Goal: Transaction & Acquisition: Purchase product/service

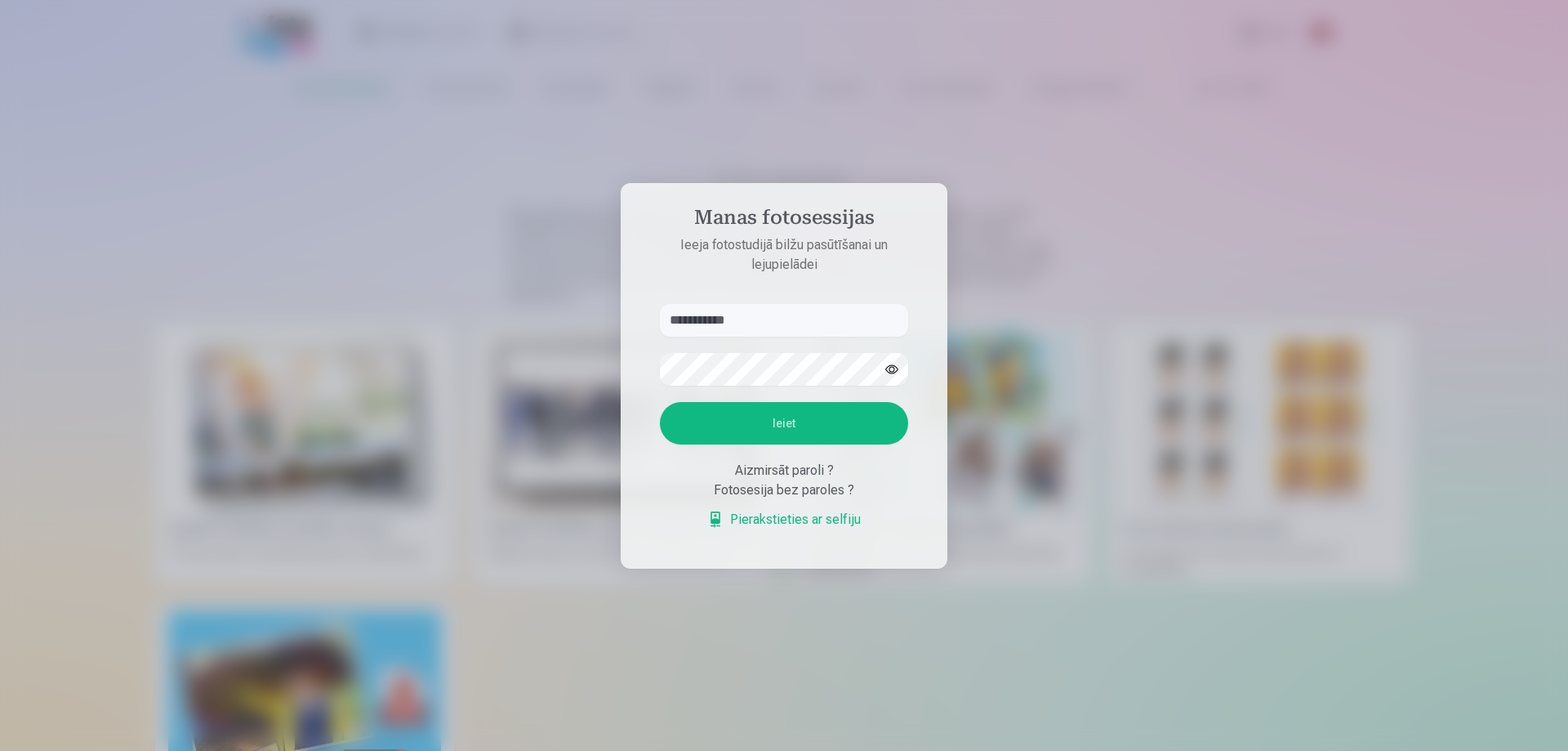
click at [718, 313] on main "Foto izdrukas Šajā digitālajā laikmetā dārgās atmiņas bieži paliek nepamanītas …" at bounding box center [783, 519] width 1255 height 815
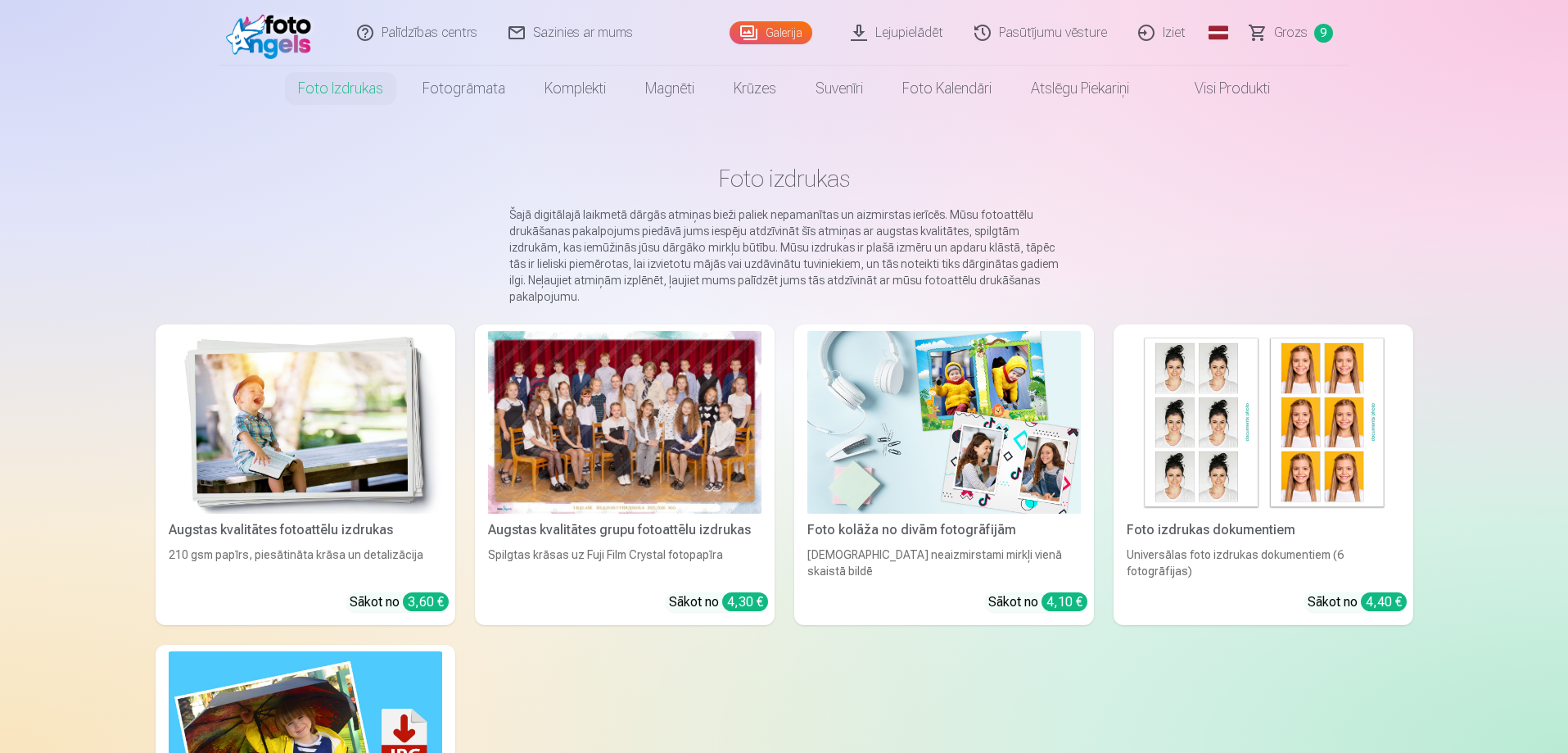
click at [1322, 30] on span "9" at bounding box center [1324, 33] width 19 height 19
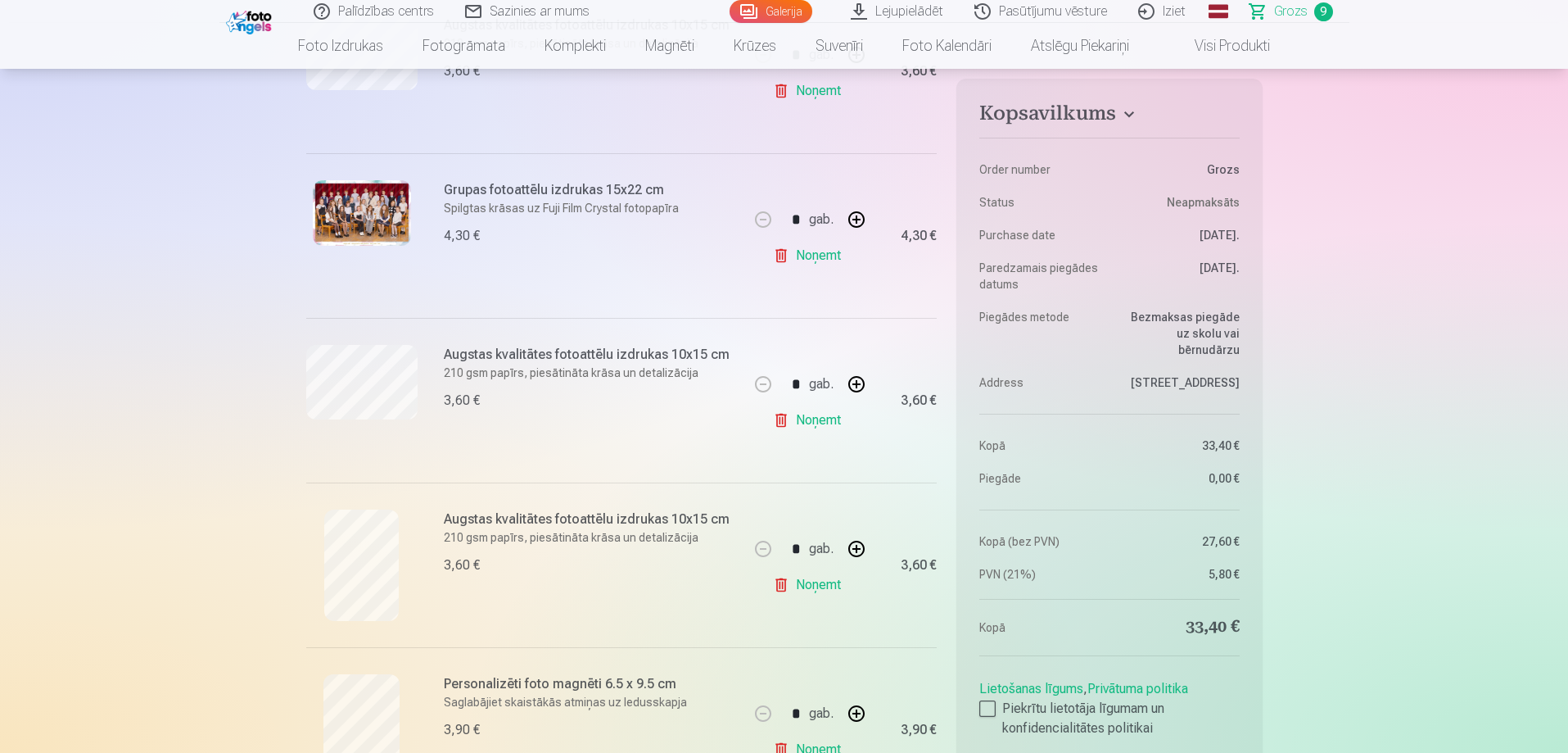
scroll to position [1229, 0]
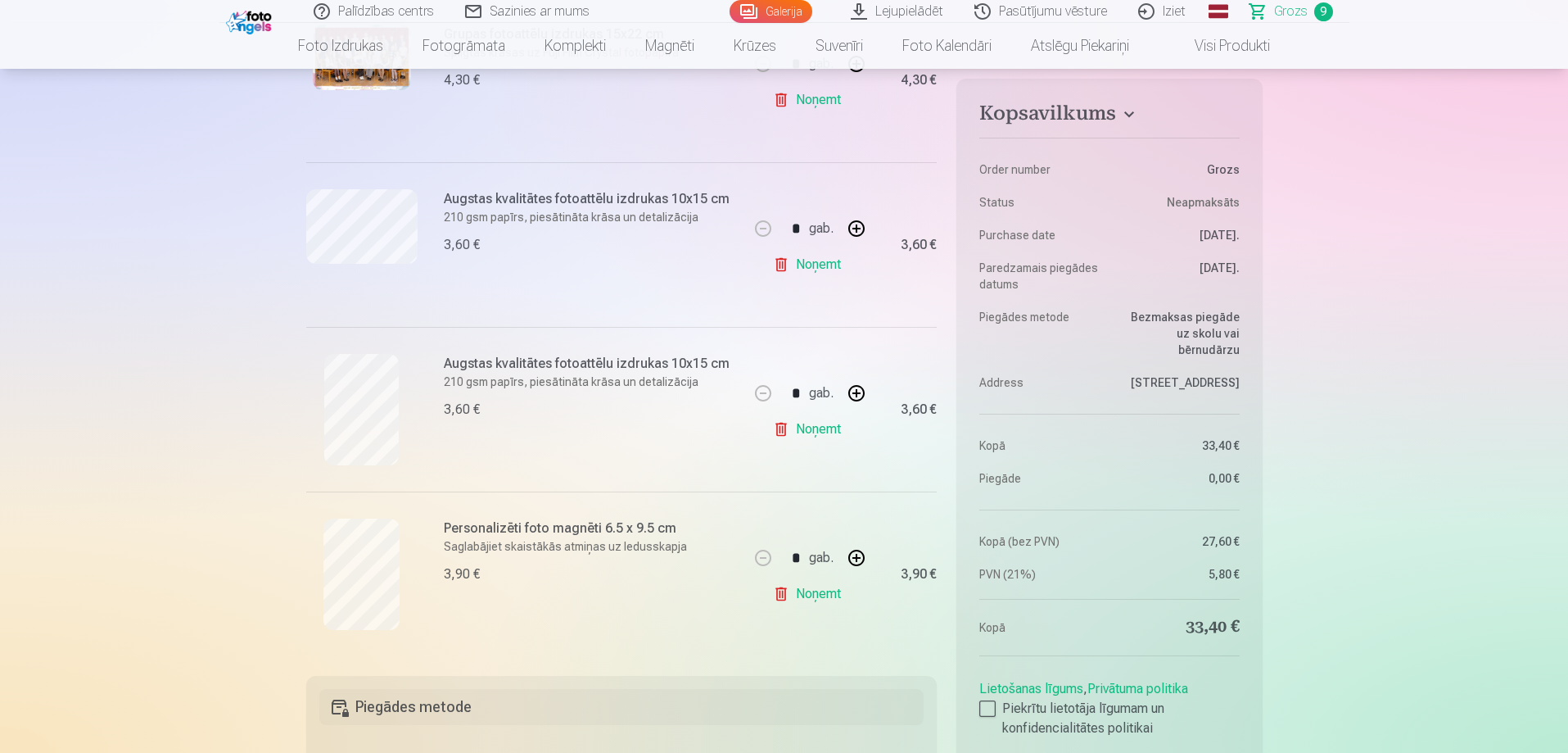
click at [807, 267] on link "Noņemt" at bounding box center [810, 265] width 75 height 33
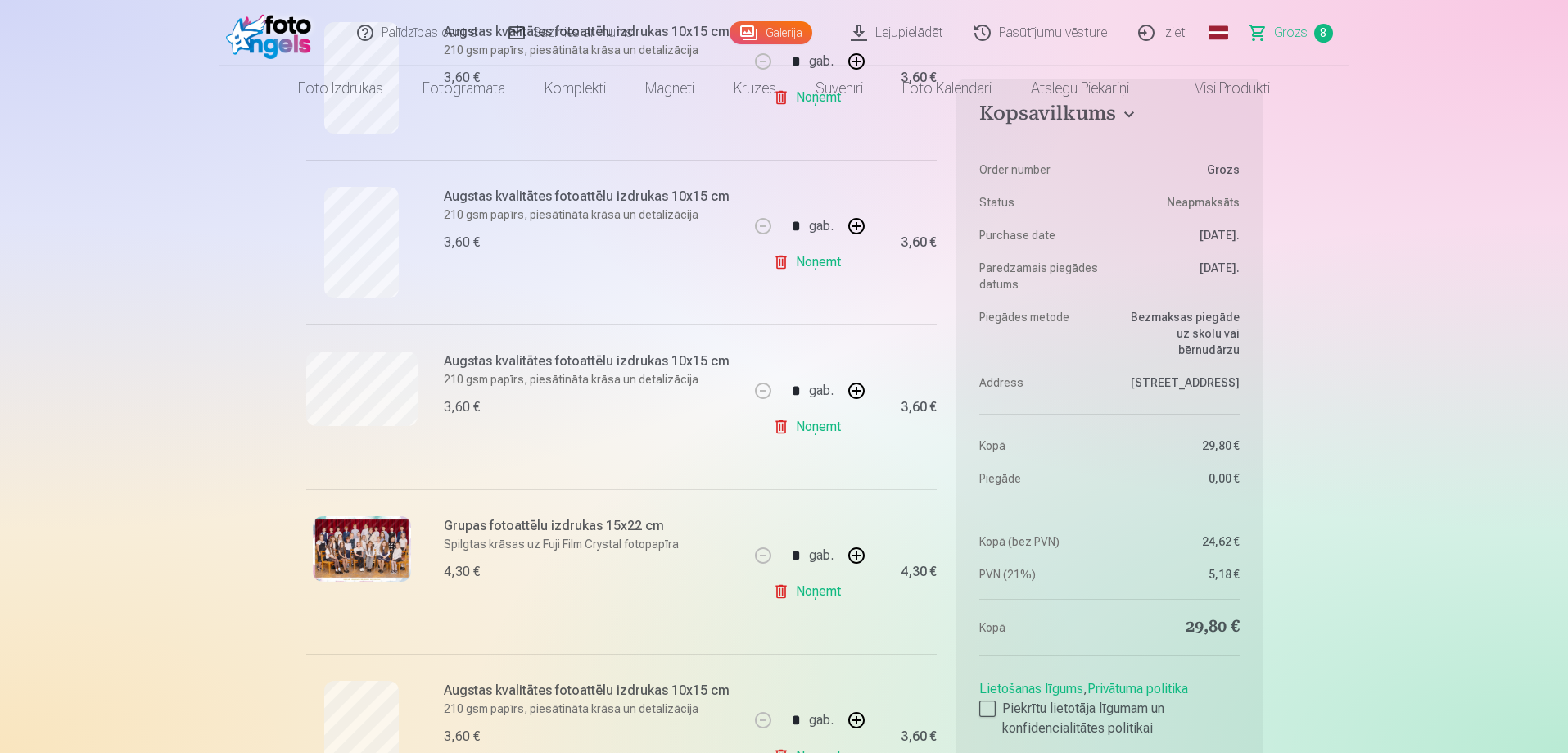
scroll to position [0, 0]
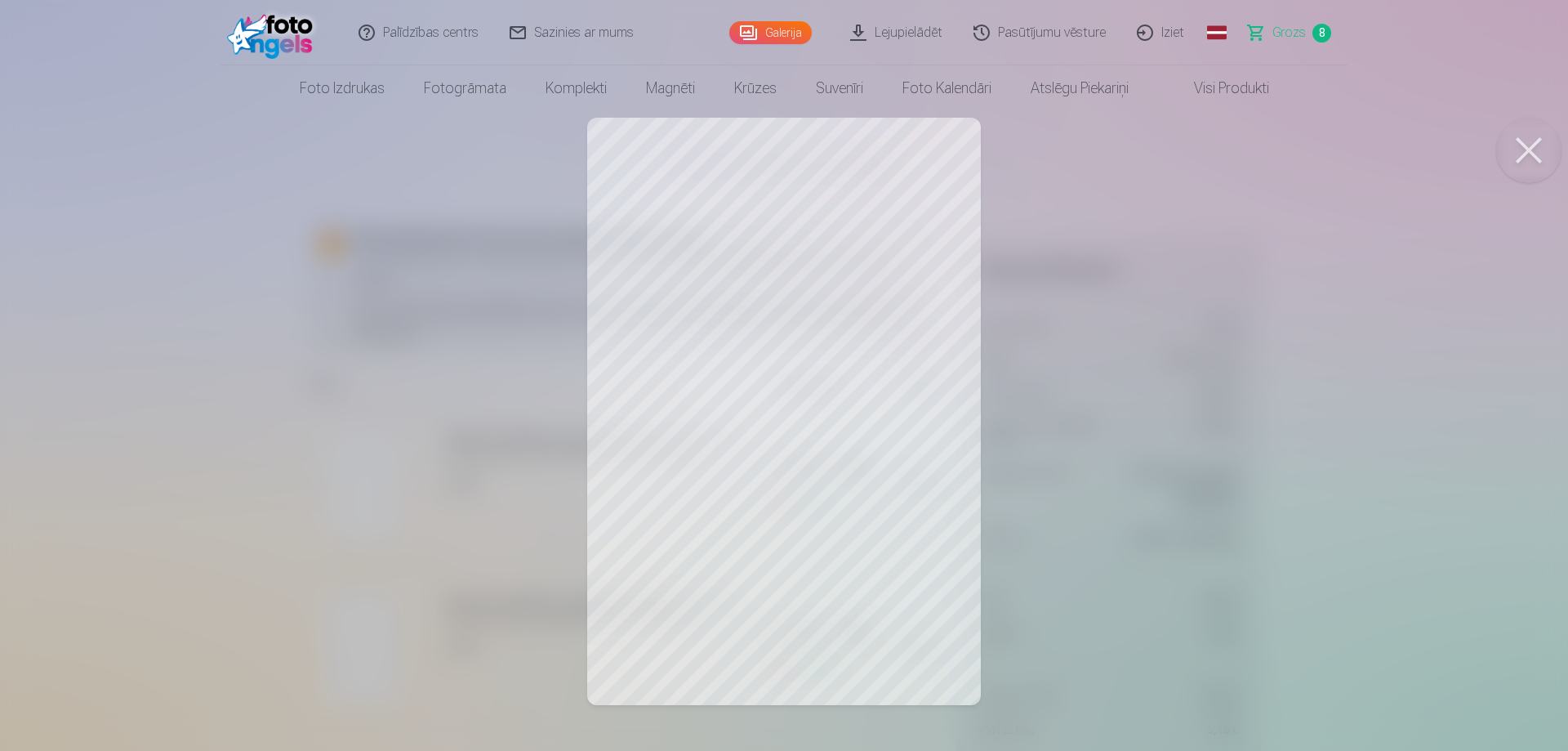
click at [1531, 156] on button at bounding box center [1529, 151] width 65 height 65
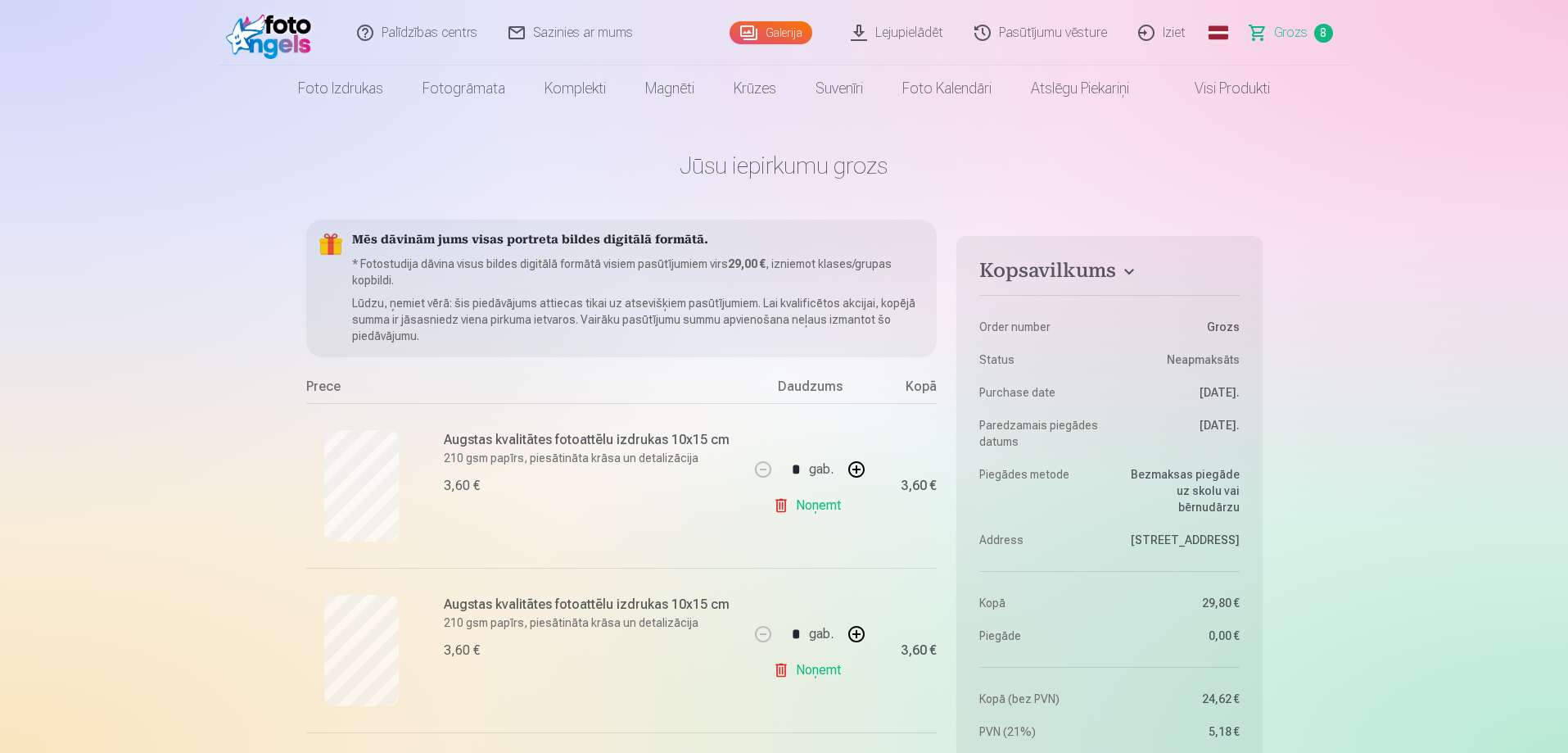
click at [784, 28] on link "Galerija" at bounding box center [771, 33] width 83 height 23
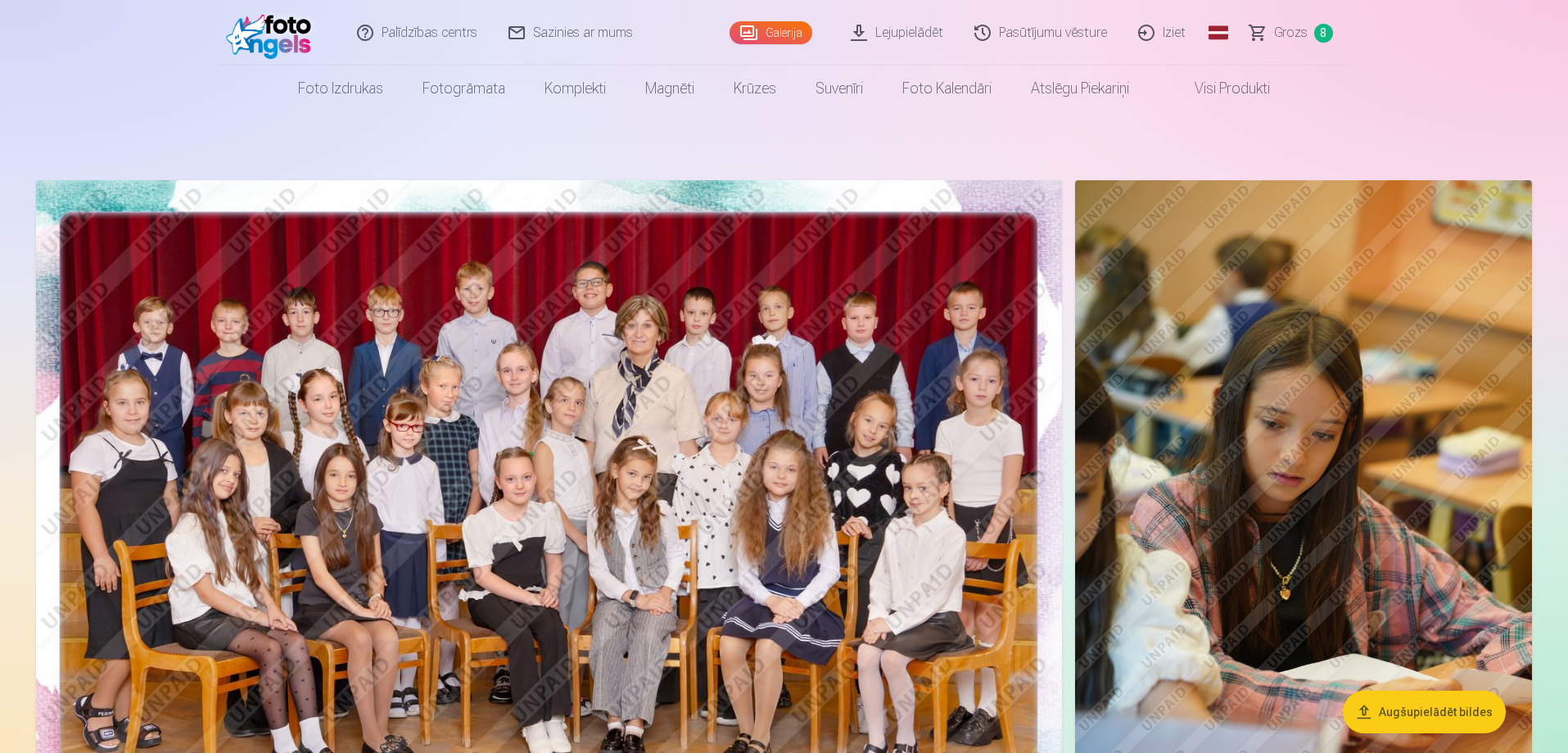
click at [698, 354] on img at bounding box center [549, 523] width 1026 height 685
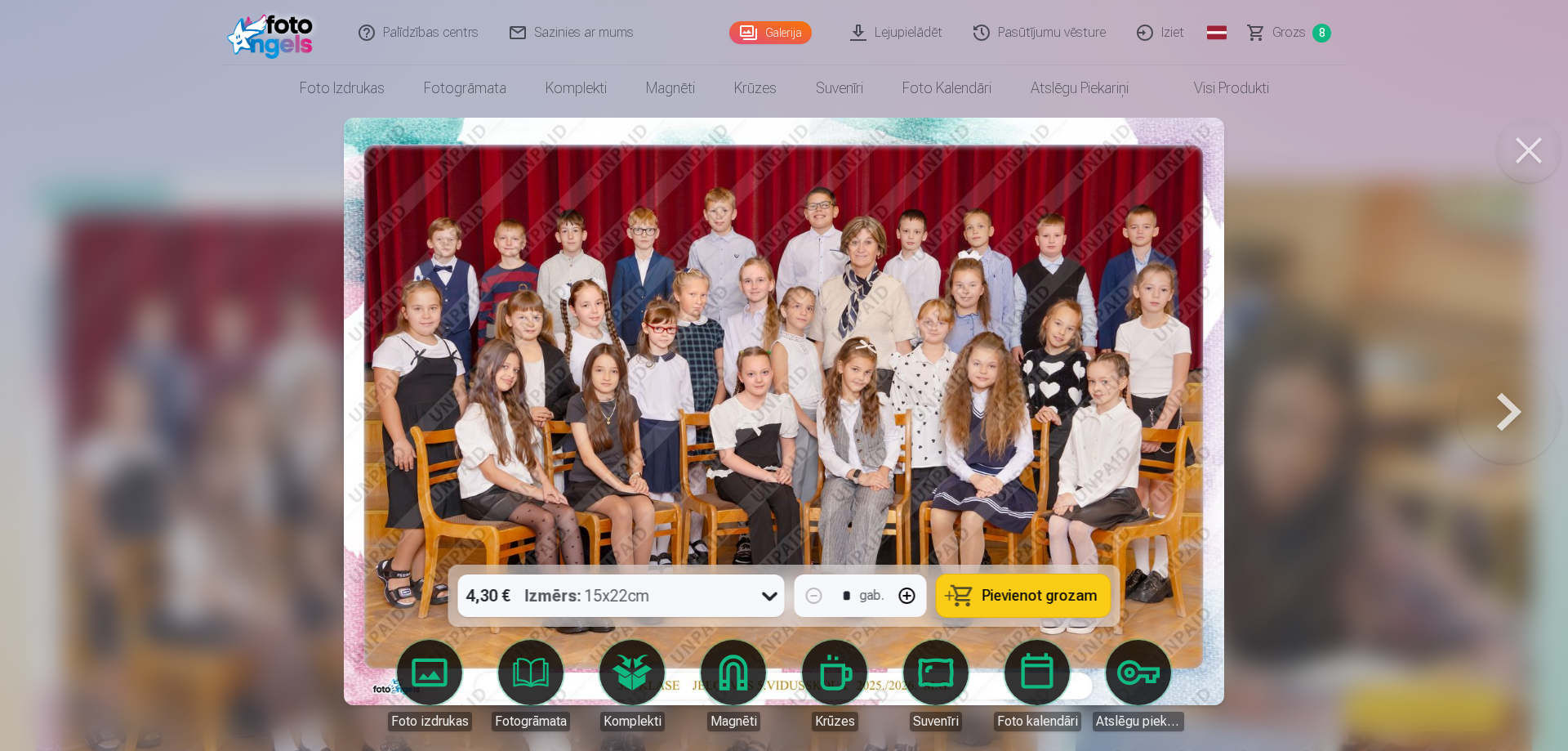
click at [1493, 406] on button at bounding box center [1509, 411] width 105 height 274
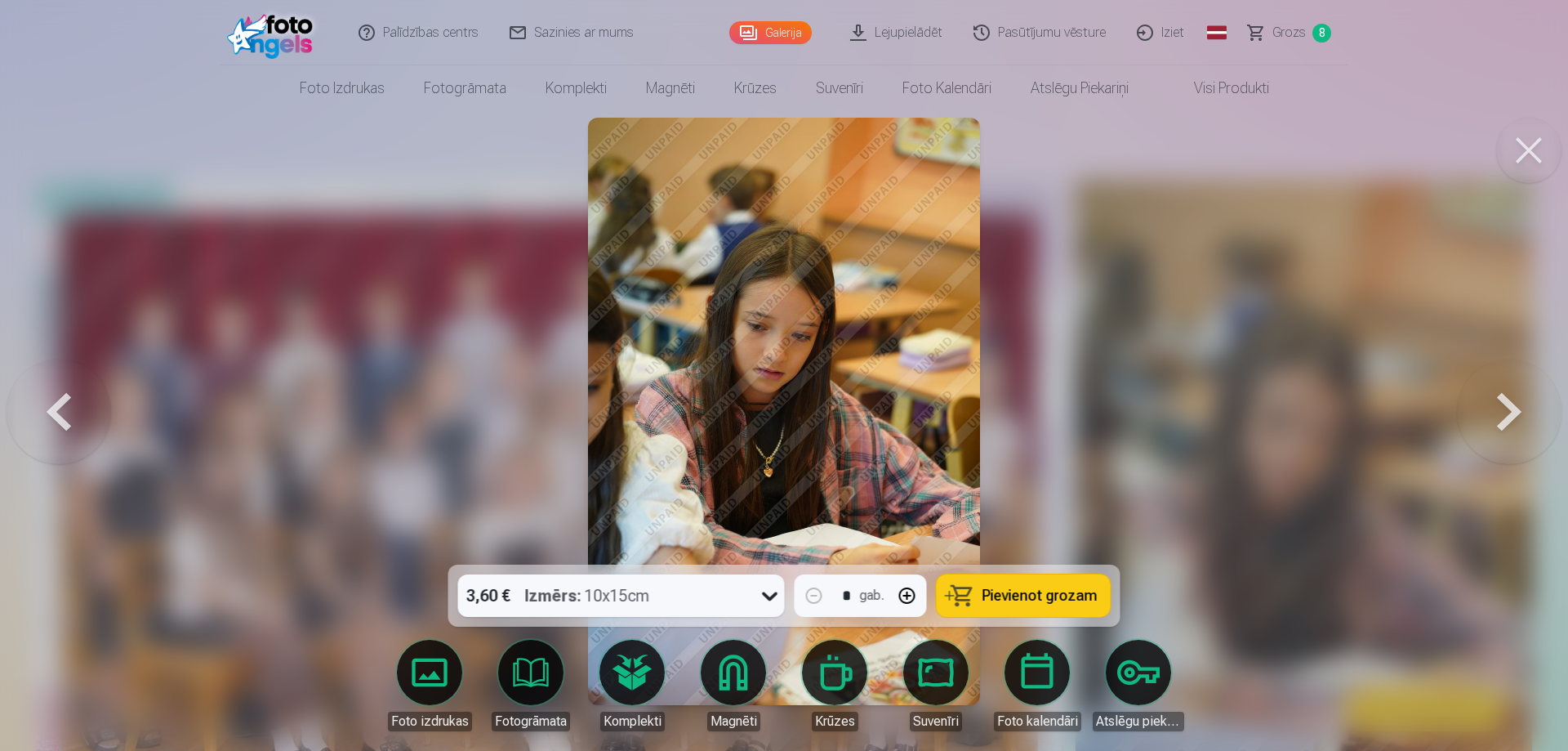
click at [1493, 404] on button at bounding box center [1509, 411] width 105 height 274
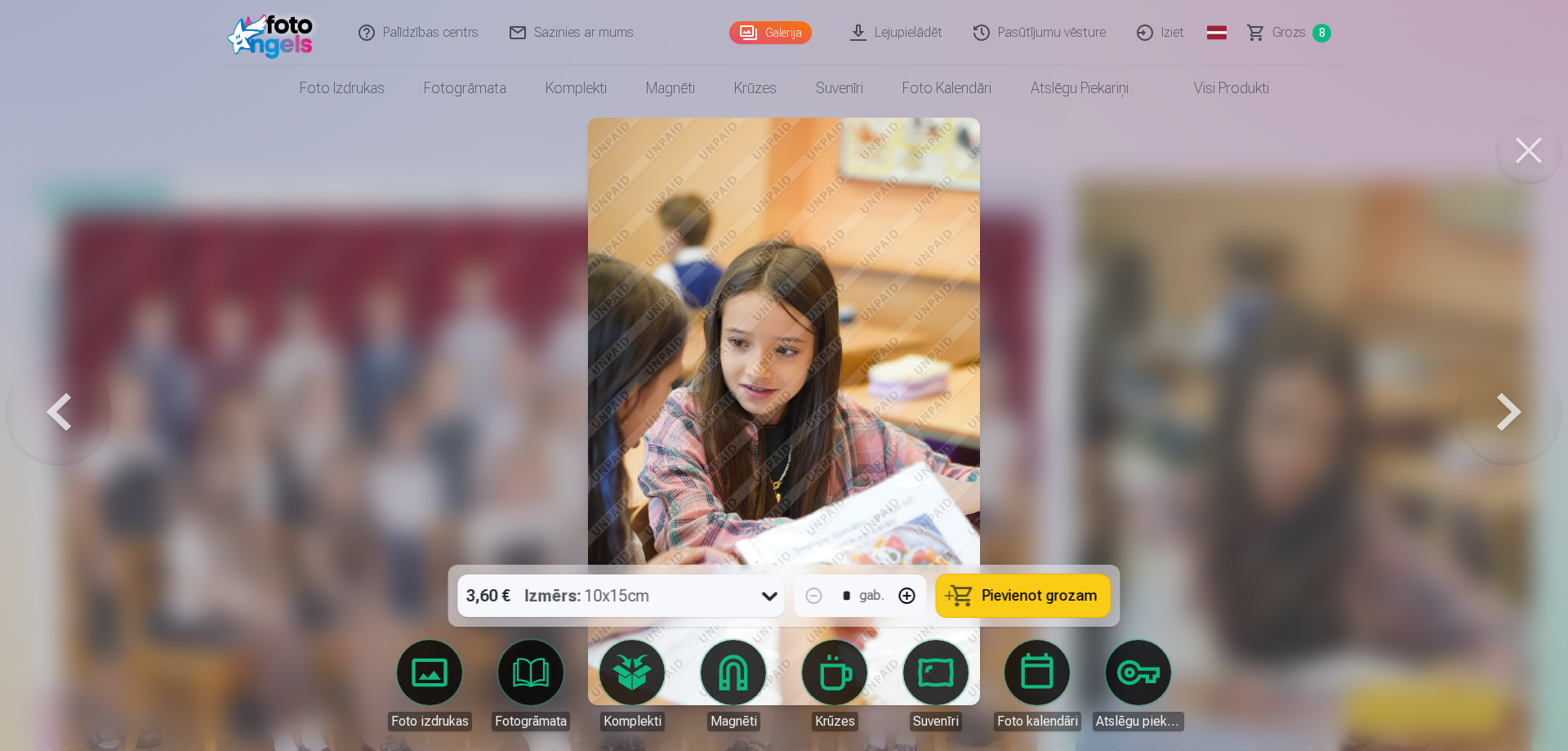
click at [1493, 404] on button at bounding box center [1509, 411] width 105 height 274
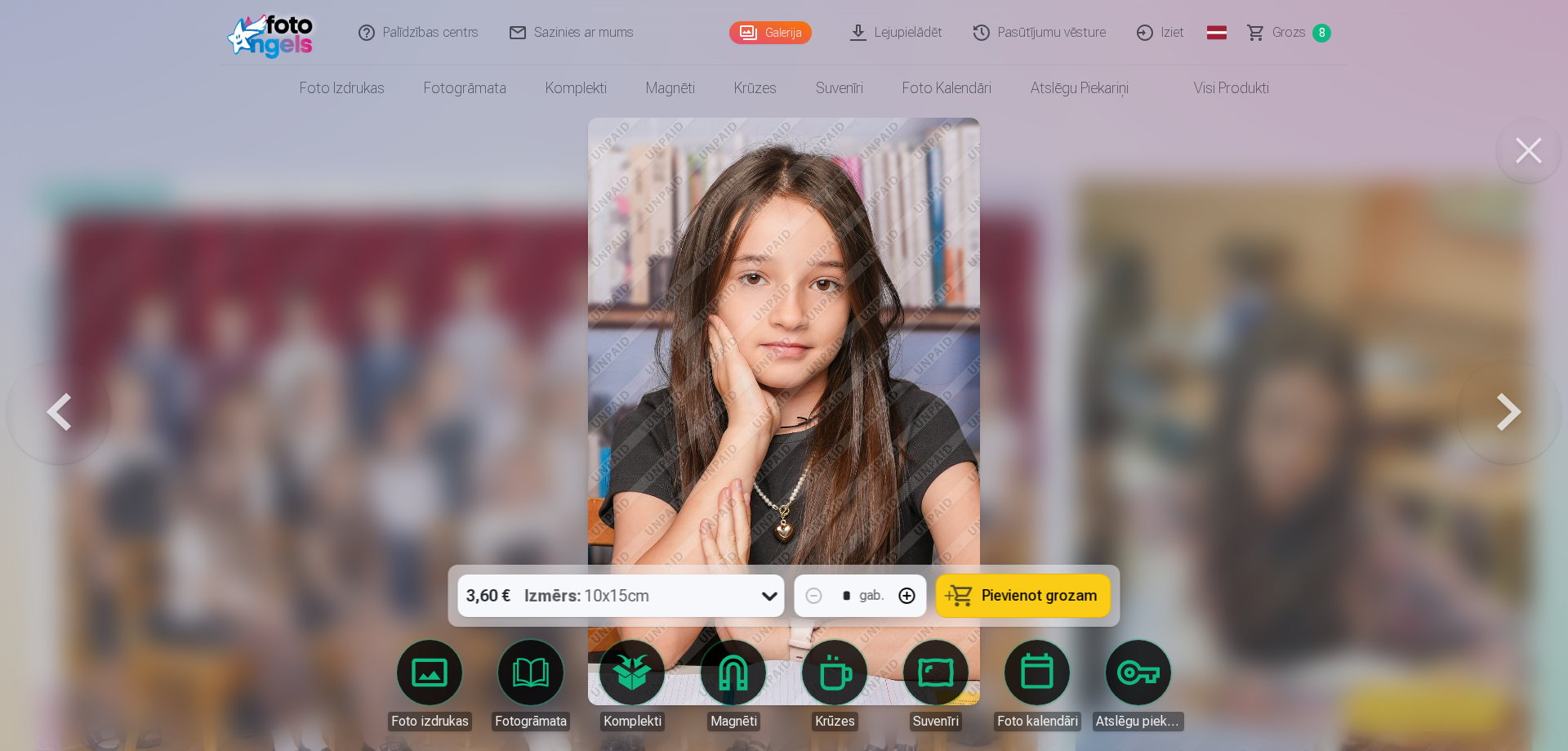
click at [1493, 404] on button at bounding box center [1509, 411] width 105 height 274
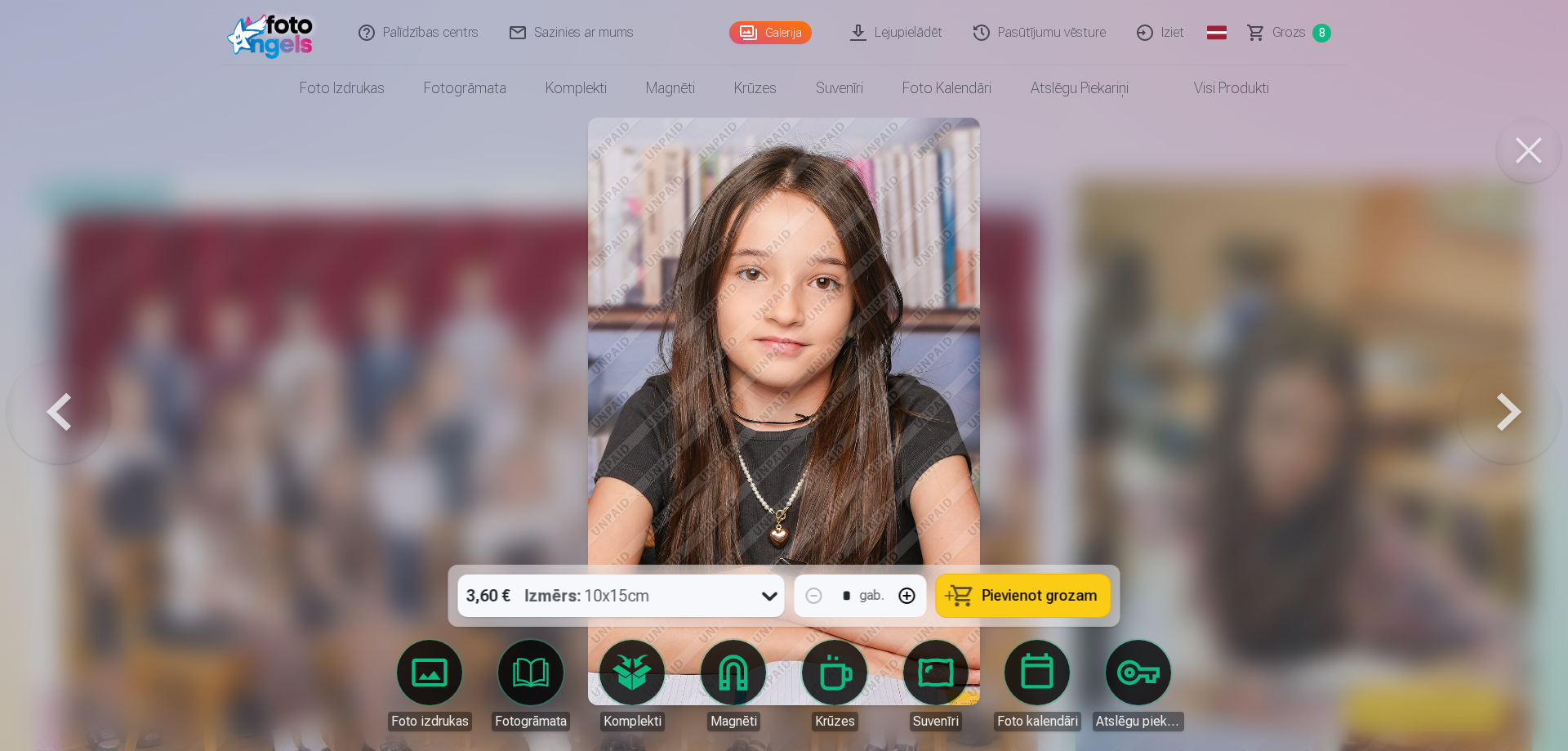
click at [52, 403] on button at bounding box center [59, 411] width 105 height 274
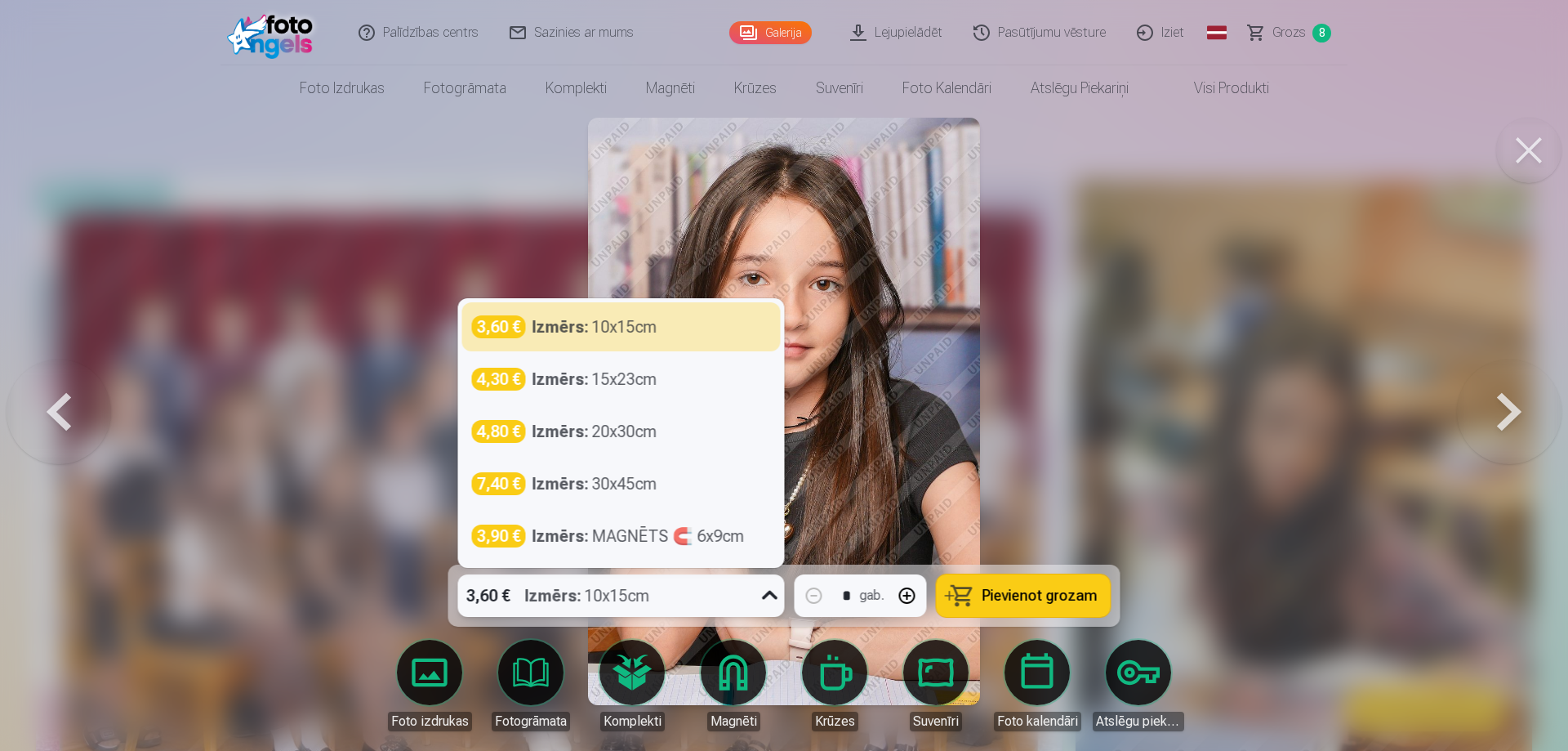
click at [770, 595] on icon at bounding box center [771, 596] width 26 height 26
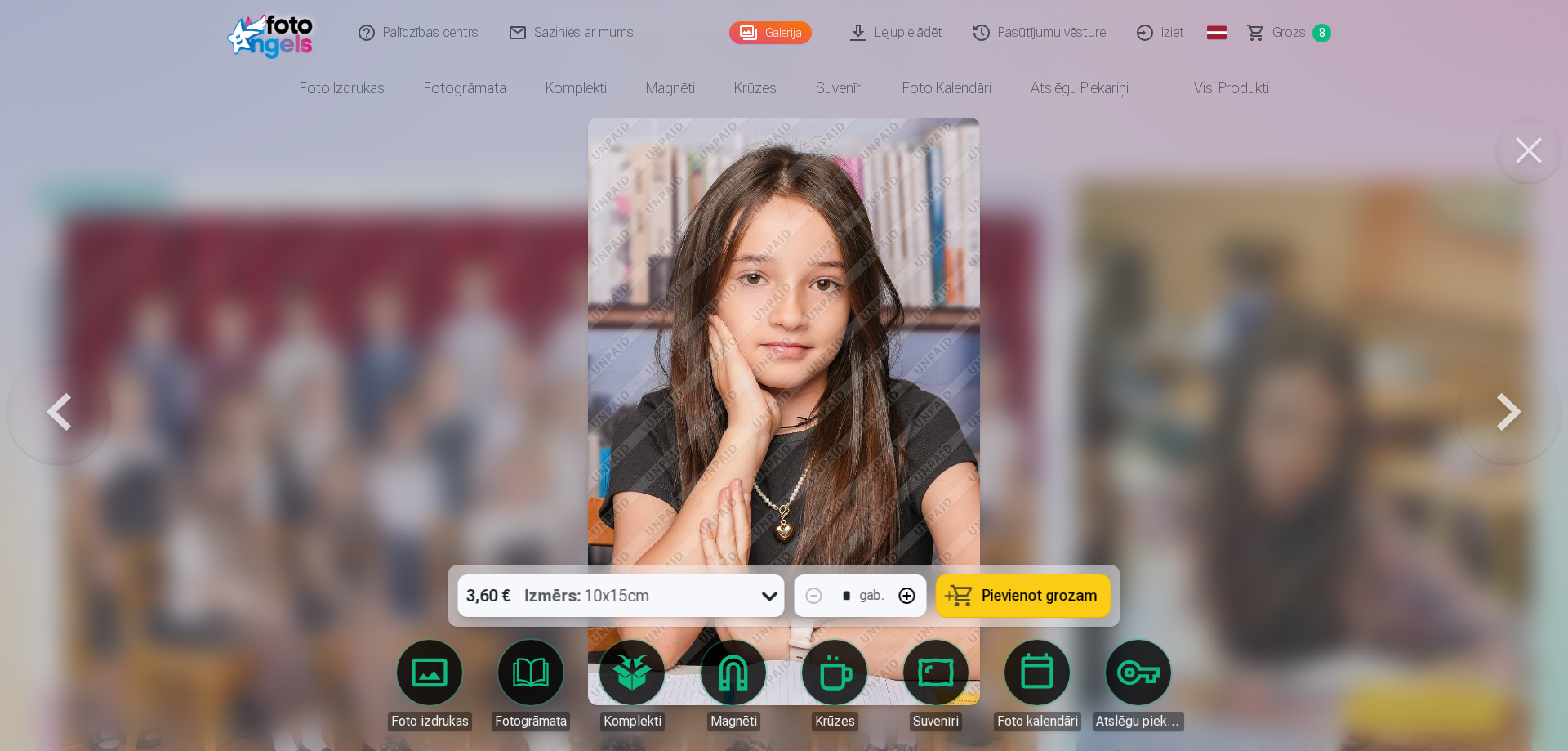
click at [770, 592] on icon at bounding box center [771, 596] width 26 height 26
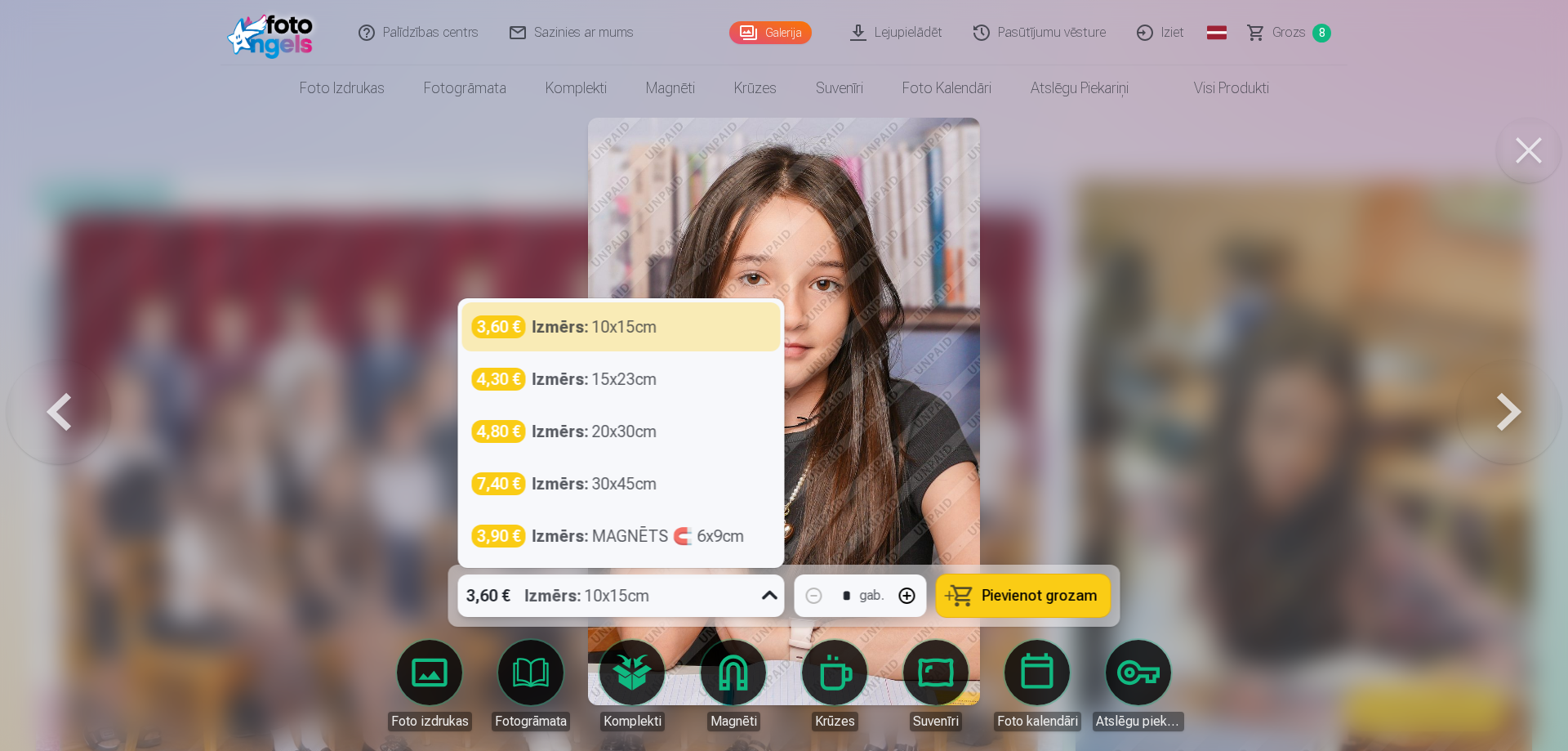
click at [770, 592] on icon at bounding box center [771, 596] width 26 height 26
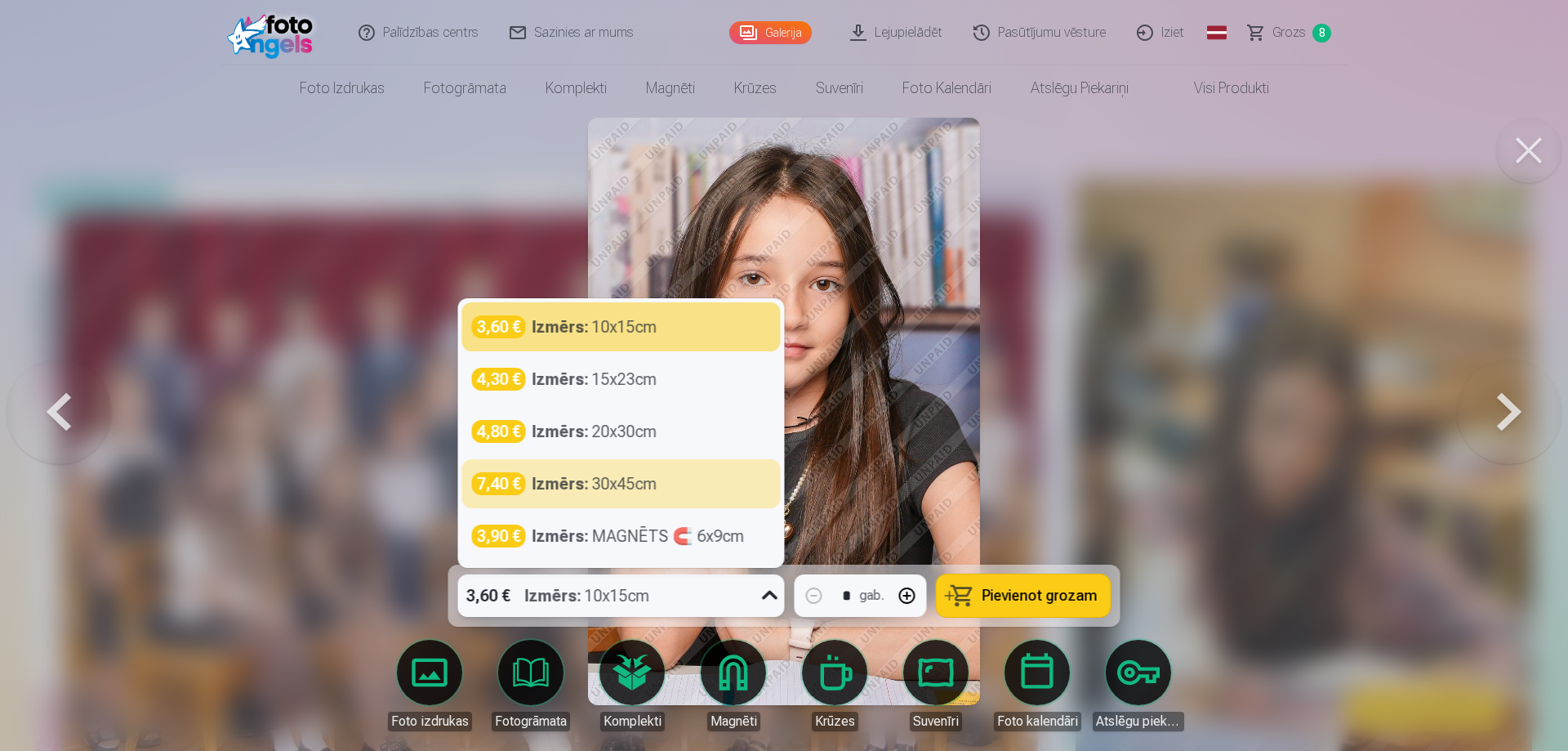
click at [1016, 601] on span "Pievienot grozam" at bounding box center [1040, 596] width 115 height 15
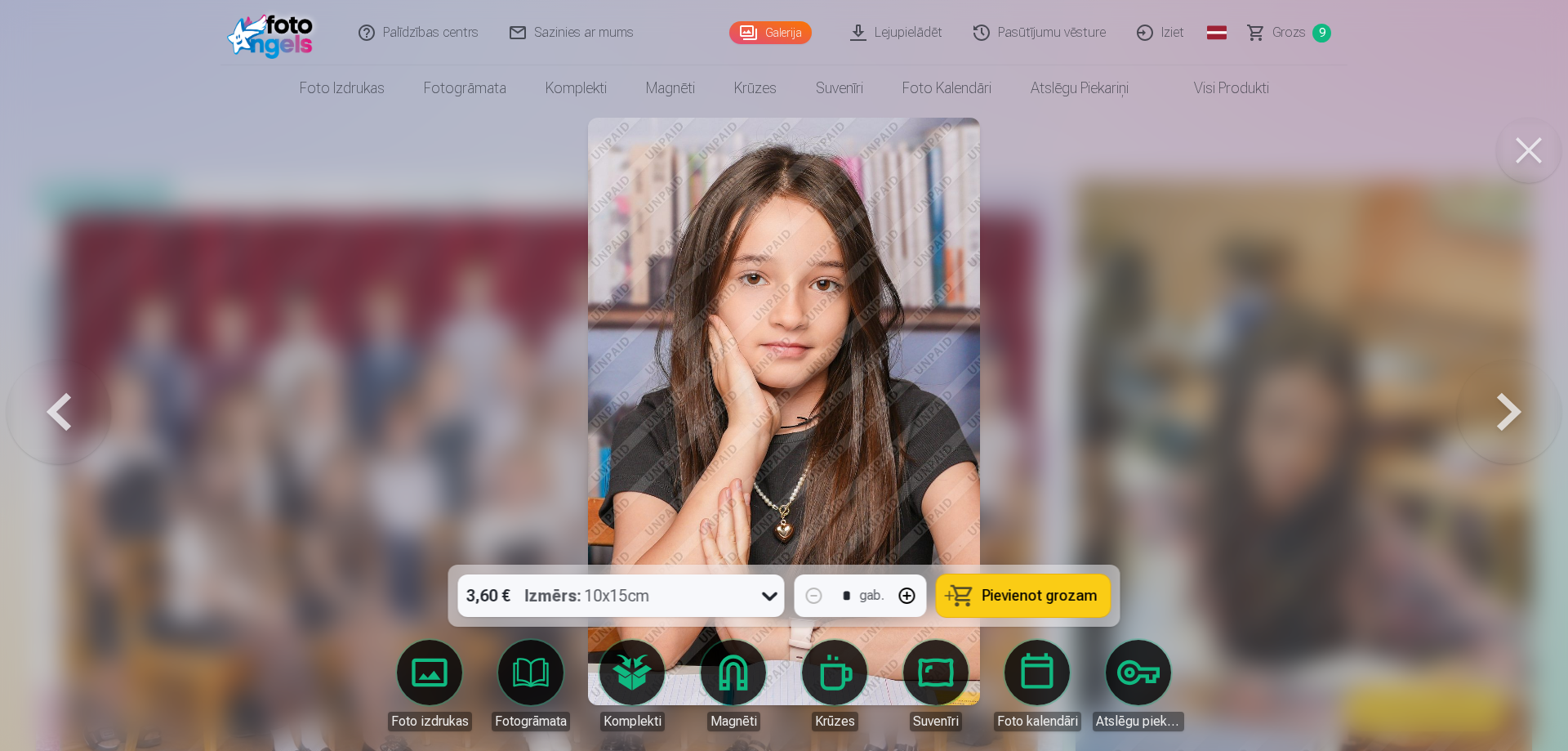
click at [1514, 410] on button at bounding box center [1509, 411] width 105 height 274
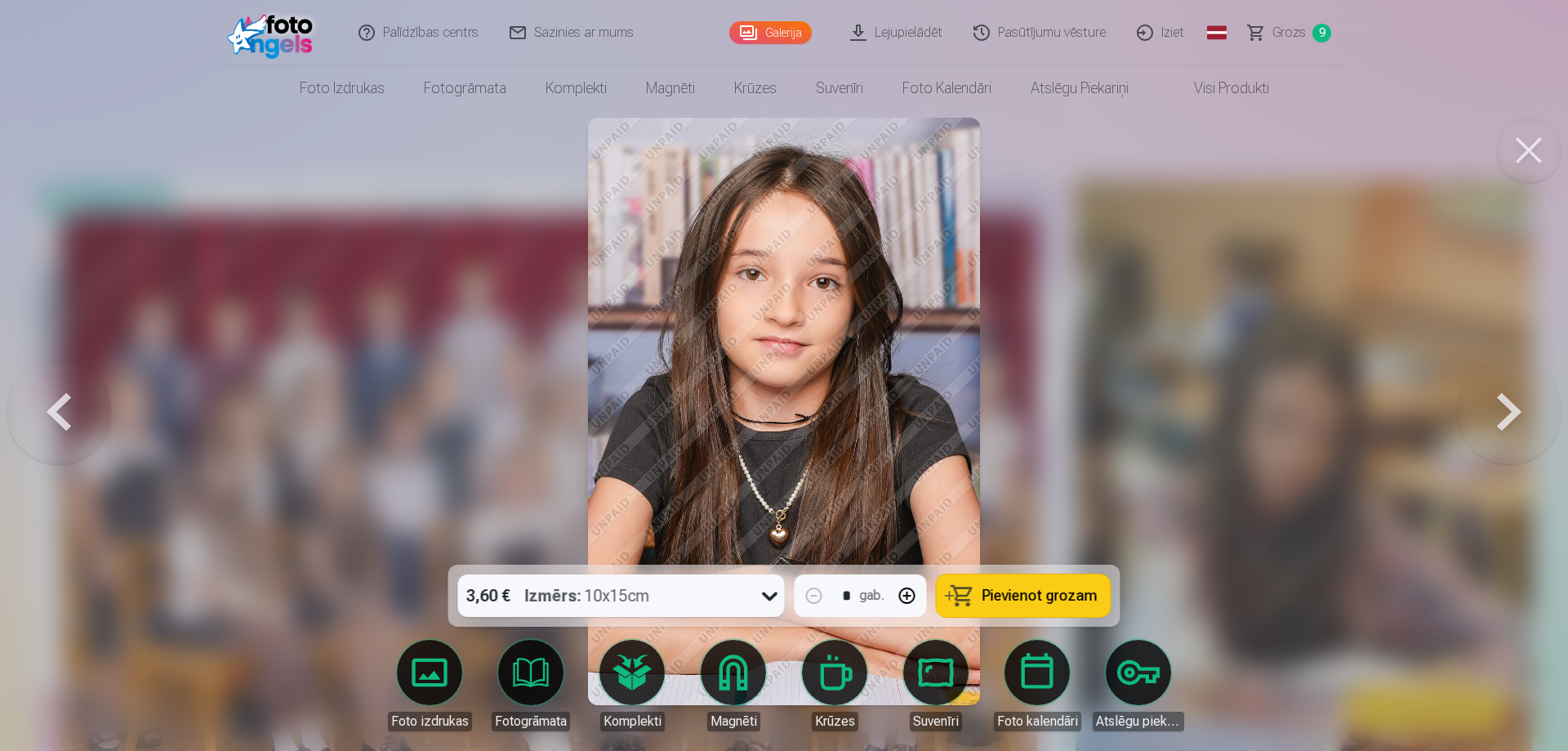
click at [1511, 410] on button at bounding box center [1509, 411] width 105 height 274
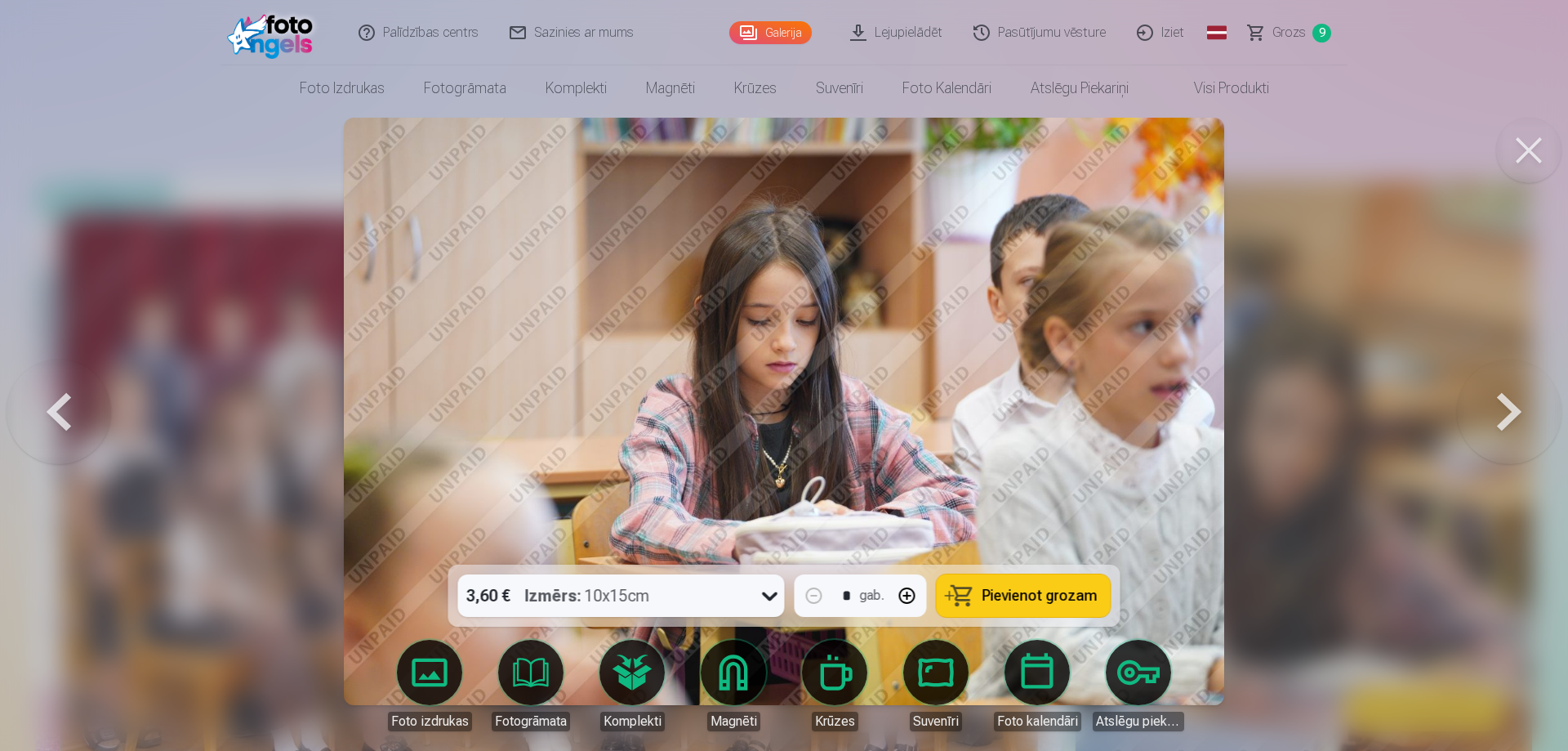
click at [1509, 409] on button at bounding box center [1509, 411] width 105 height 274
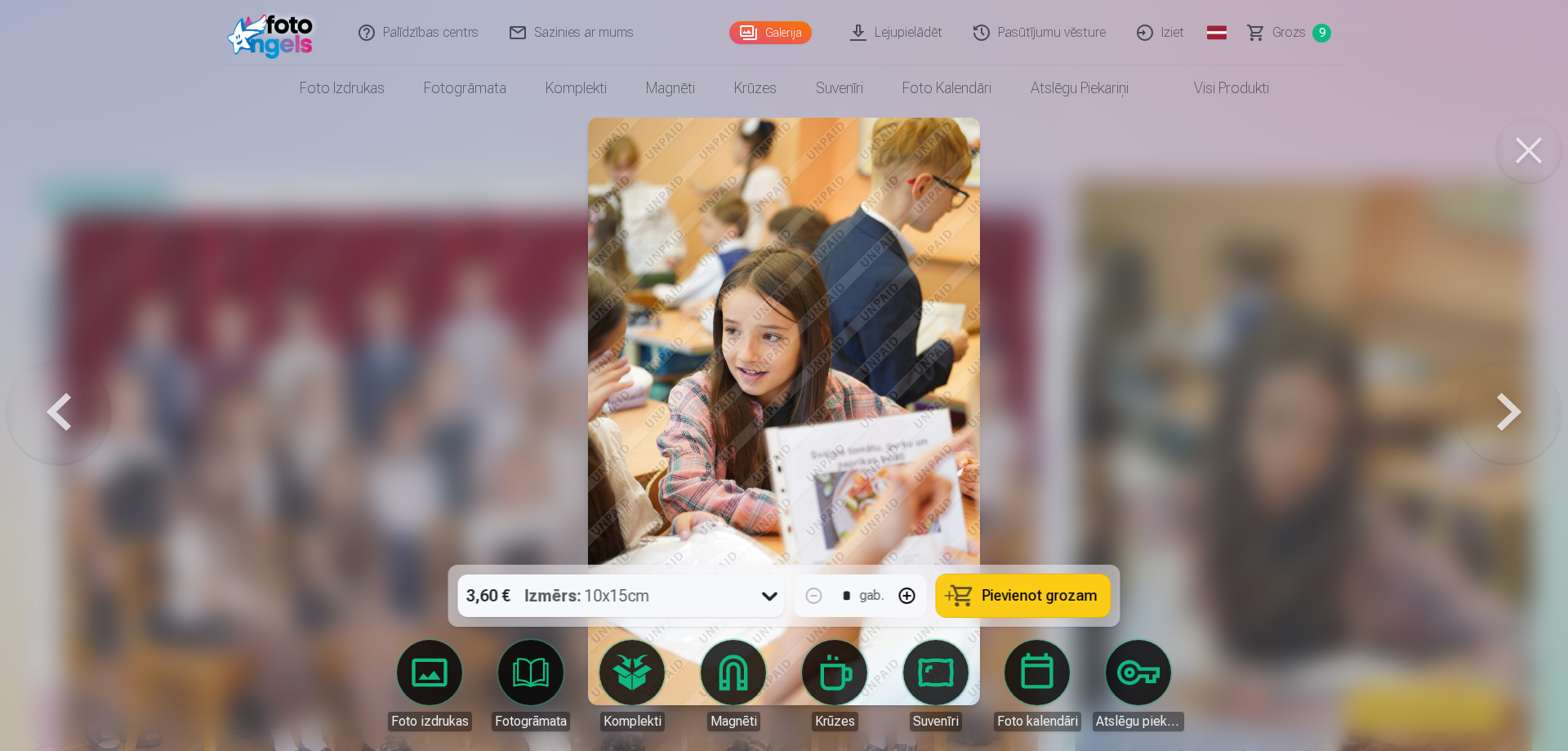
click at [1509, 409] on button at bounding box center [1509, 411] width 105 height 274
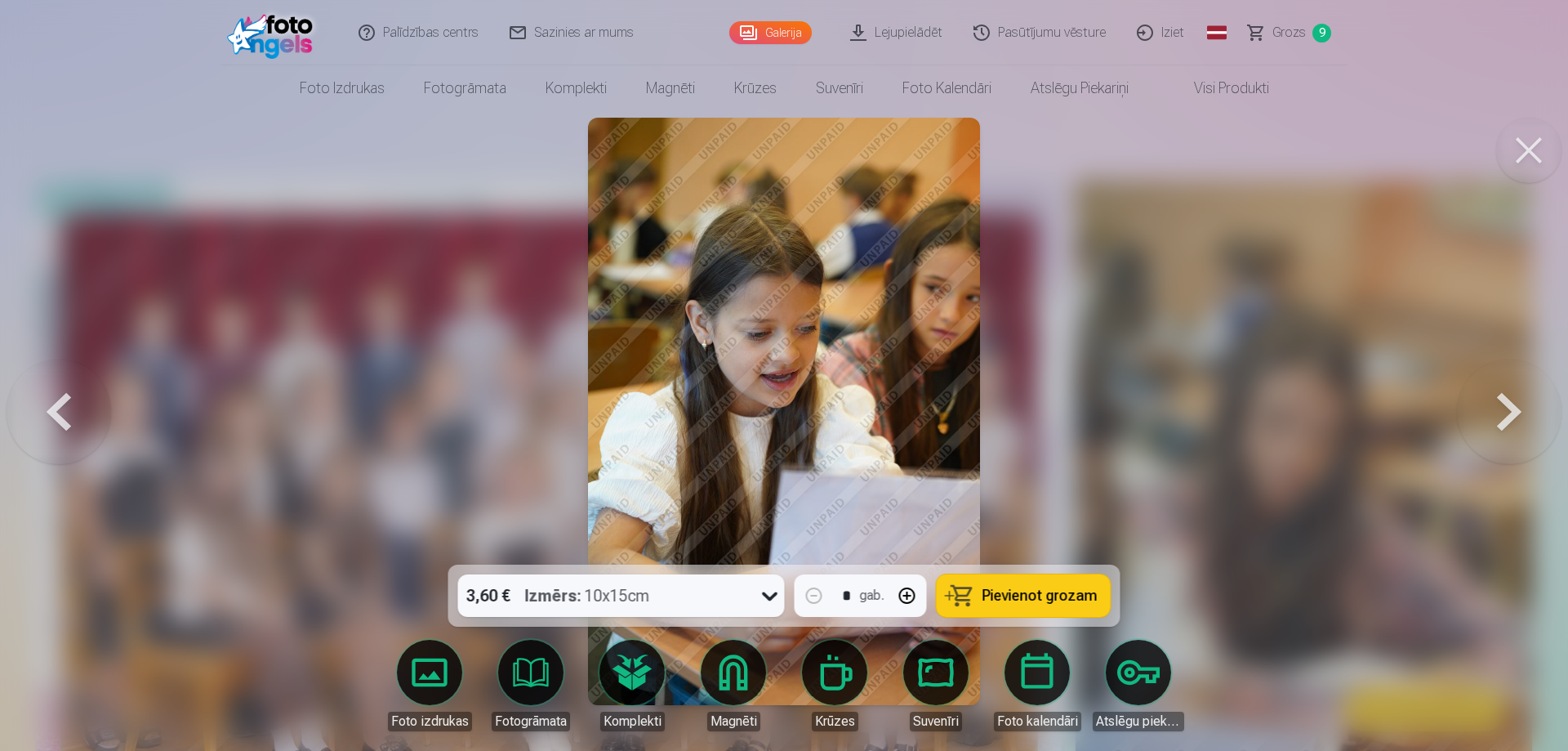
click at [1509, 409] on button at bounding box center [1509, 411] width 105 height 274
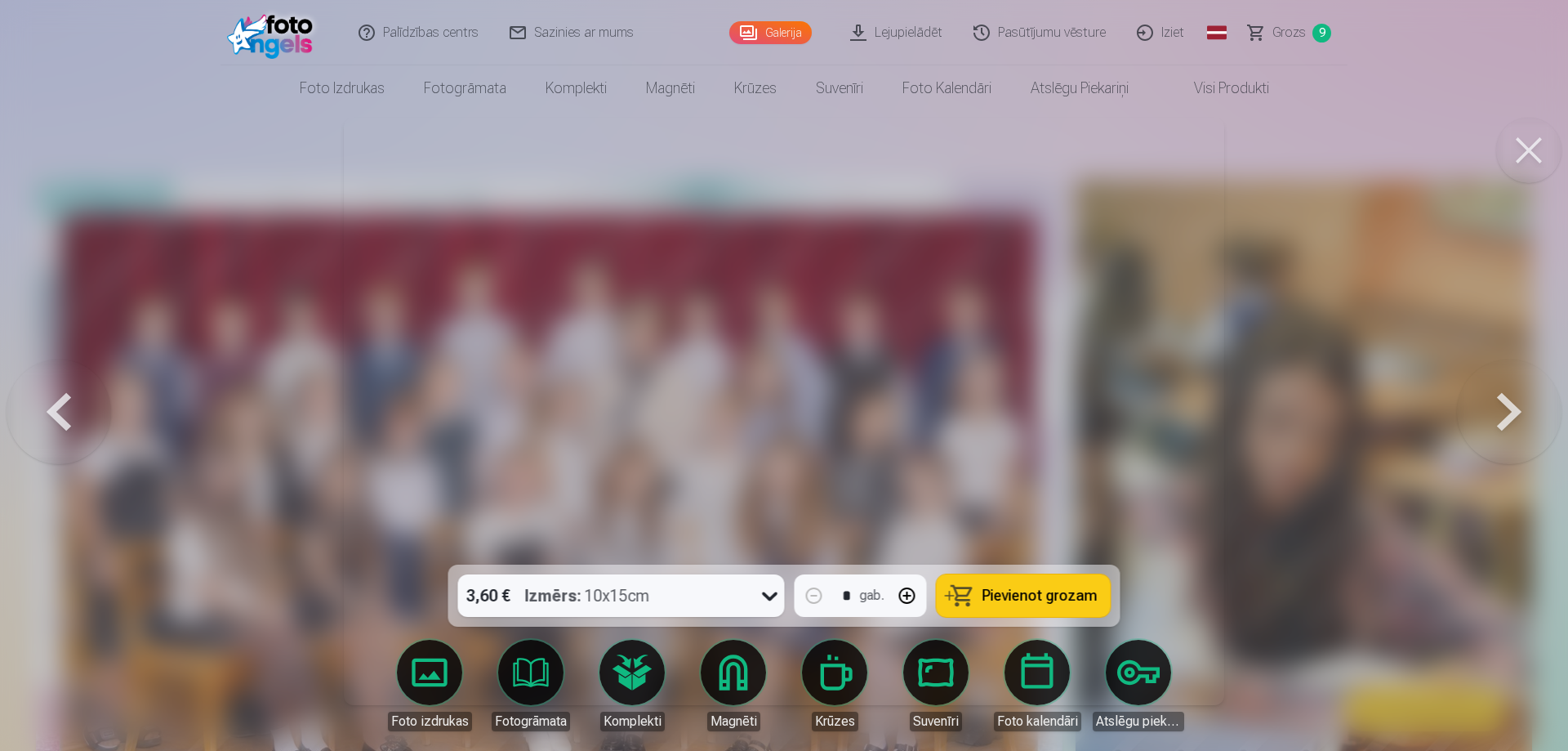
click at [1509, 409] on button at bounding box center [1509, 411] width 105 height 274
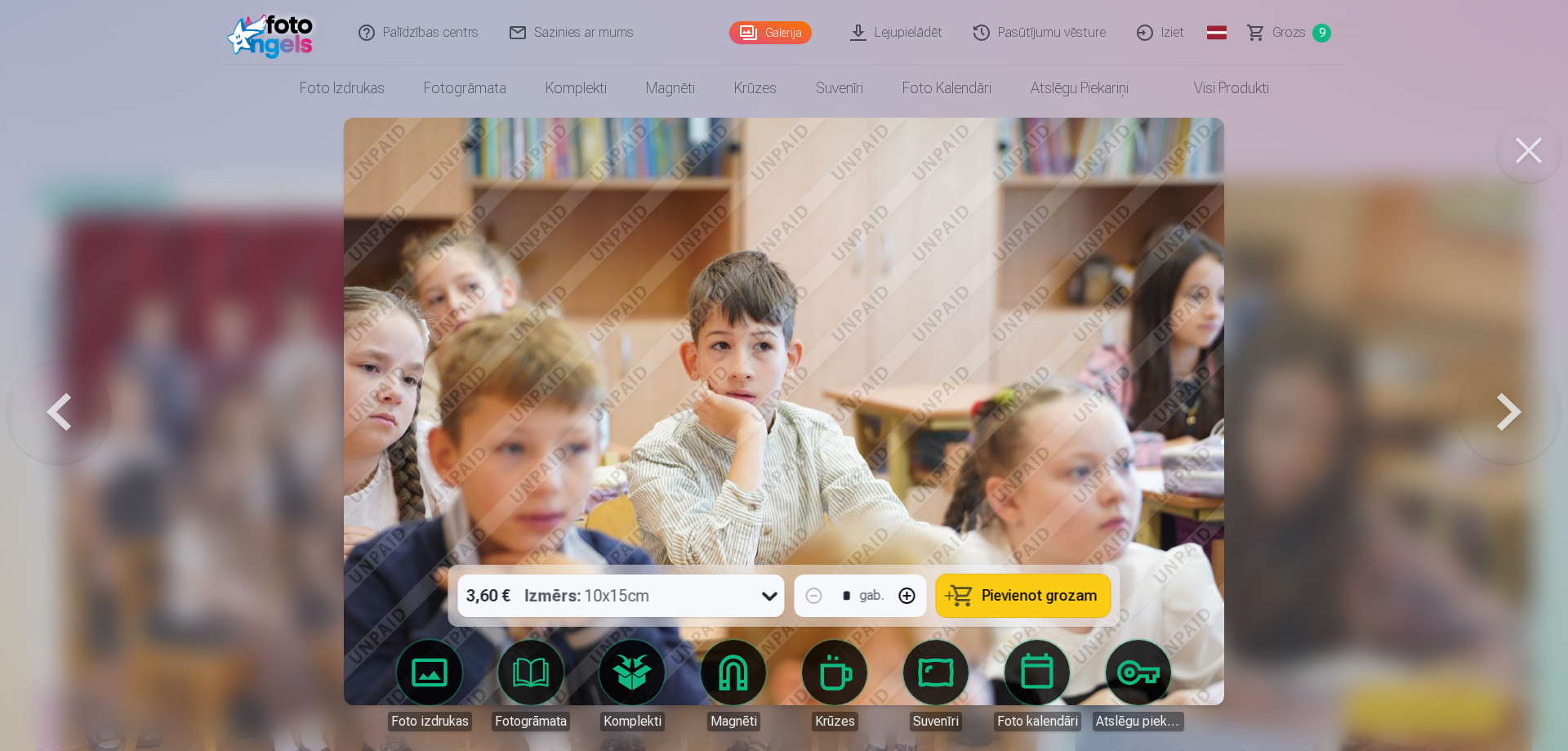
click at [1509, 409] on button at bounding box center [1509, 411] width 105 height 274
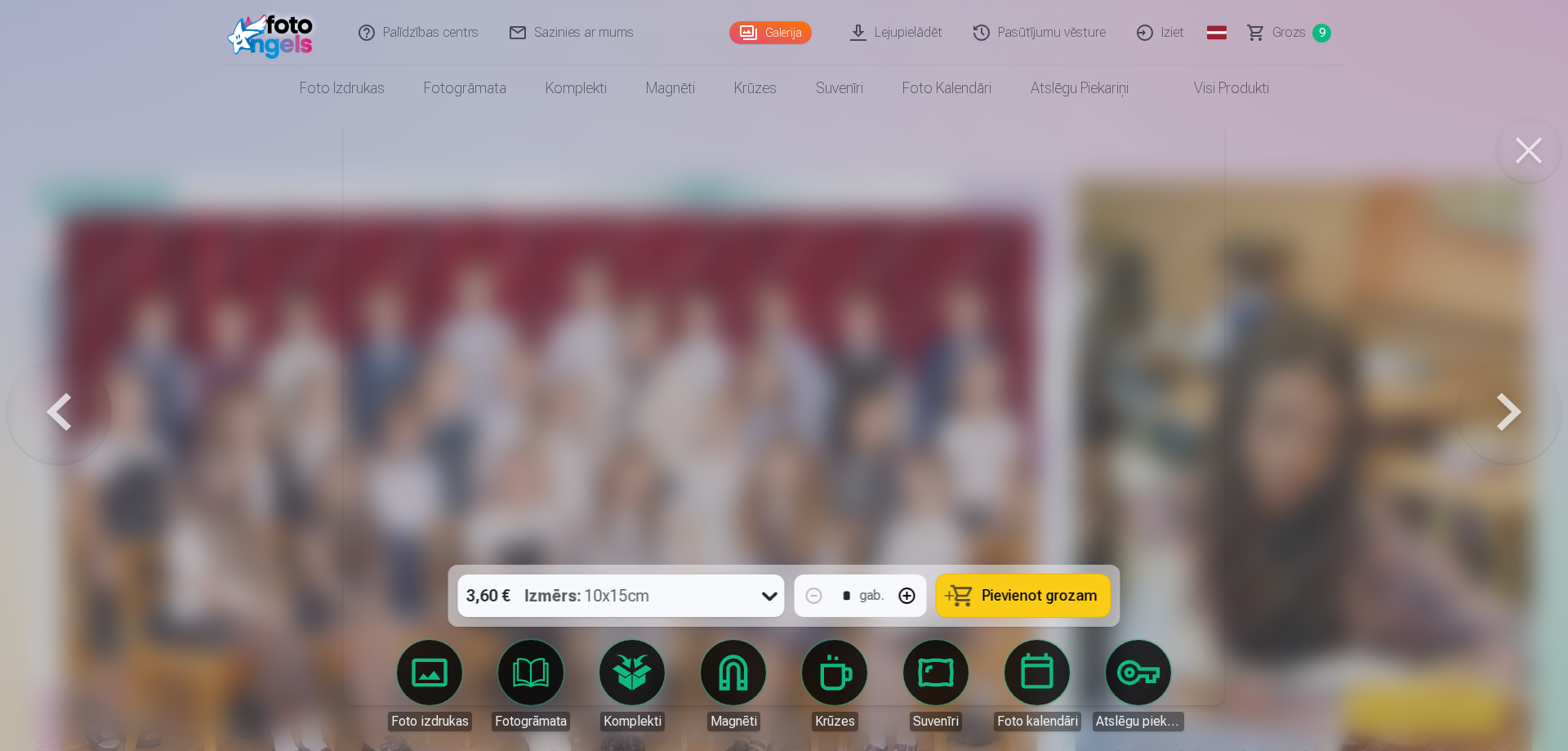
click at [1509, 409] on button at bounding box center [1509, 411] width 105 height 274
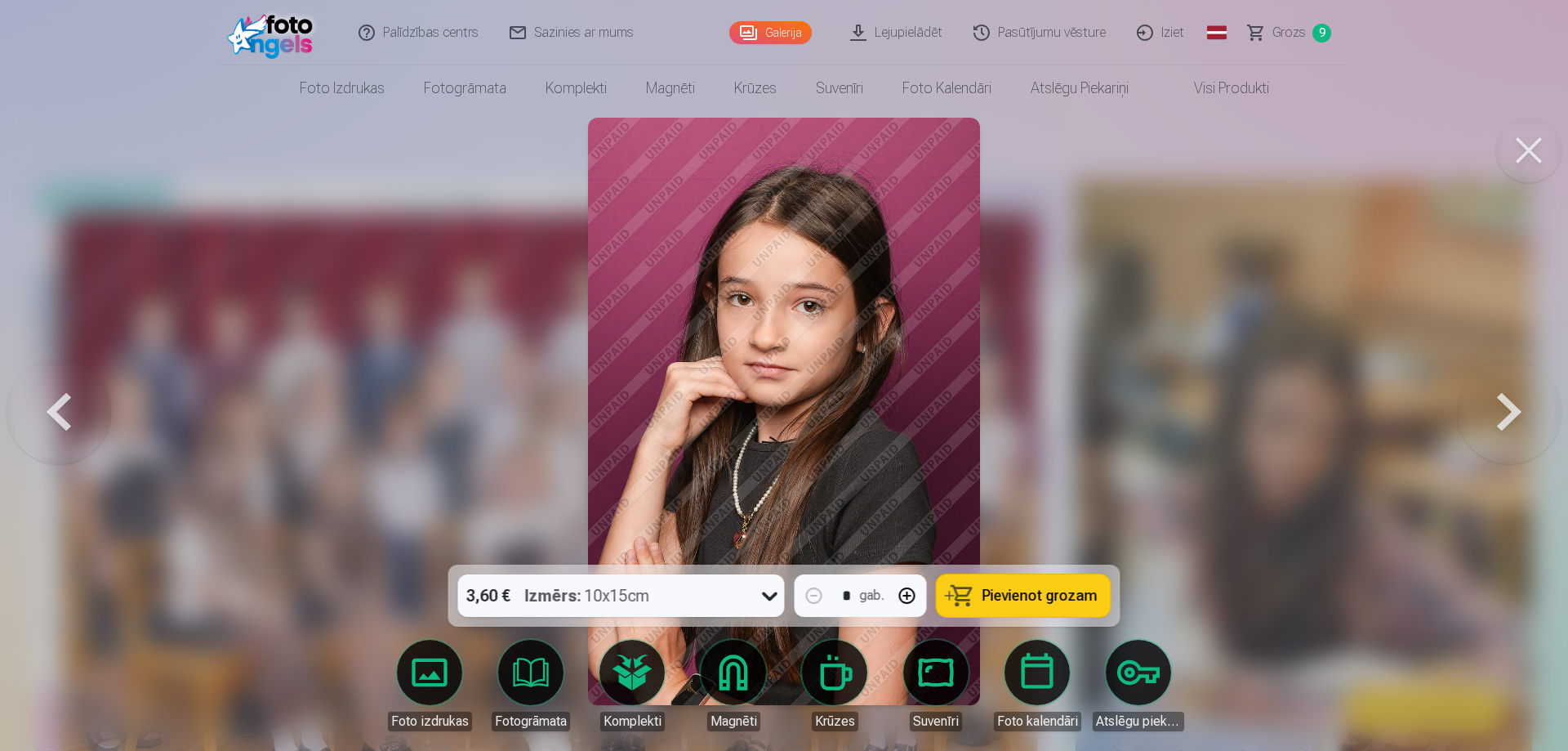
click at [1506, 406] on button at bounding box center [1509, 411] width 105 height 274
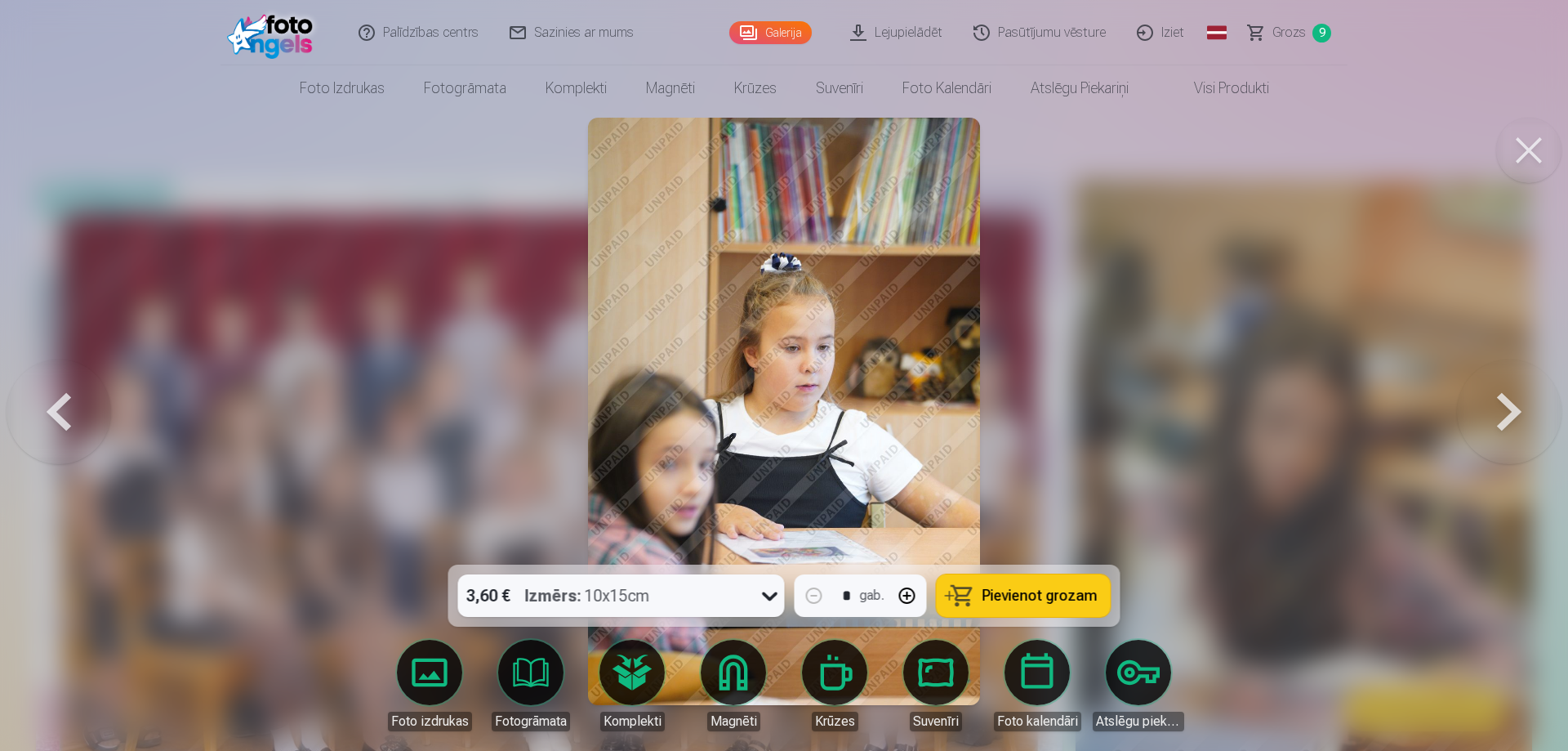
click at [1506, 406] on button at bounding box center [1509, 411] width 105 height 274
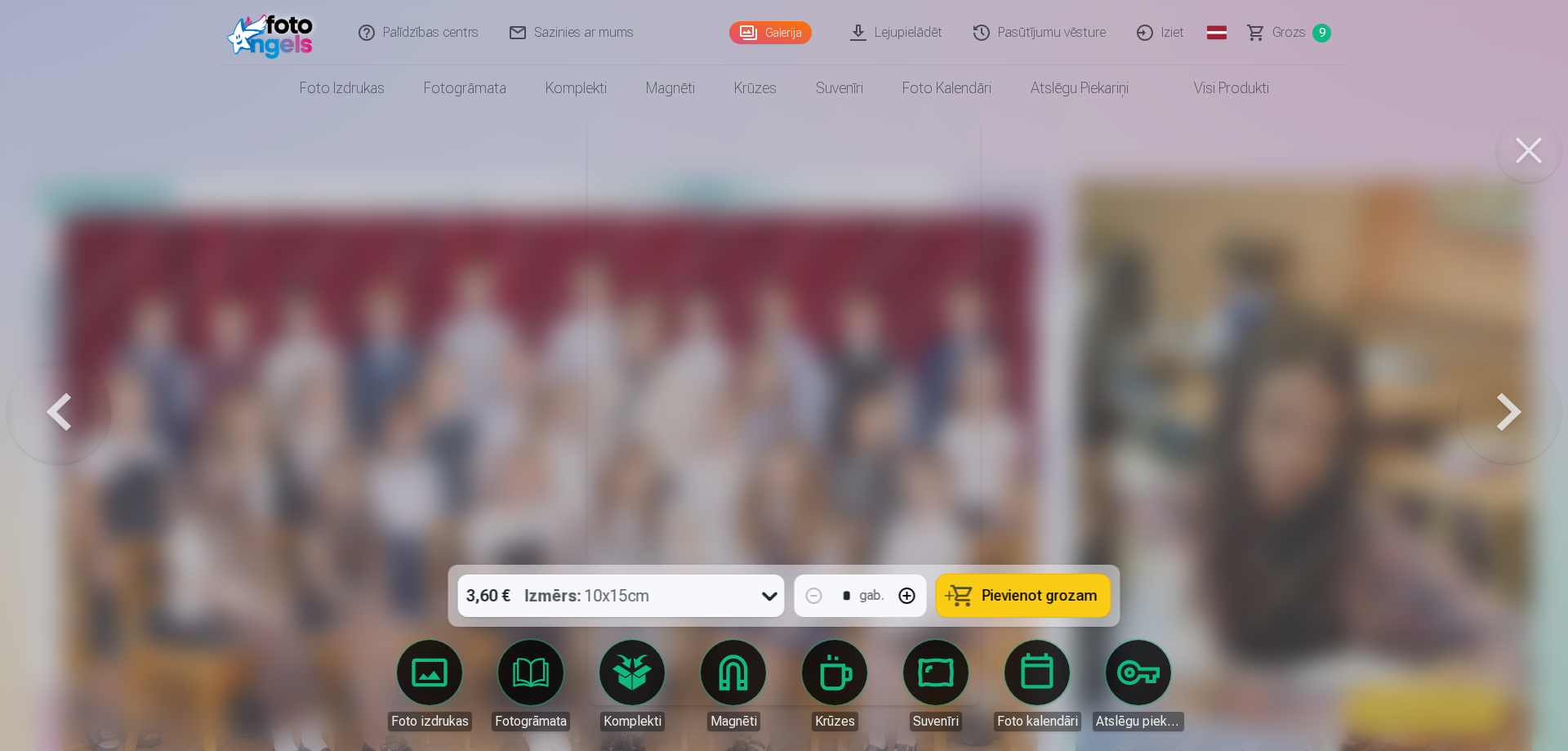
click at [1505, 398] on button at bounding box center [1509, 411] width 105 height 274
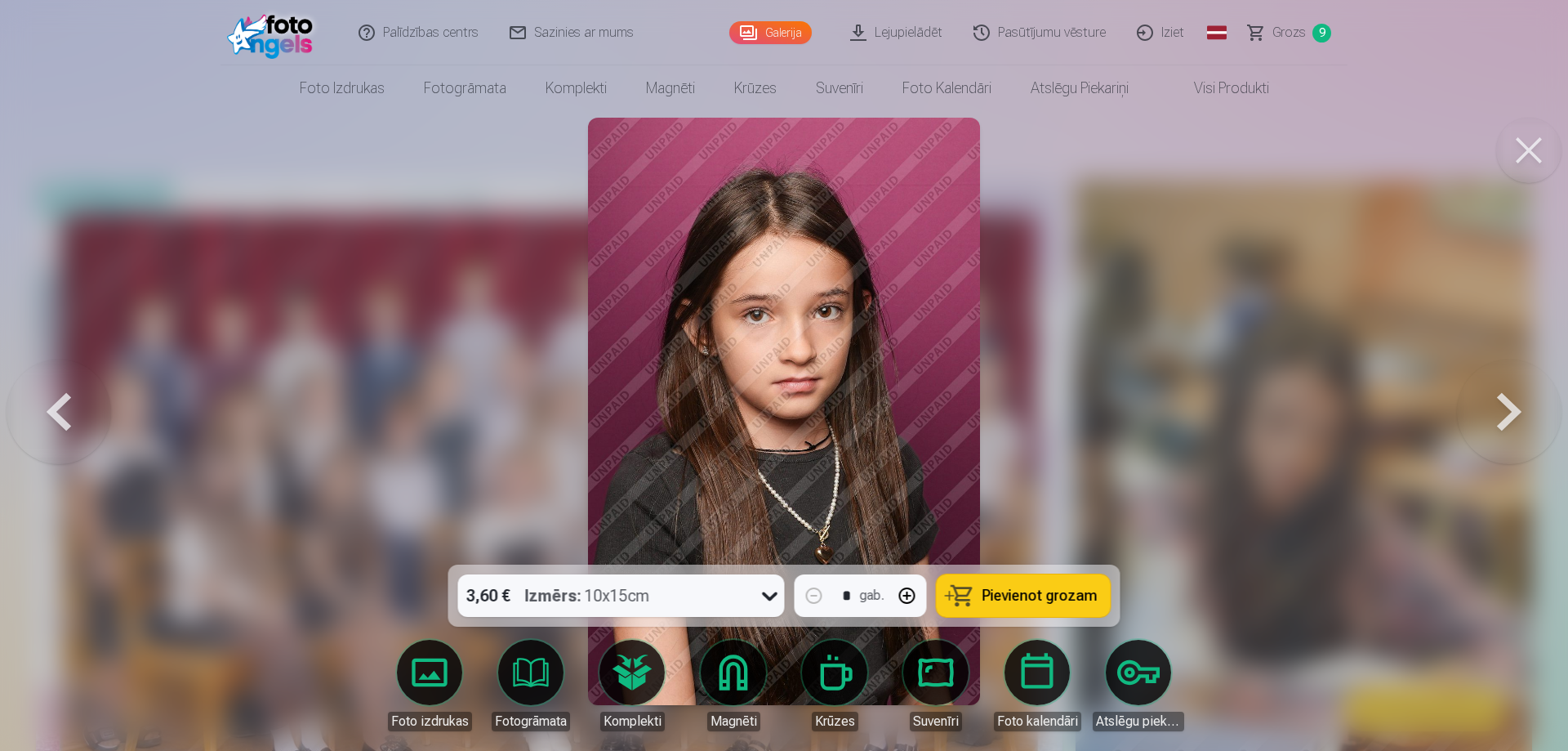
click at [1499, 408] on button at bounding box center [1509, 411] width 105 height 274
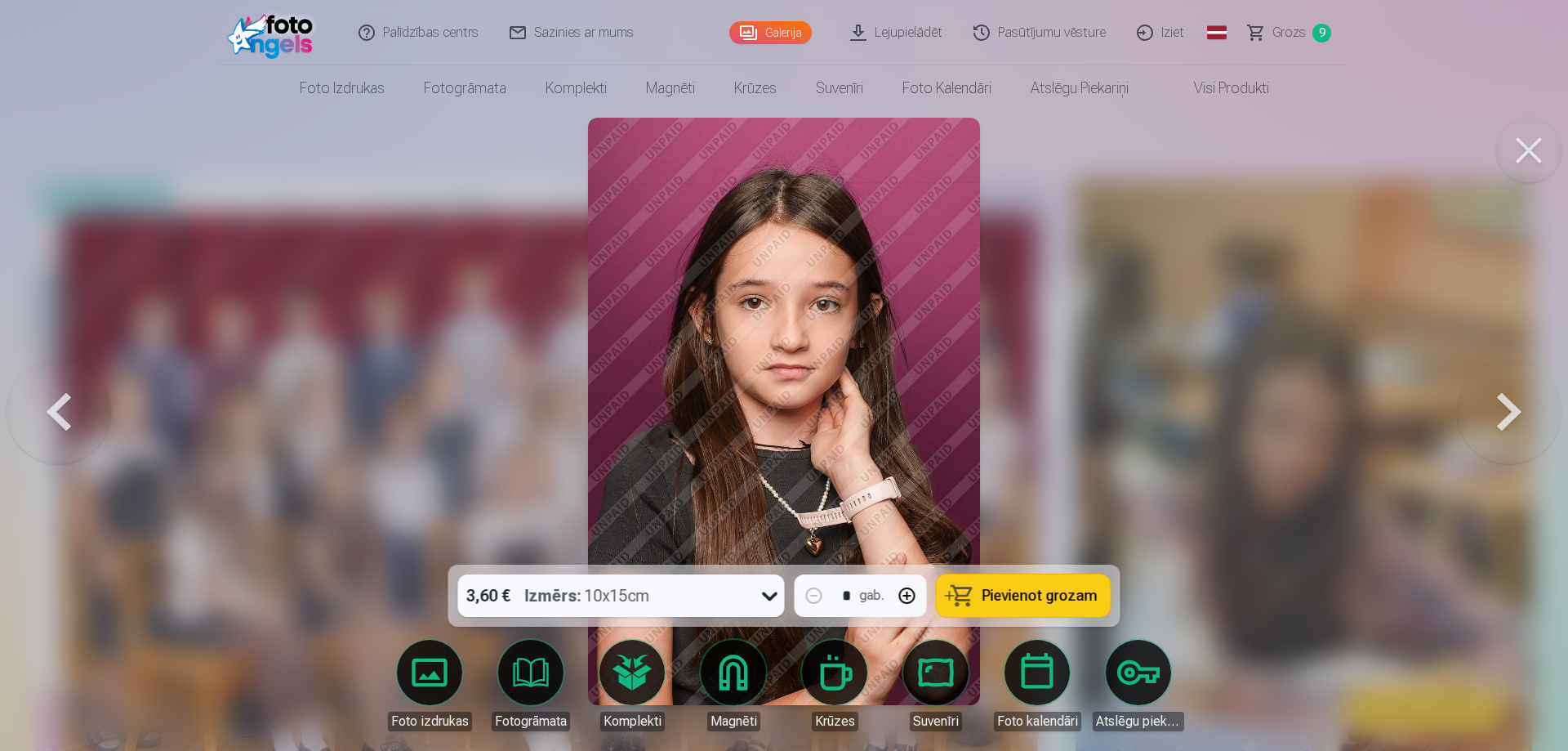
click at [1499, 408] on button at bounding box center [1509, 411] width 105 height 274
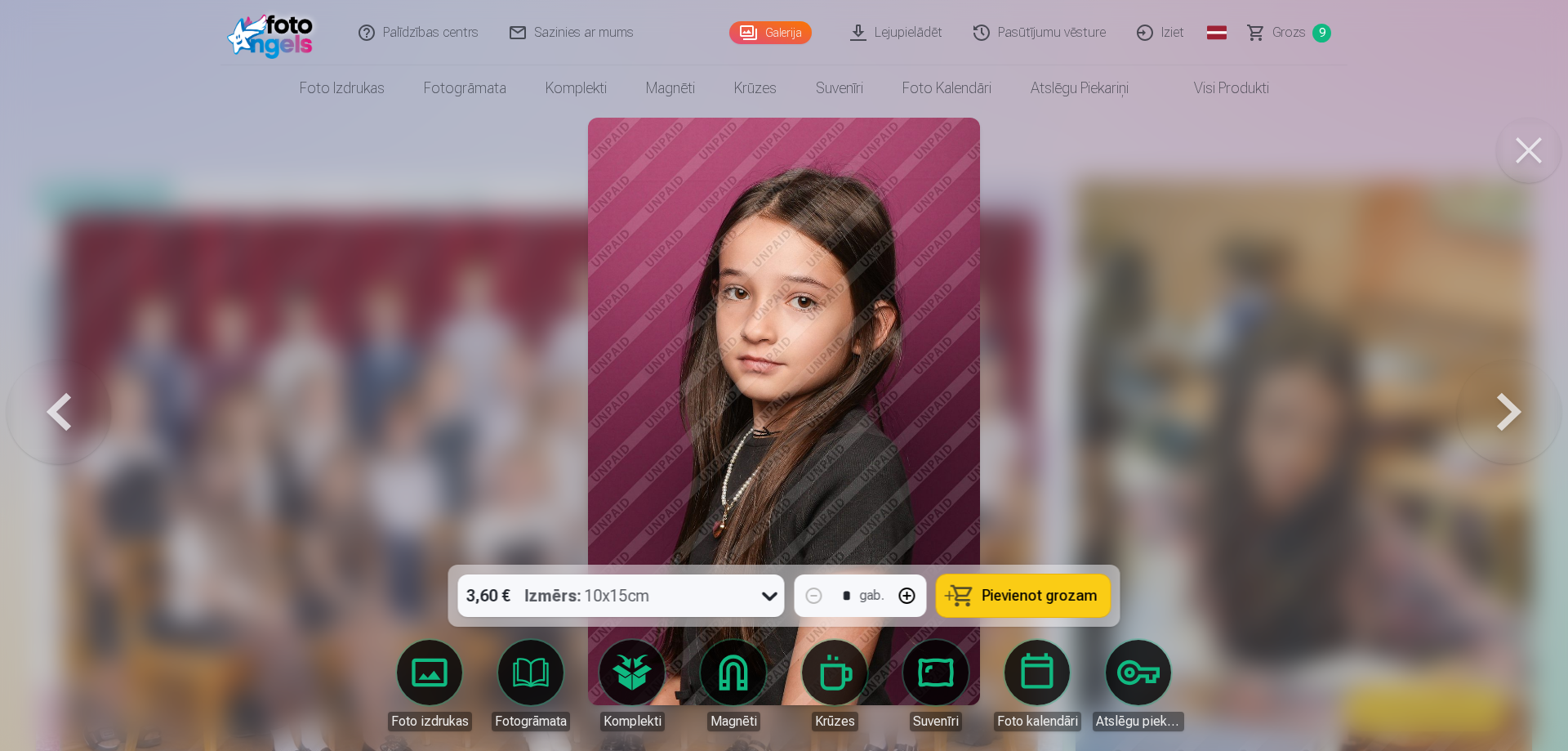
click at [1499, 408] on button at bounding box center [1509, 411] width 105 height 274
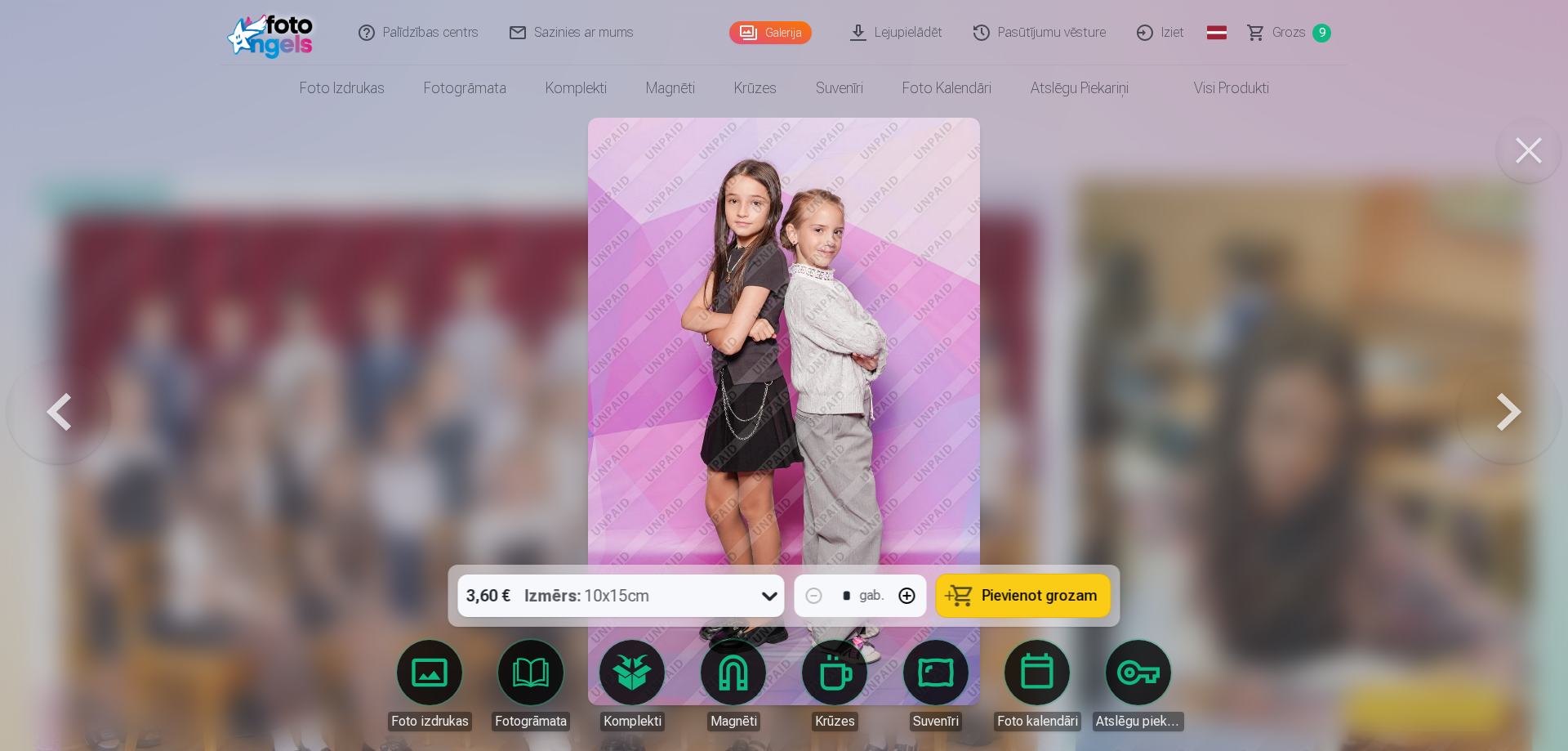
click at [1499, 408] on button at bounding box center [1509, 411] width 105 height 274
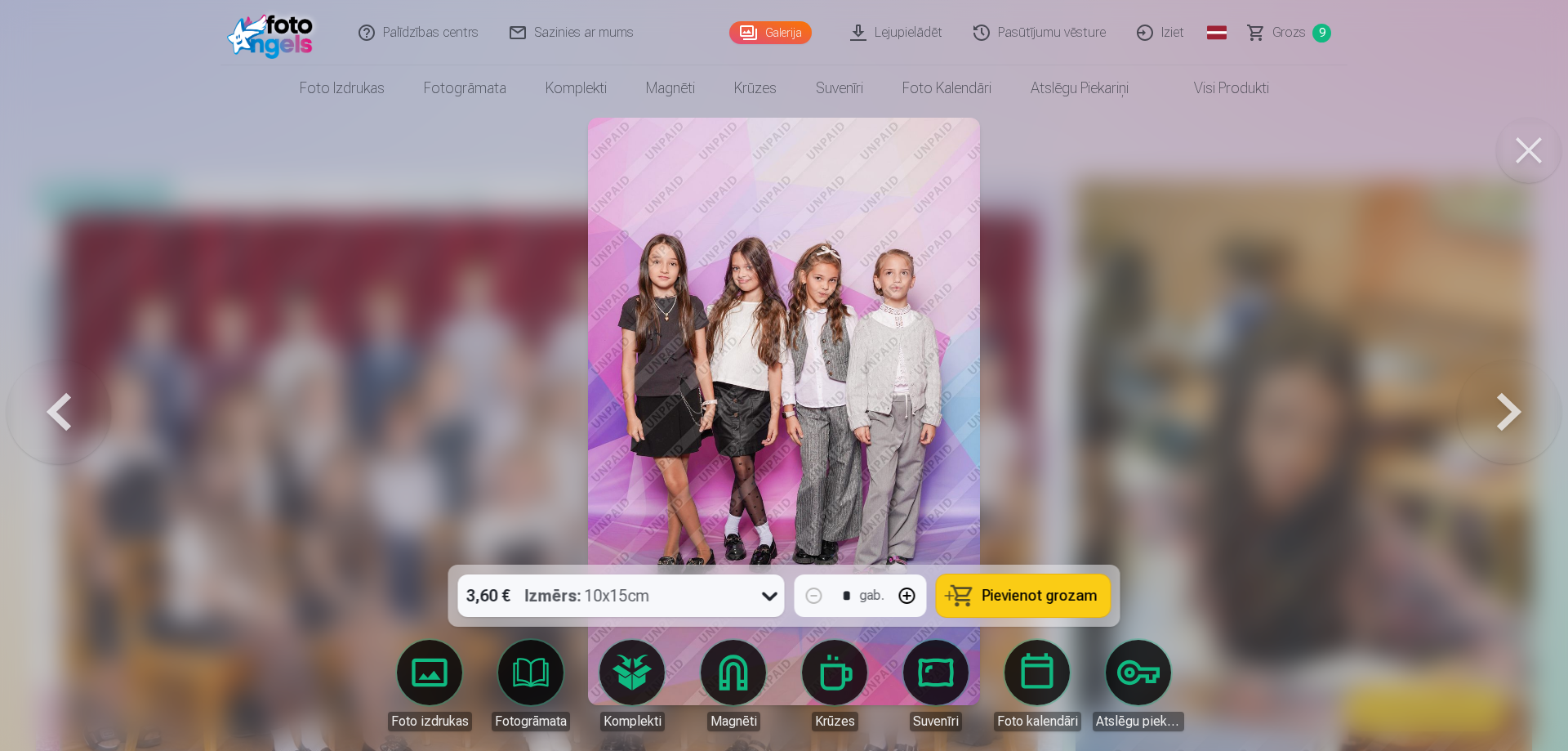
click at [1497, 411] on button at bounding box center [1509, 411] width 105 height 274
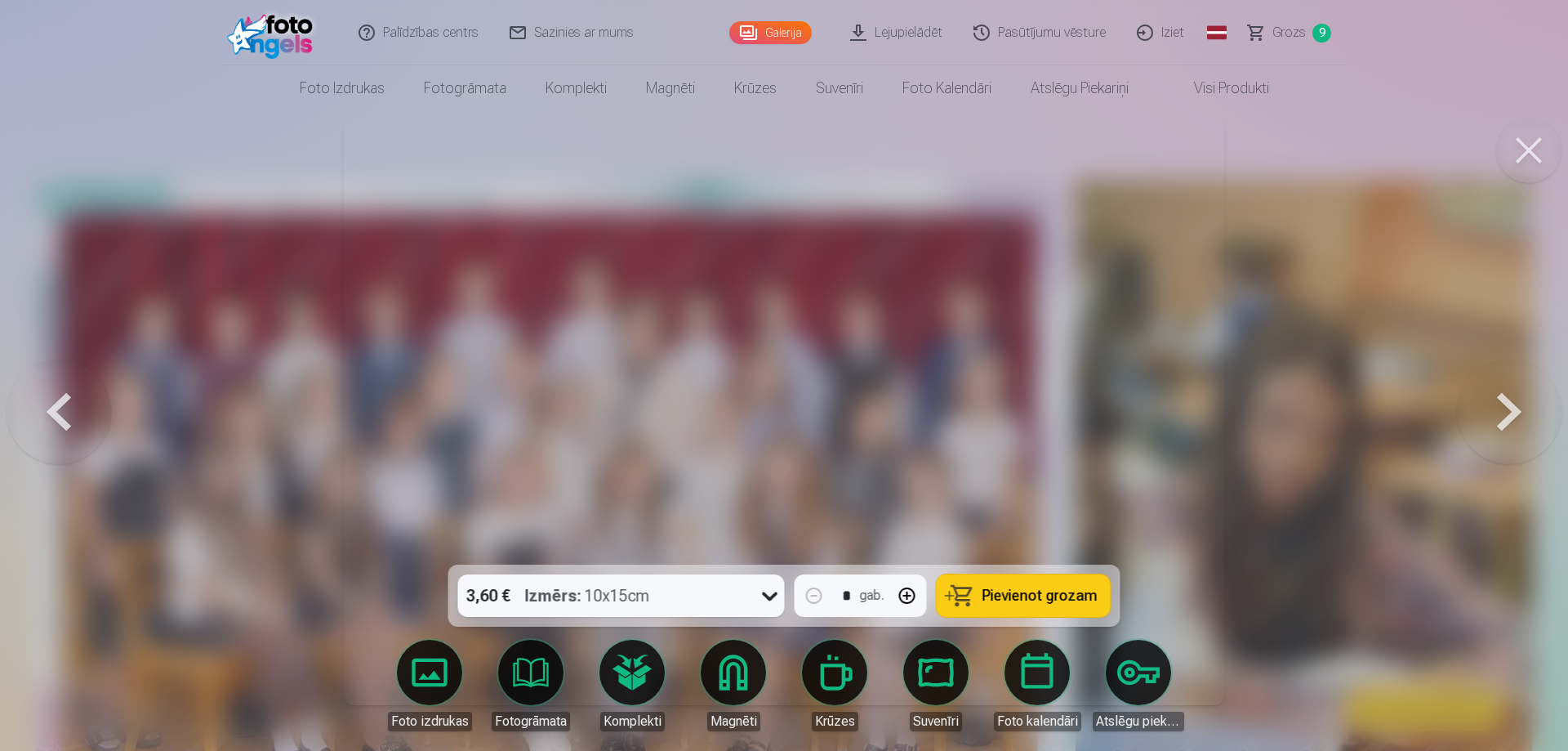
click at [1497, 411] on button at bounding box center [1509, 411] width 105 height 274
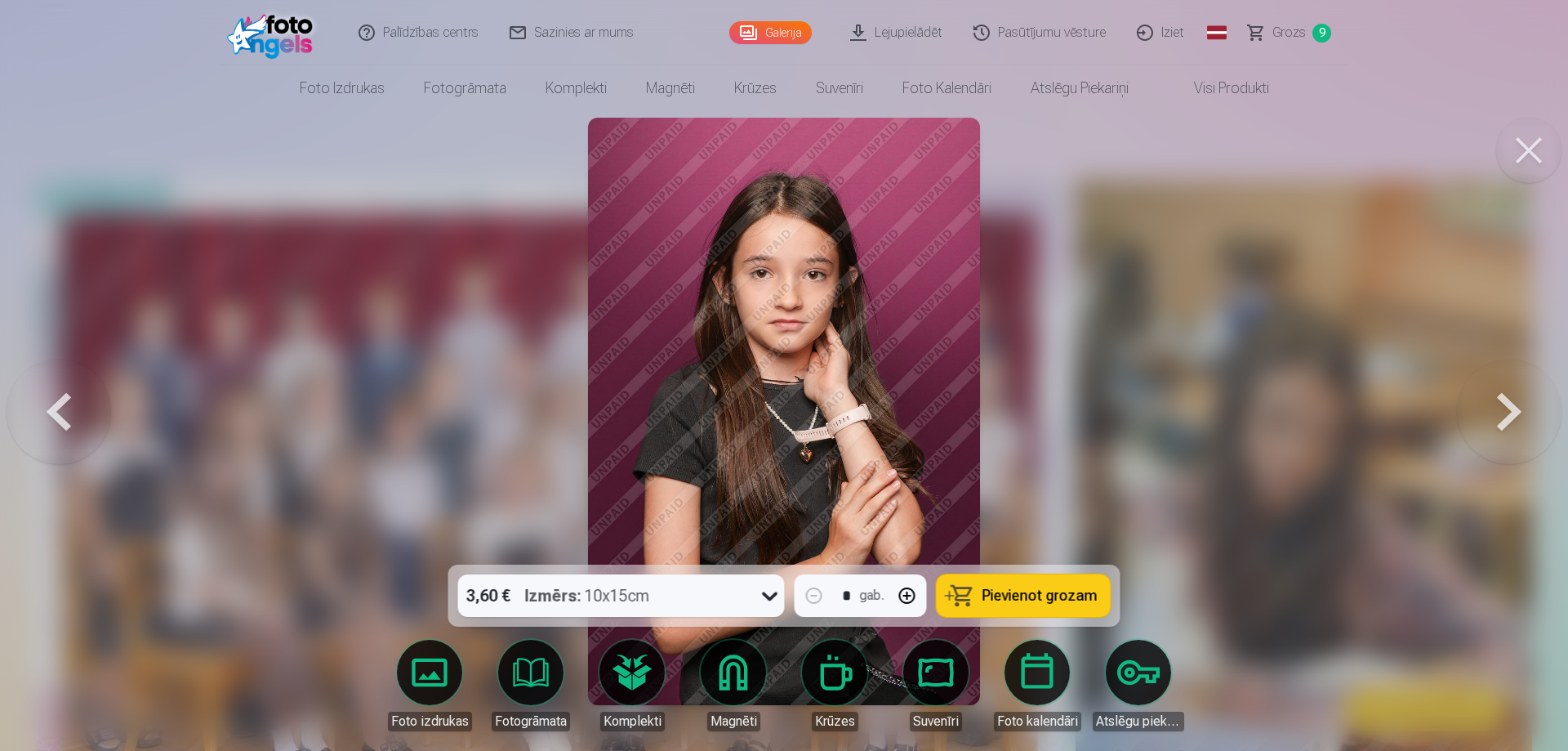
click at [1497, 411] on button at bounding box center [1509, 411] width 105 height 274
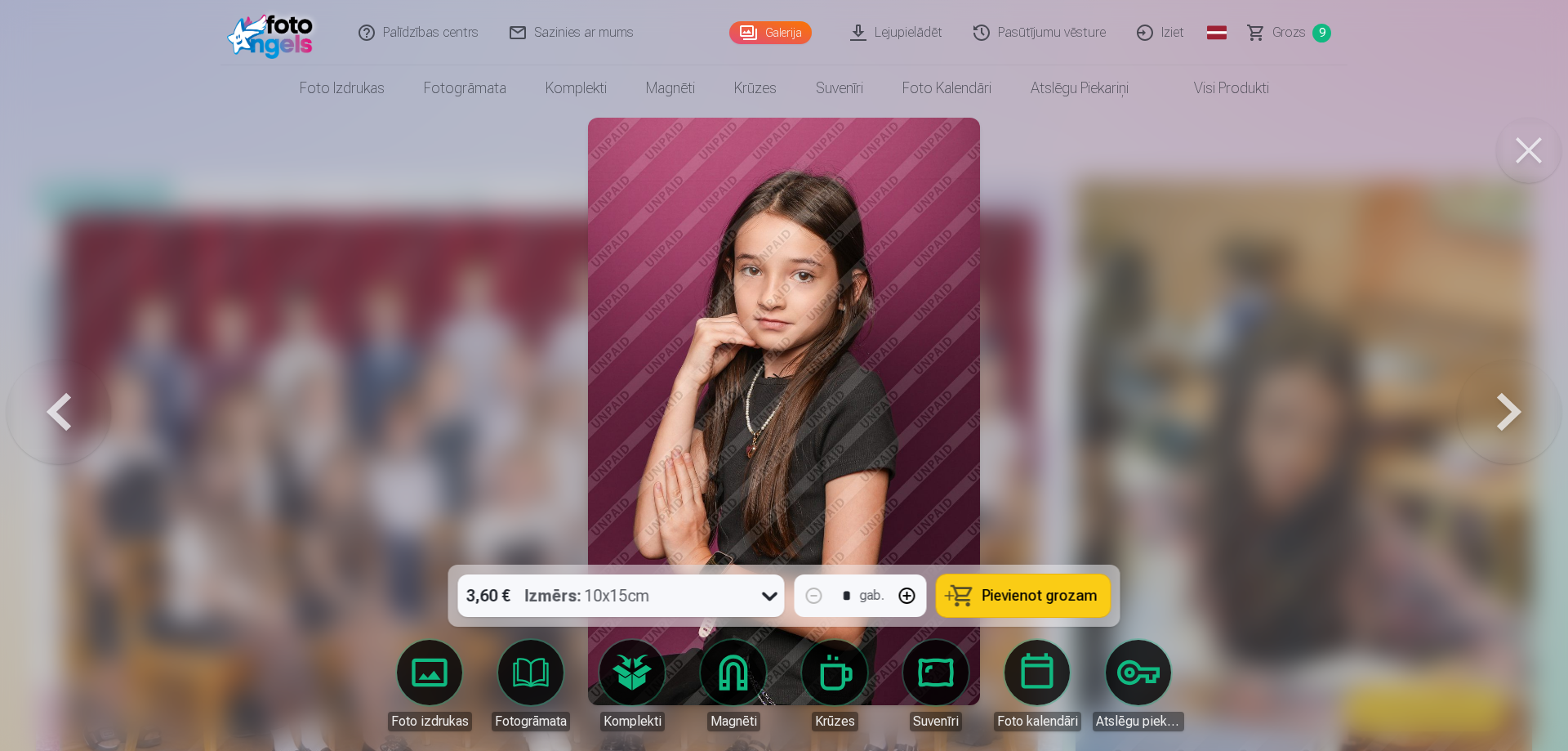
click at [1497, 411] on button at bounding box center [1509, 411] width 105 height 274
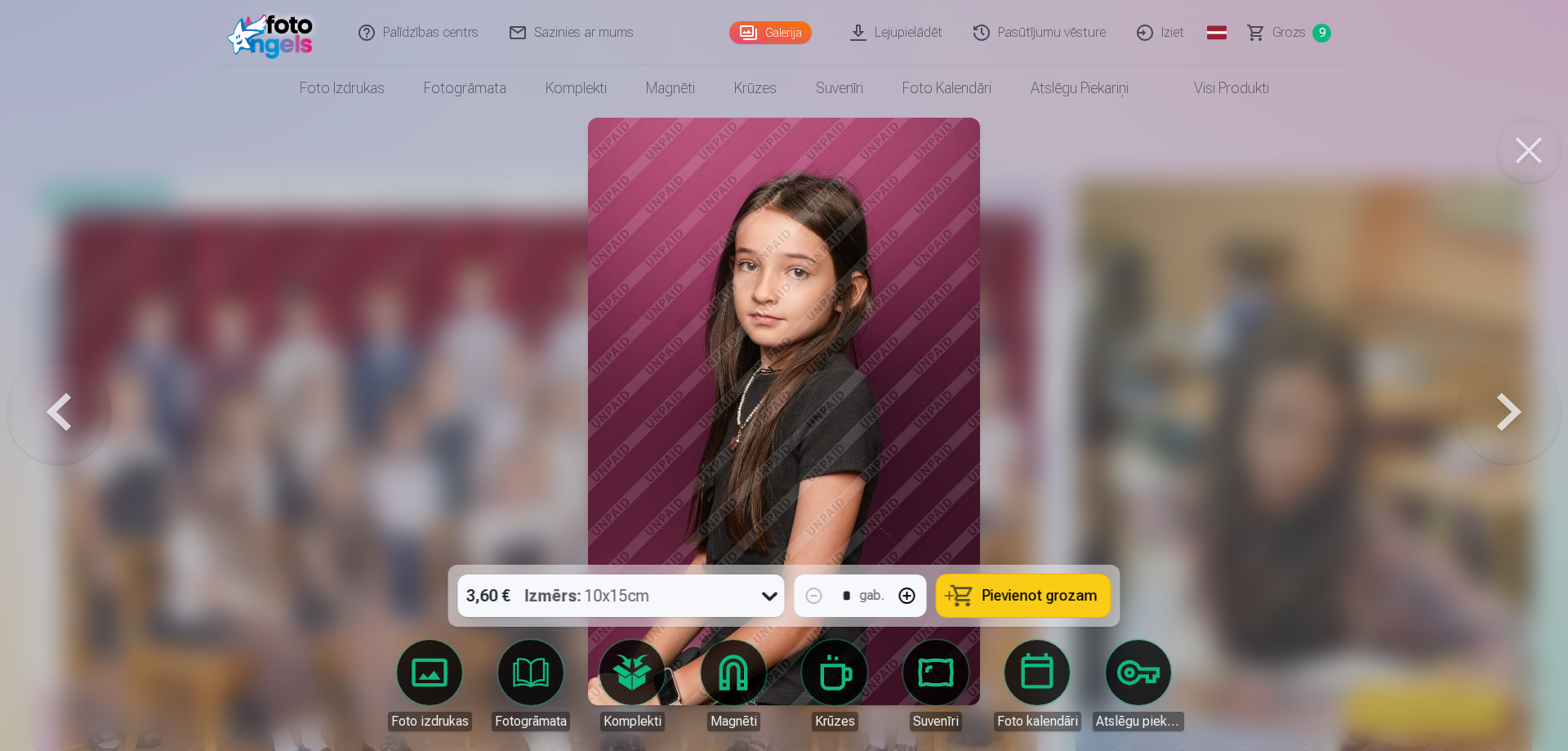
click at [1497, 411] on button at bounding box center [1509, 411] width 105 height 274
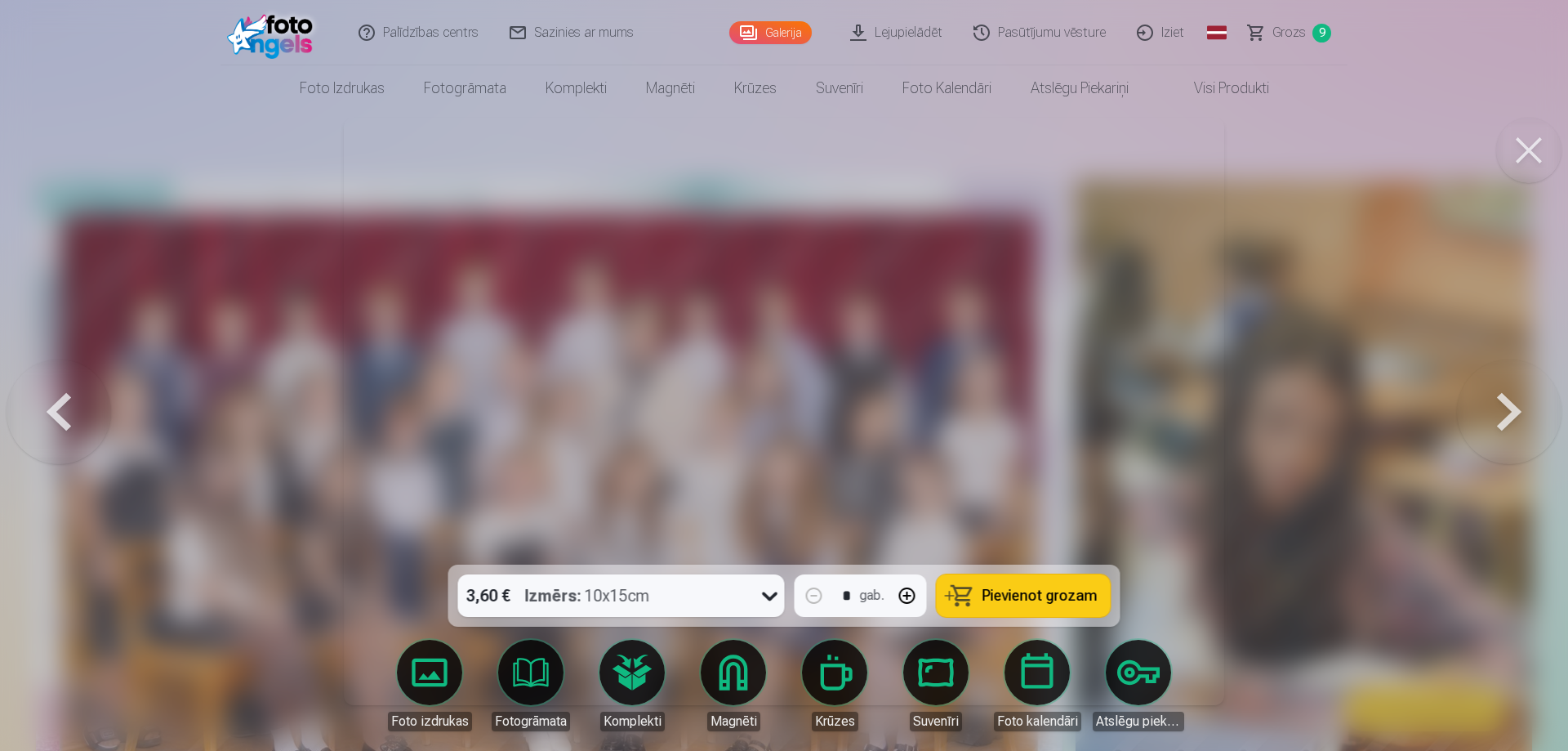
click at [1497, 411] on button at bounding box center [1509, 411] width 105 height 274
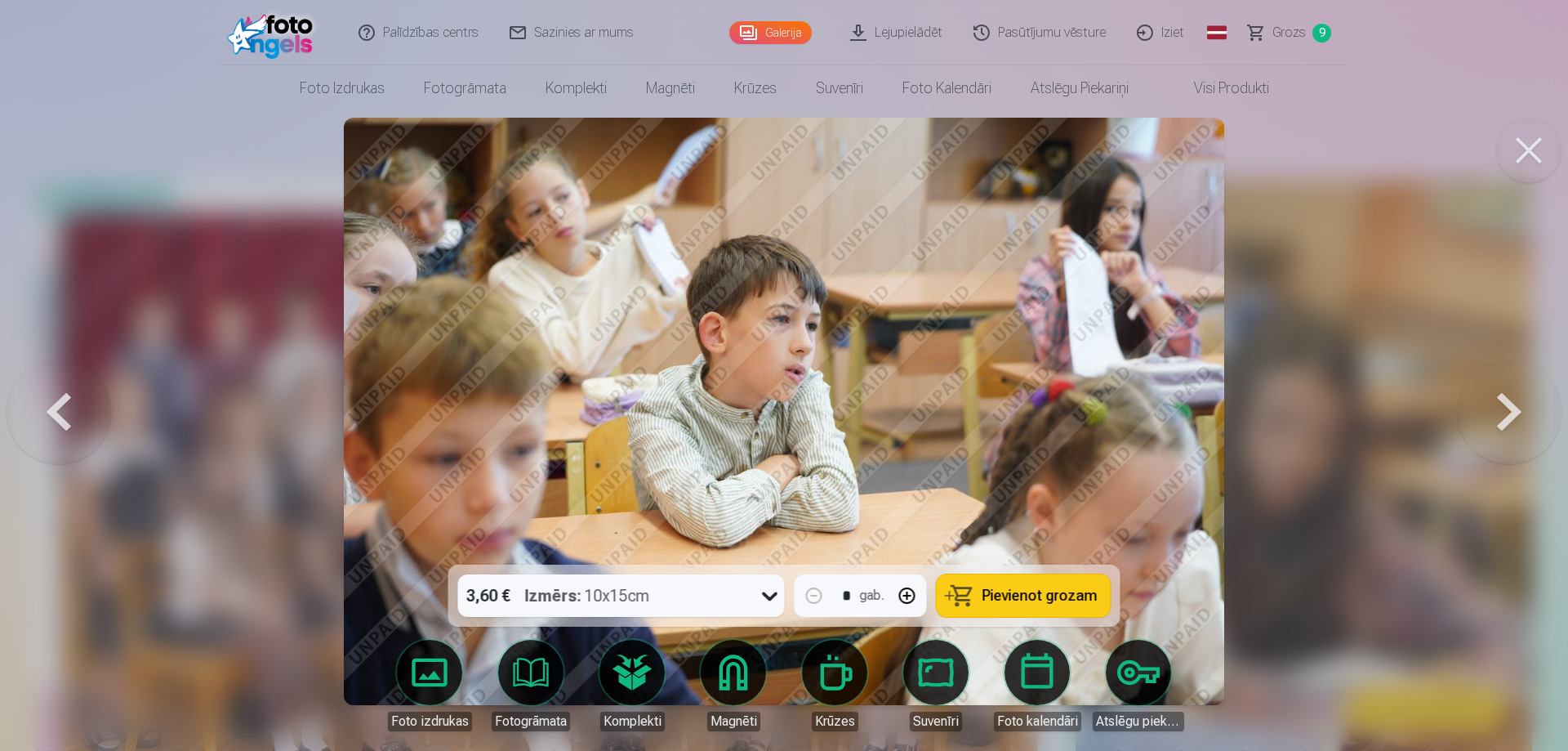
click at [1497, 411] on button at bounding box center [1509, 411] width 105 height 274
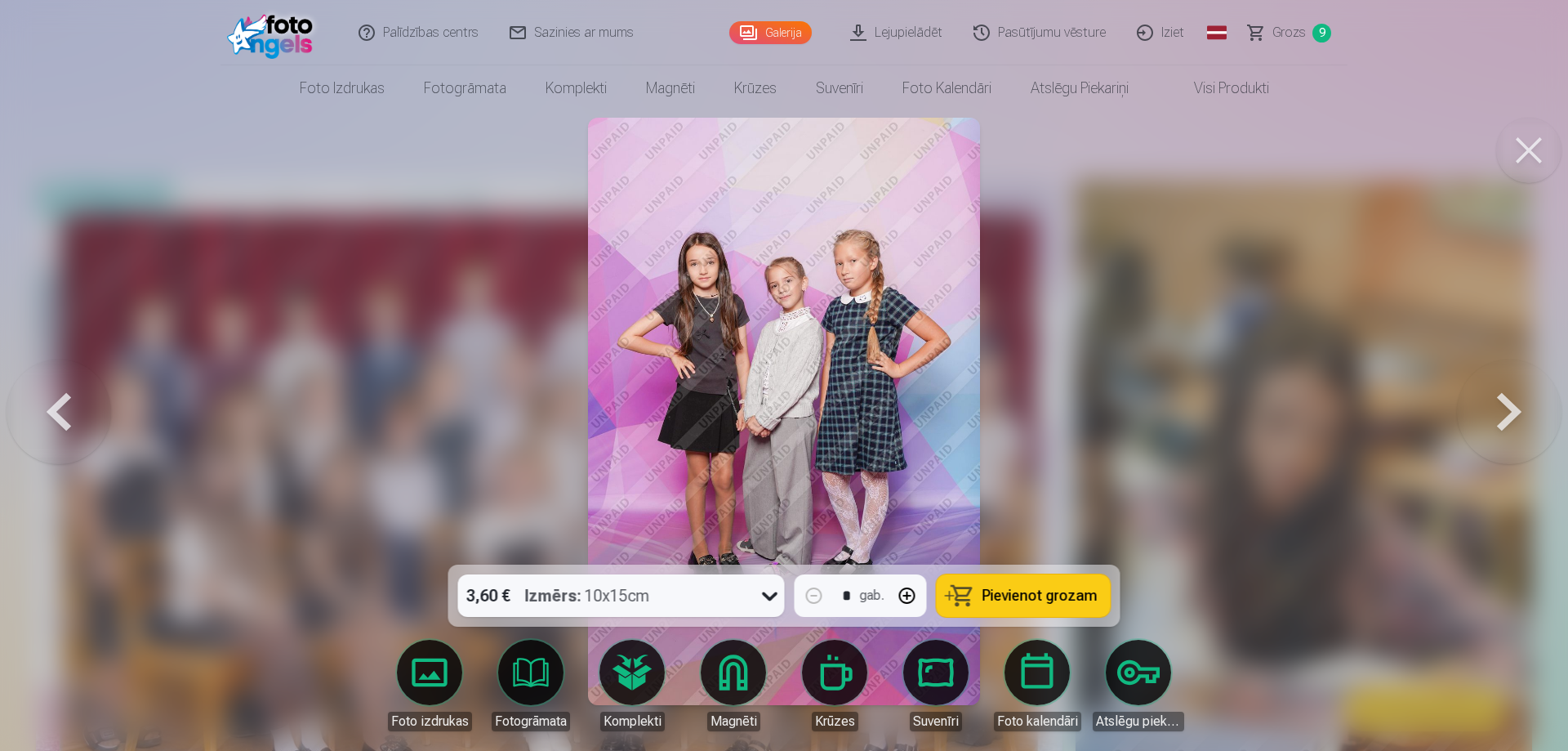
click at [1497, 411] on button at bounding box center [1509, 411] width 105 height 274
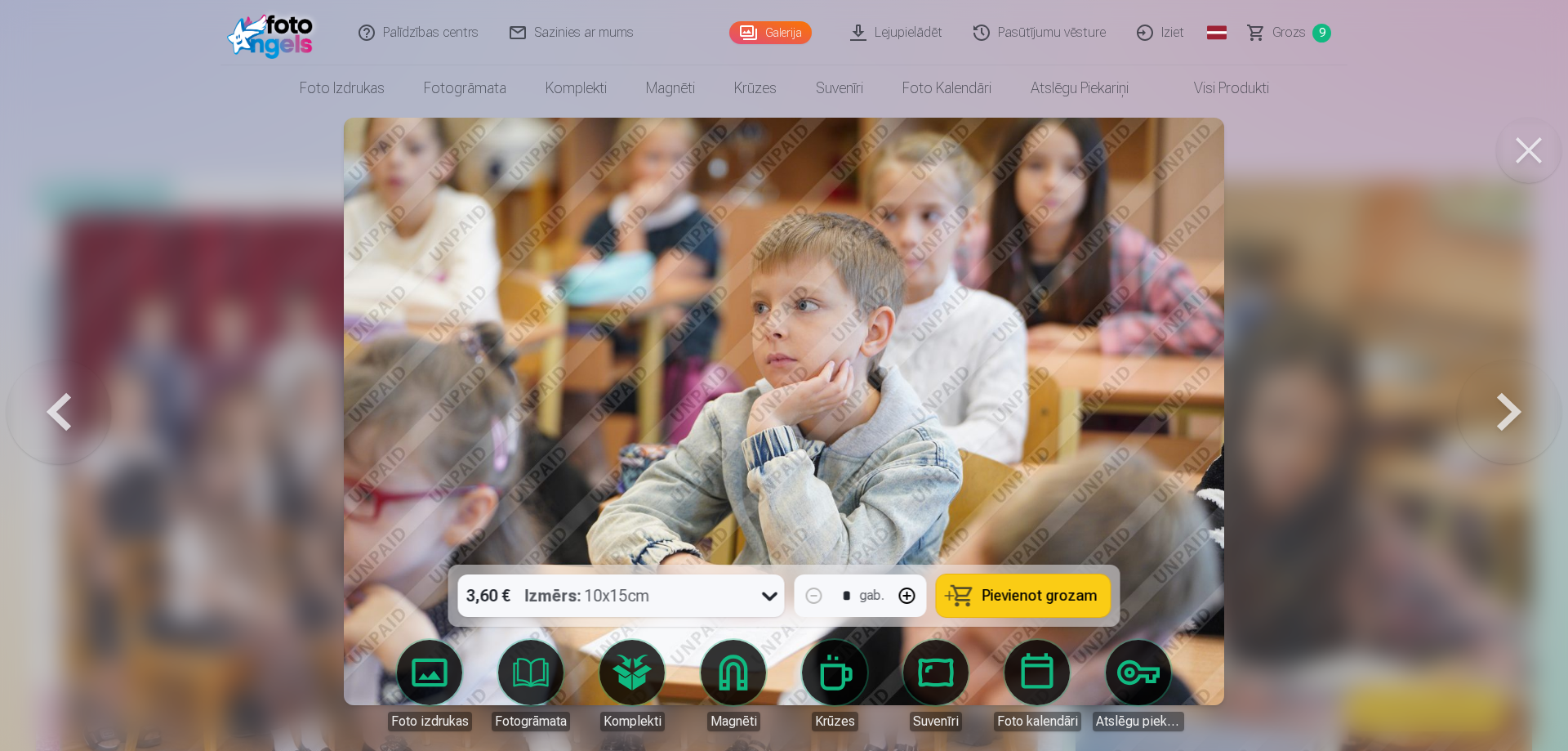
click at [1497, 411] on button at bounding box center [1509, 411] width 105 height 274
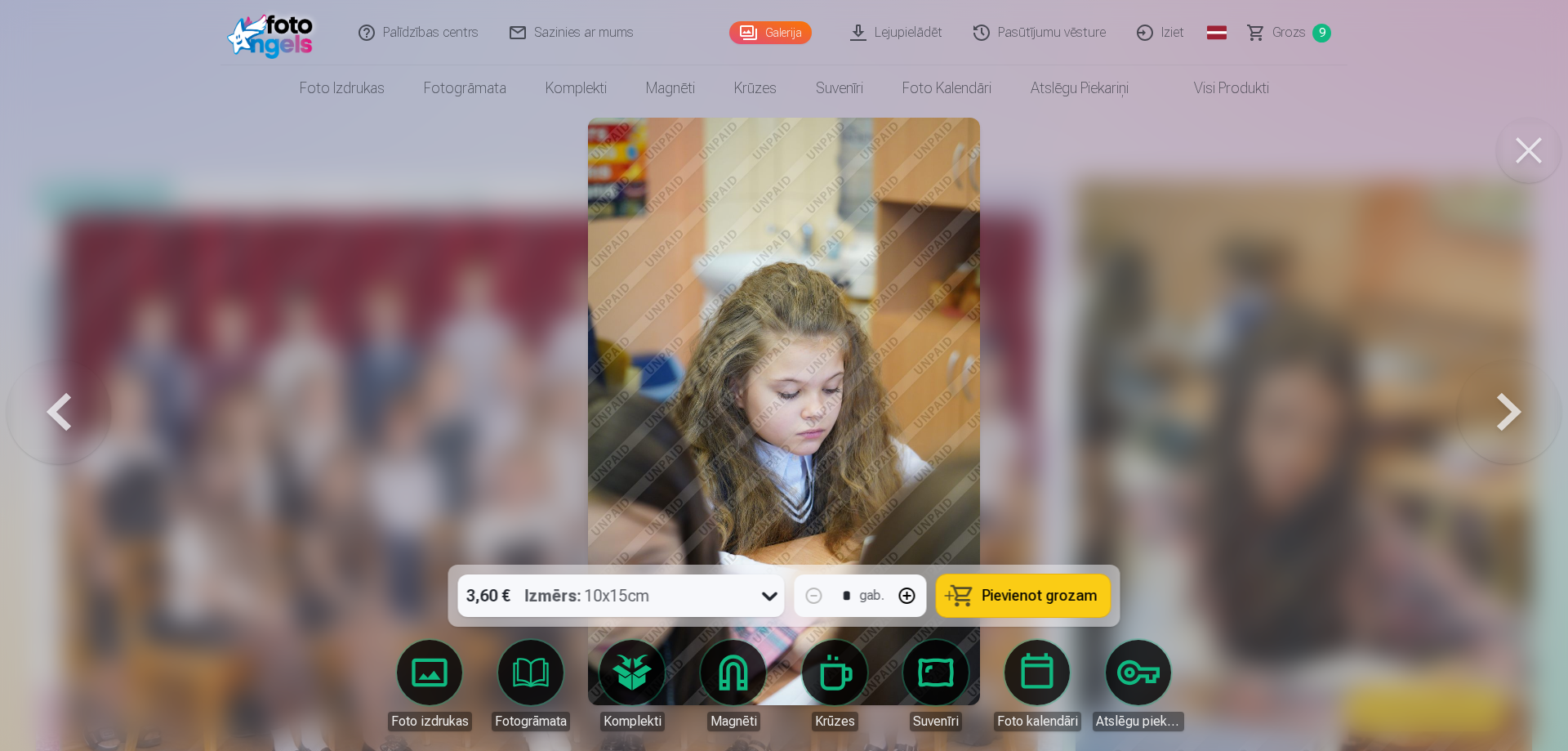
click at [1497, 411] on button at bounding box center [1509, 411] width 105 height 274
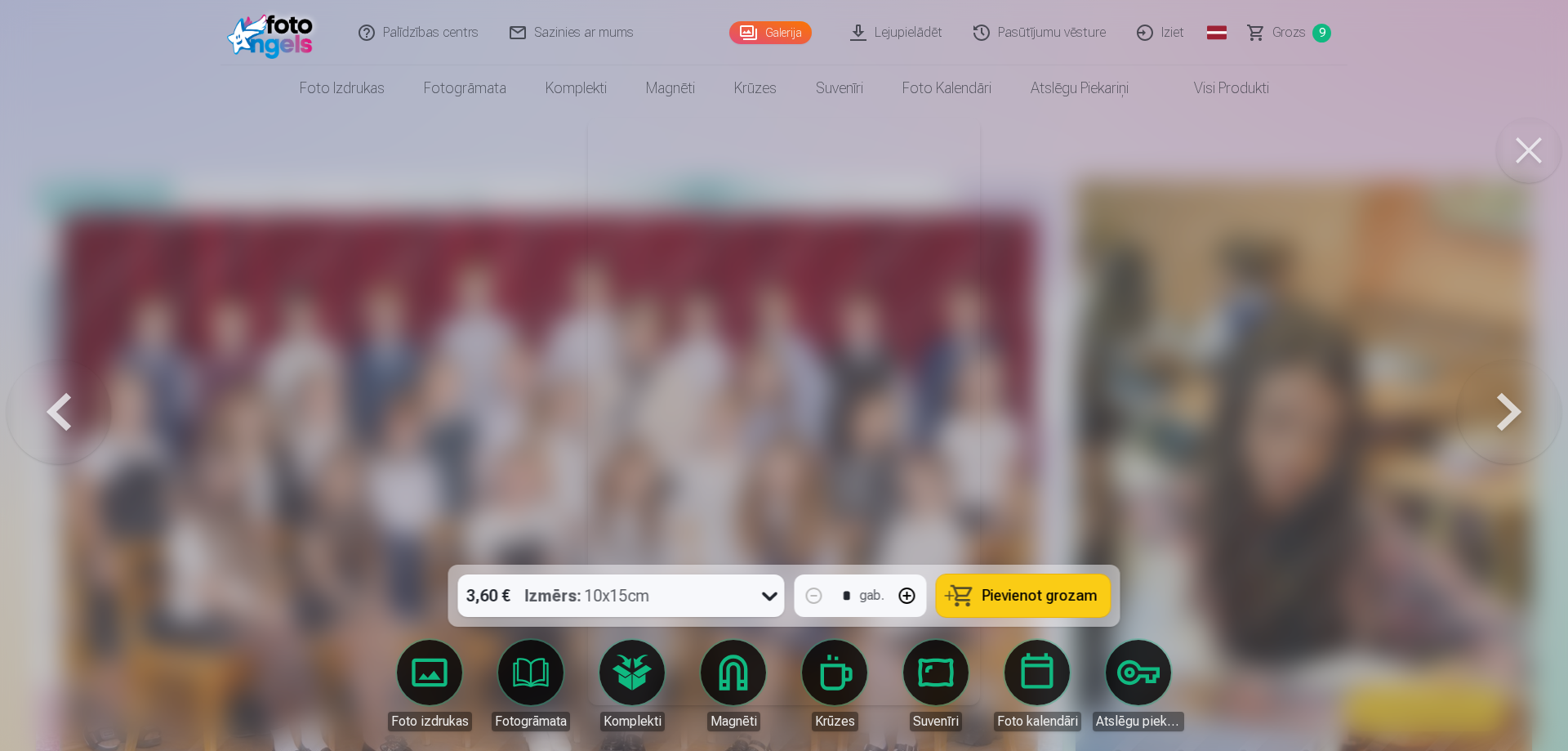
drag, startPoint x: 1497, startPoint y: 411, endPoint x: 1192, endPoint y: 376, distance: 307.0
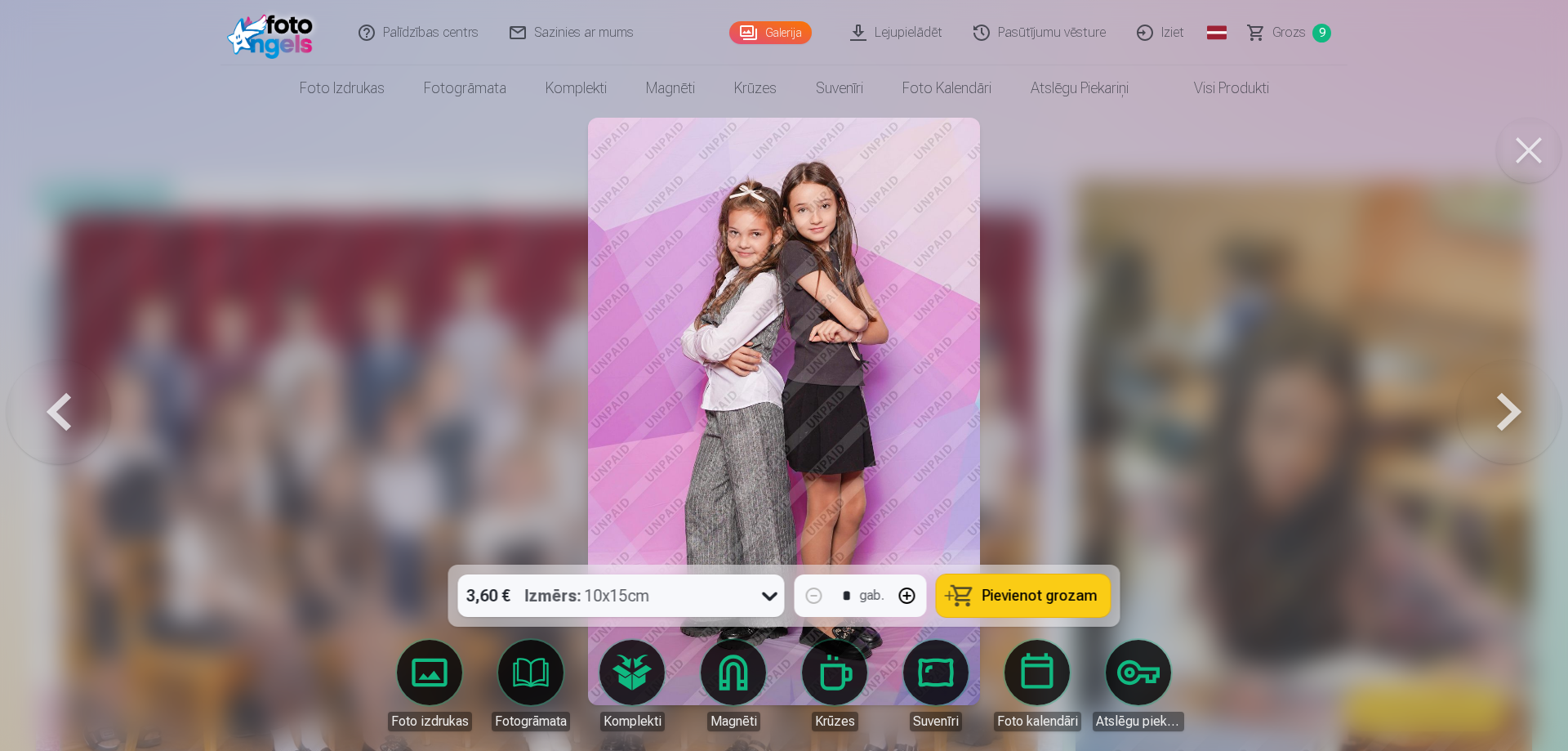
click at [1017, 591] on span "Pievienot grozam" at bounding box center [1040, 596] width 115 height 15
click at [1501, 412] on button at bounding box center [1509, 411] width 105 height 274
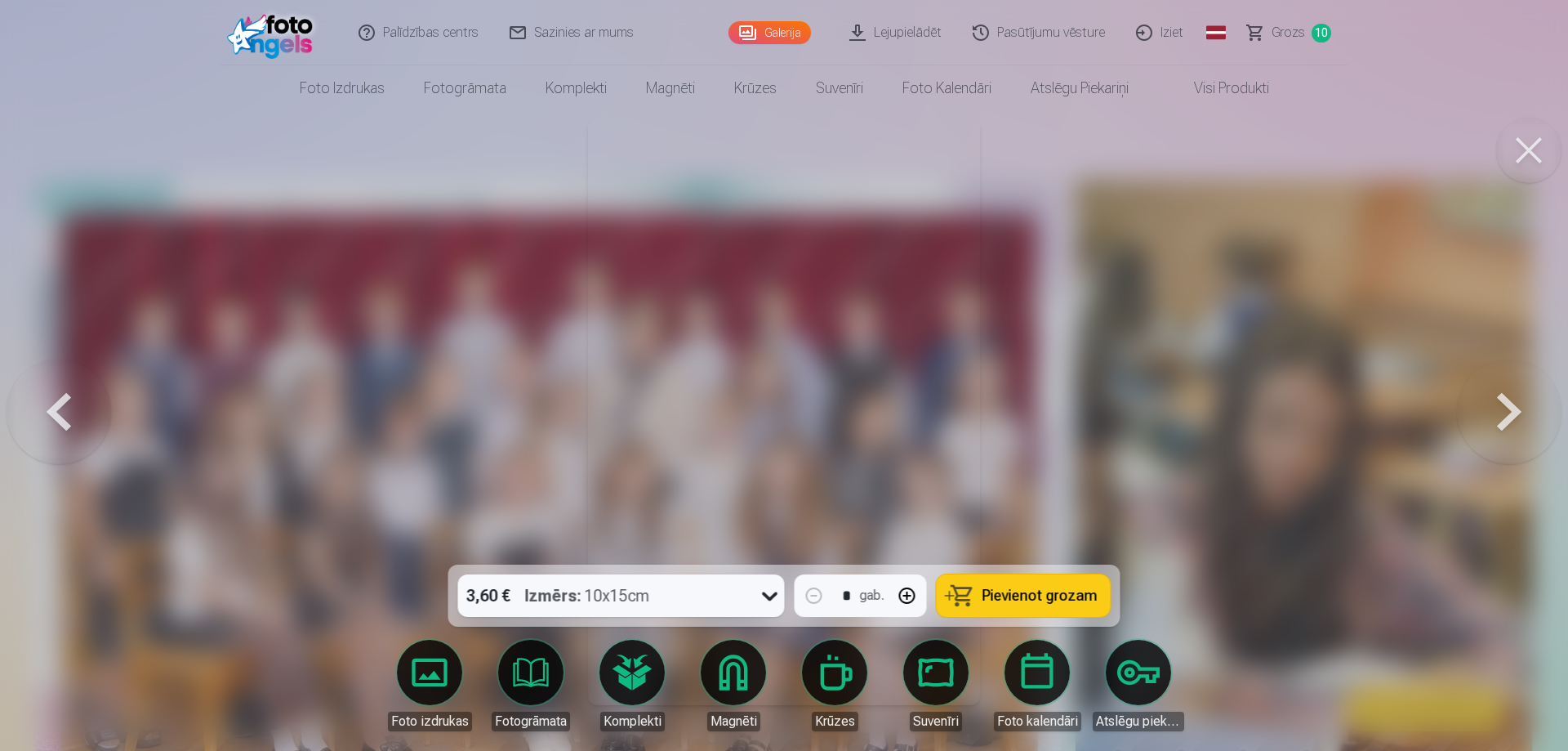
click at [1501, 412] on button at bounding box center [1509, 411] width 105 height 274
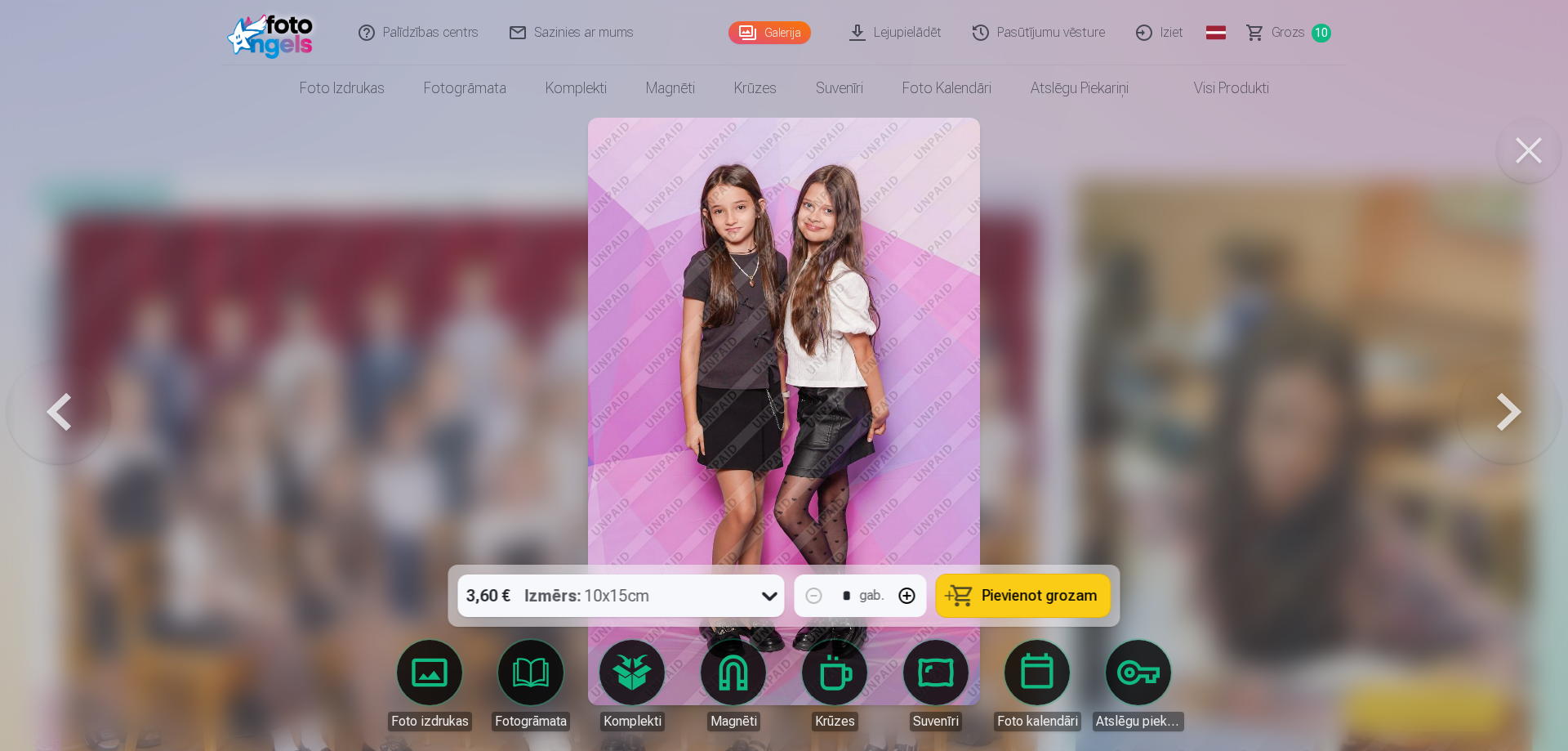
click at [1501, 412] on button at bounding box center [1509, 411] width 105 height 274
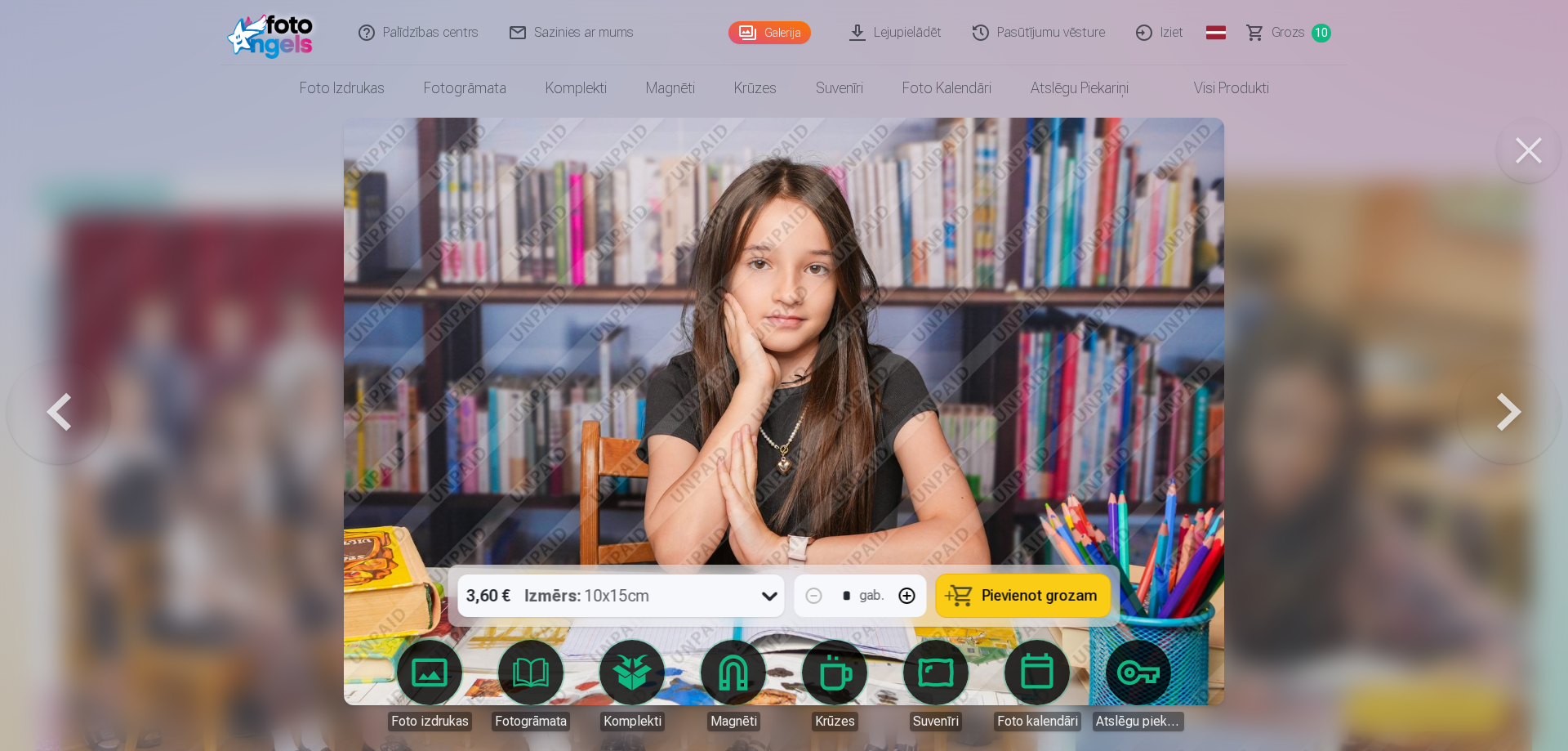
click at [1013, 594] on span "Pievienot grozam" at bounding box center [1040, 596] width 115 height 15
click at [1494, 400] on button at bounding box center [1509, 411] width 105 height 274
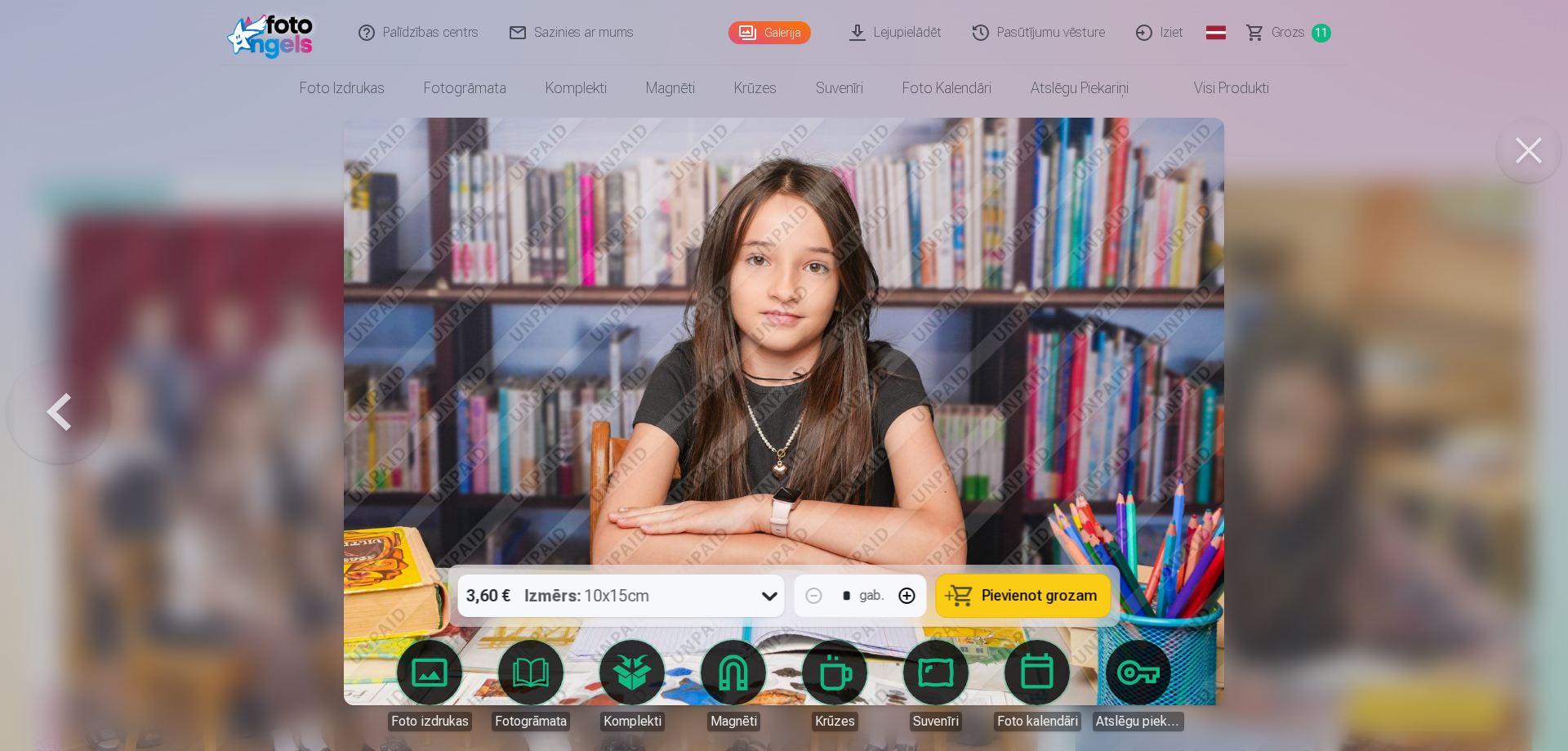
click at [52, 404] on button at bounding box center [59, 411] width 105 height 274
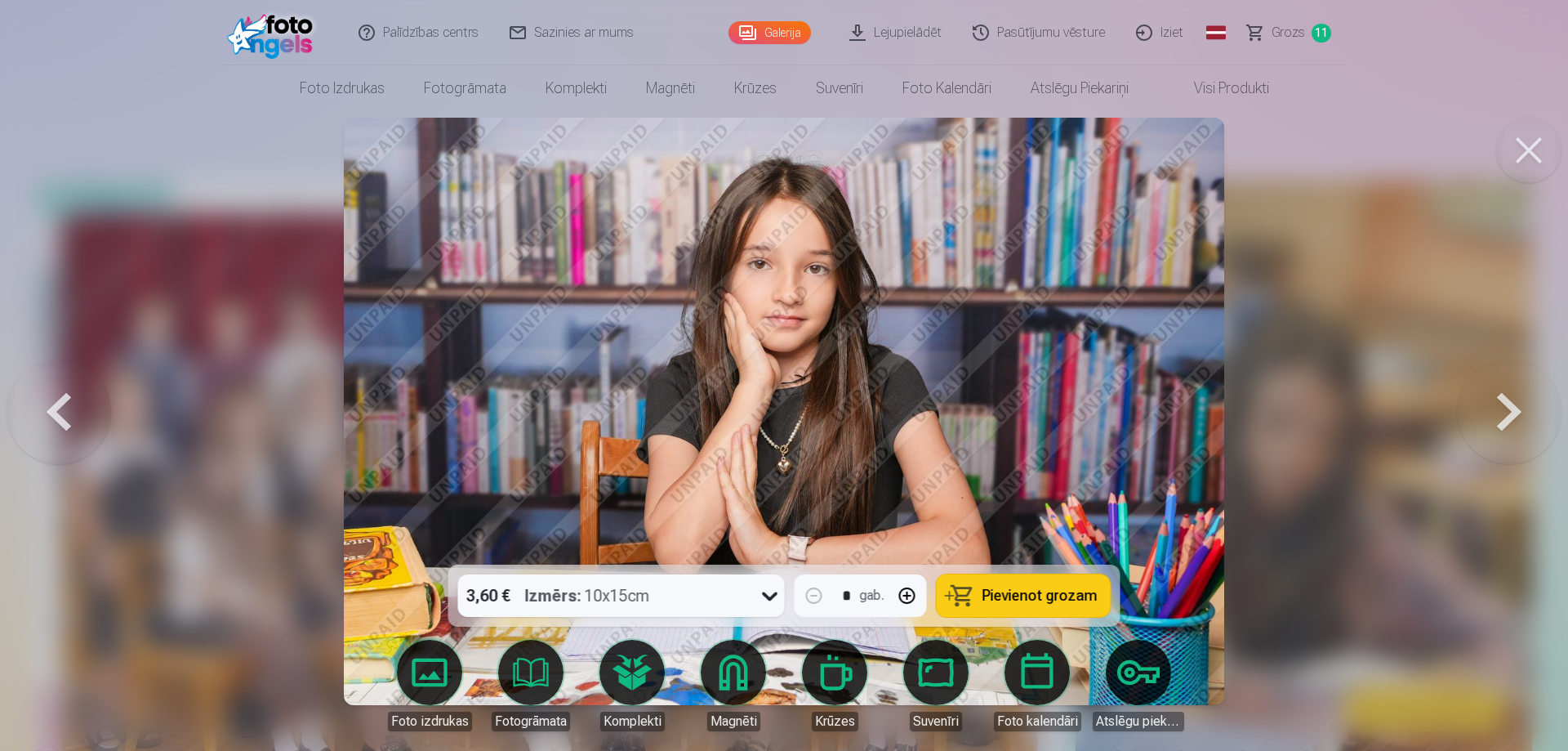
click at [764, 600] on icon at bounding box center [771, 596] width 26 height 26
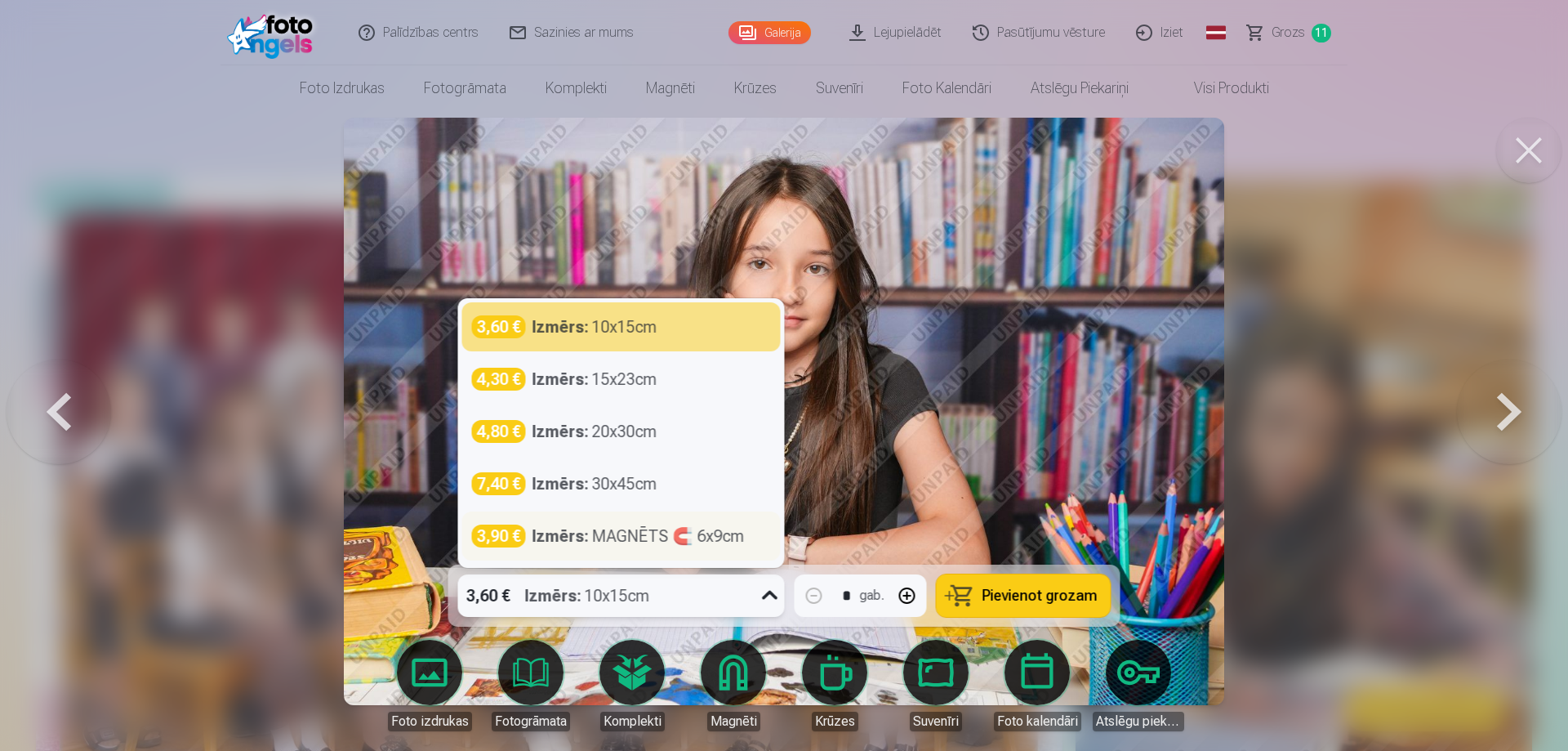
click at [636, 533] on div "Izmērs : MAGNĒTS 🧲 6x9cm" at bounding box center [639, 536] width 213 height 23
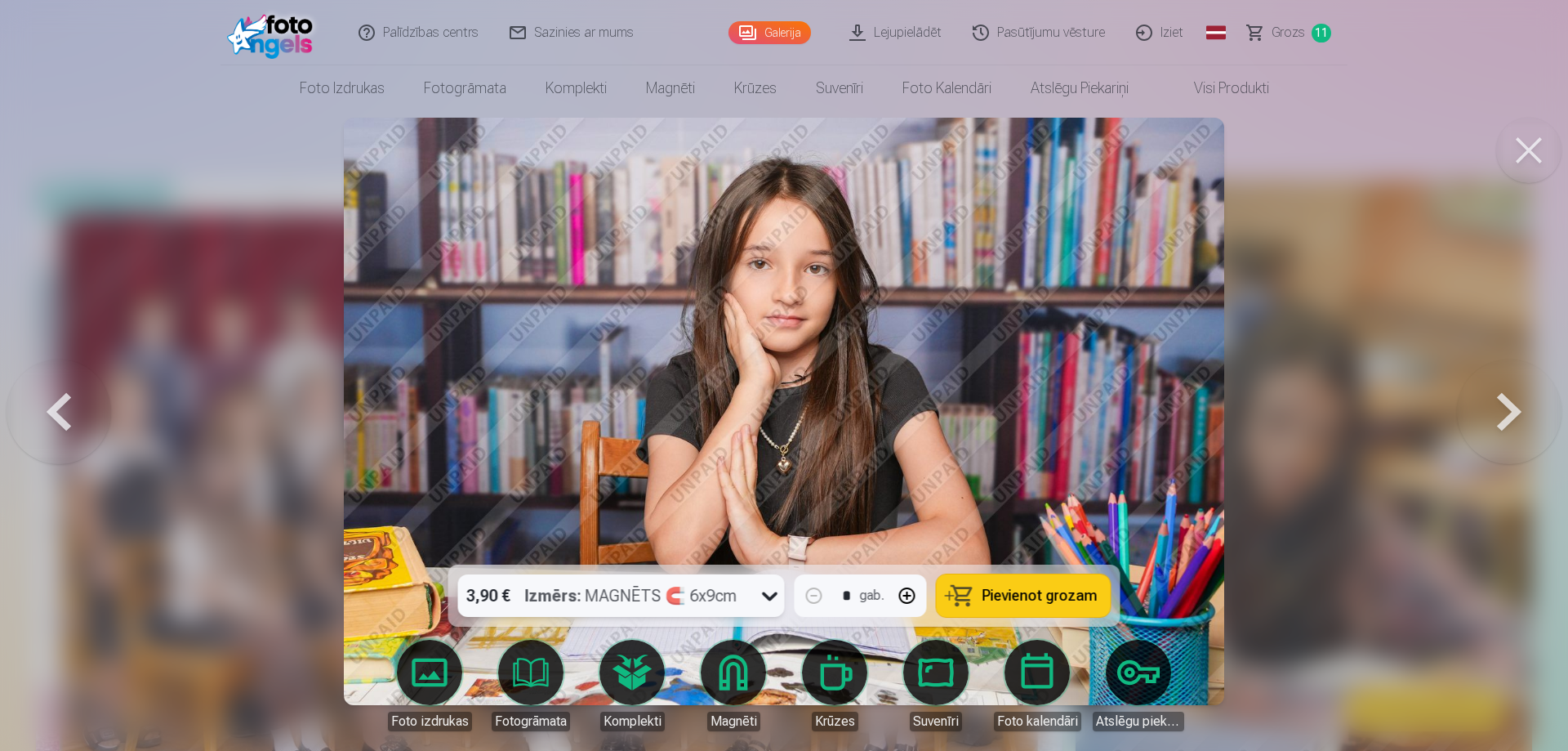
click at [1502, 398] on button at bounding box center [1509, 411] width 105 height 274
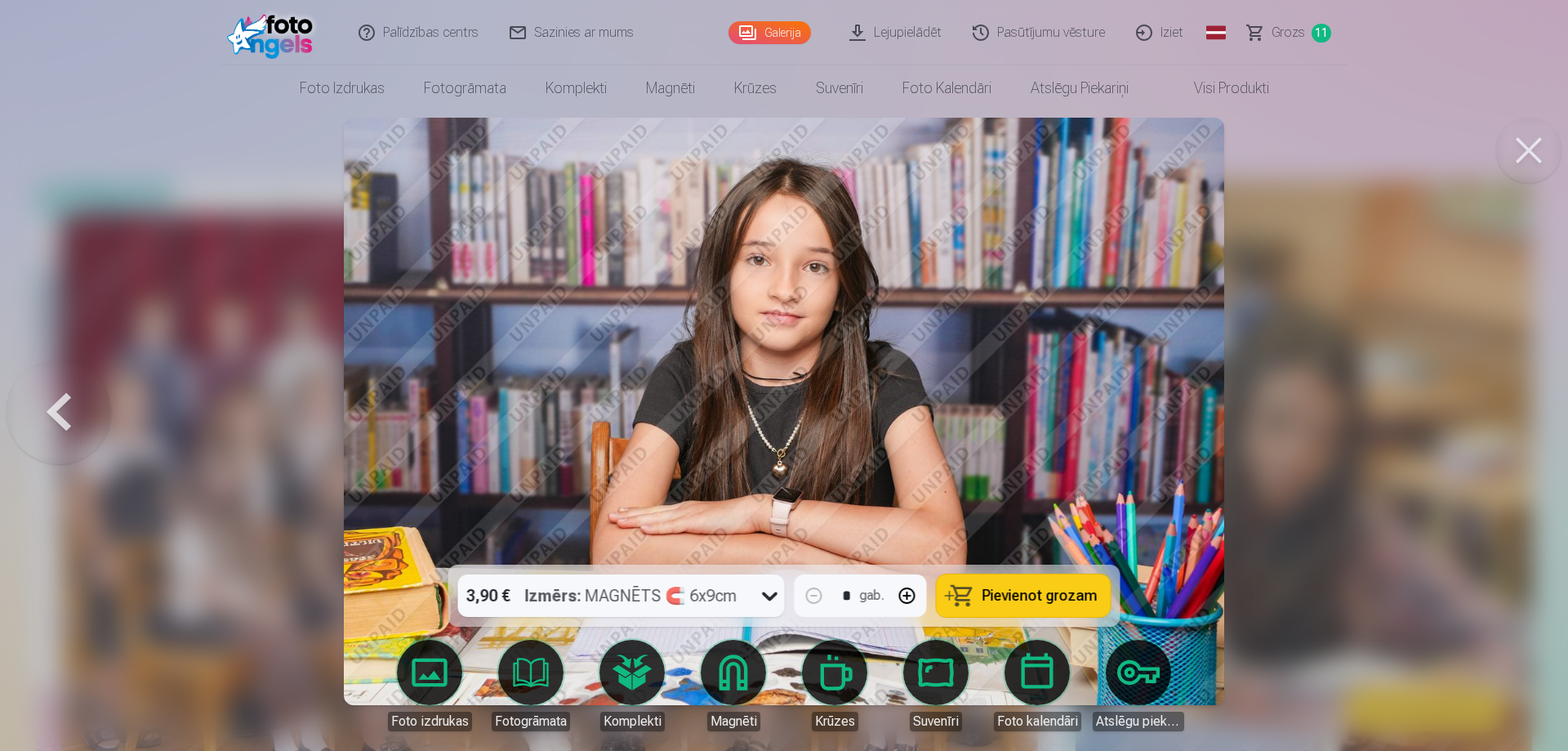
click at [1507, 407] on div at bounding box center [784, 376] width 1568 height 751
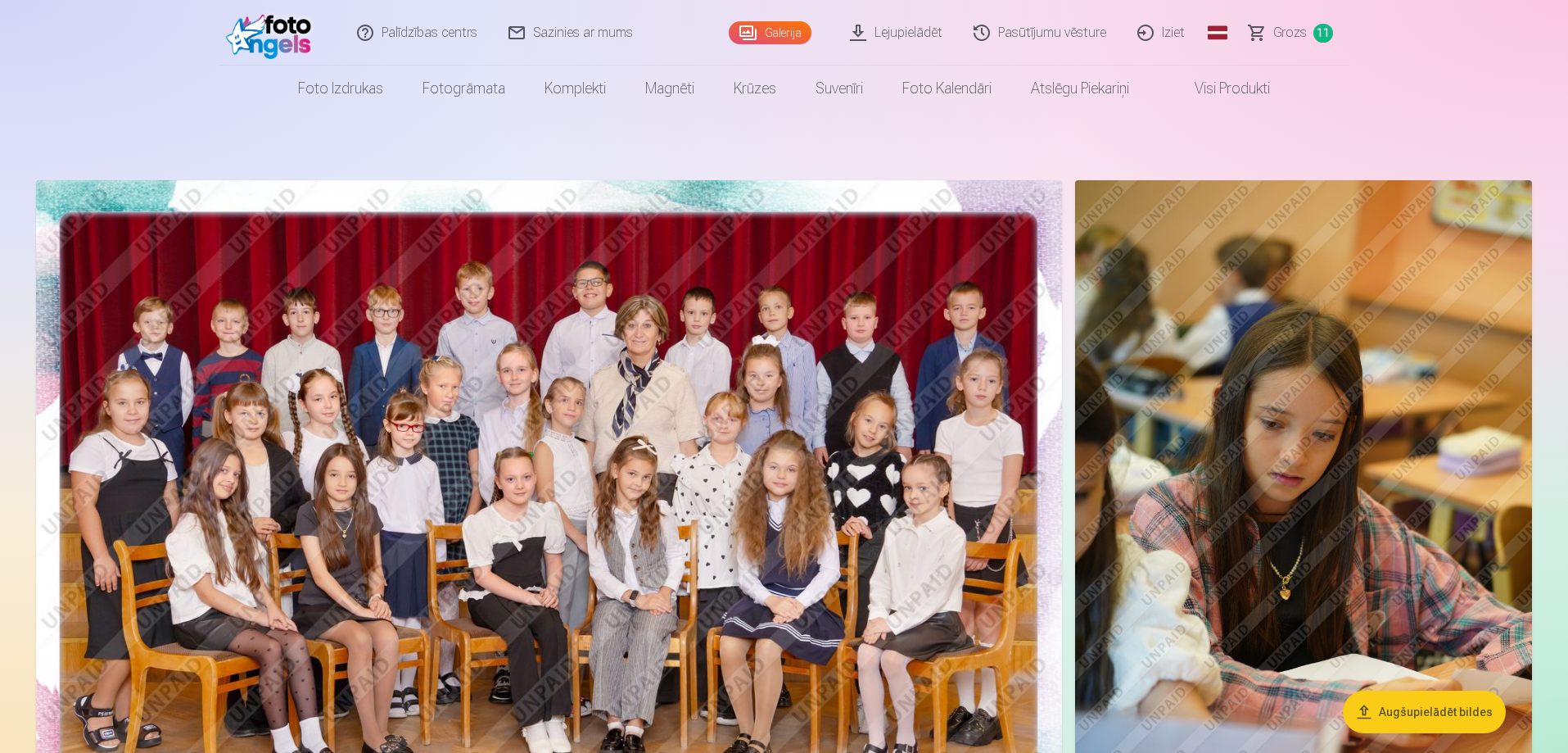
click at [1298, 33] on span "Grozs" at bounding box center [1290, 33] width 34 height 20
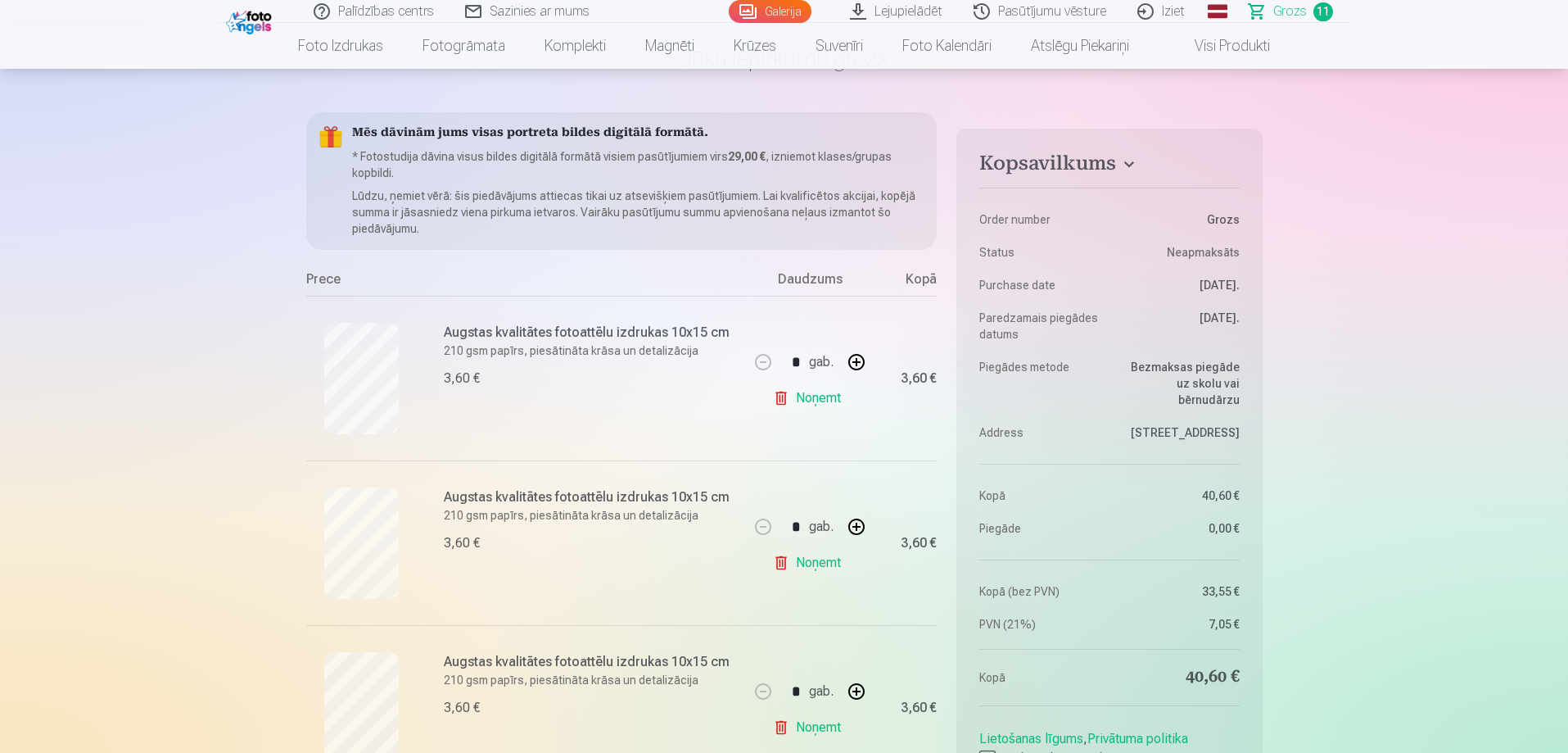
scroll to position [246, 0]
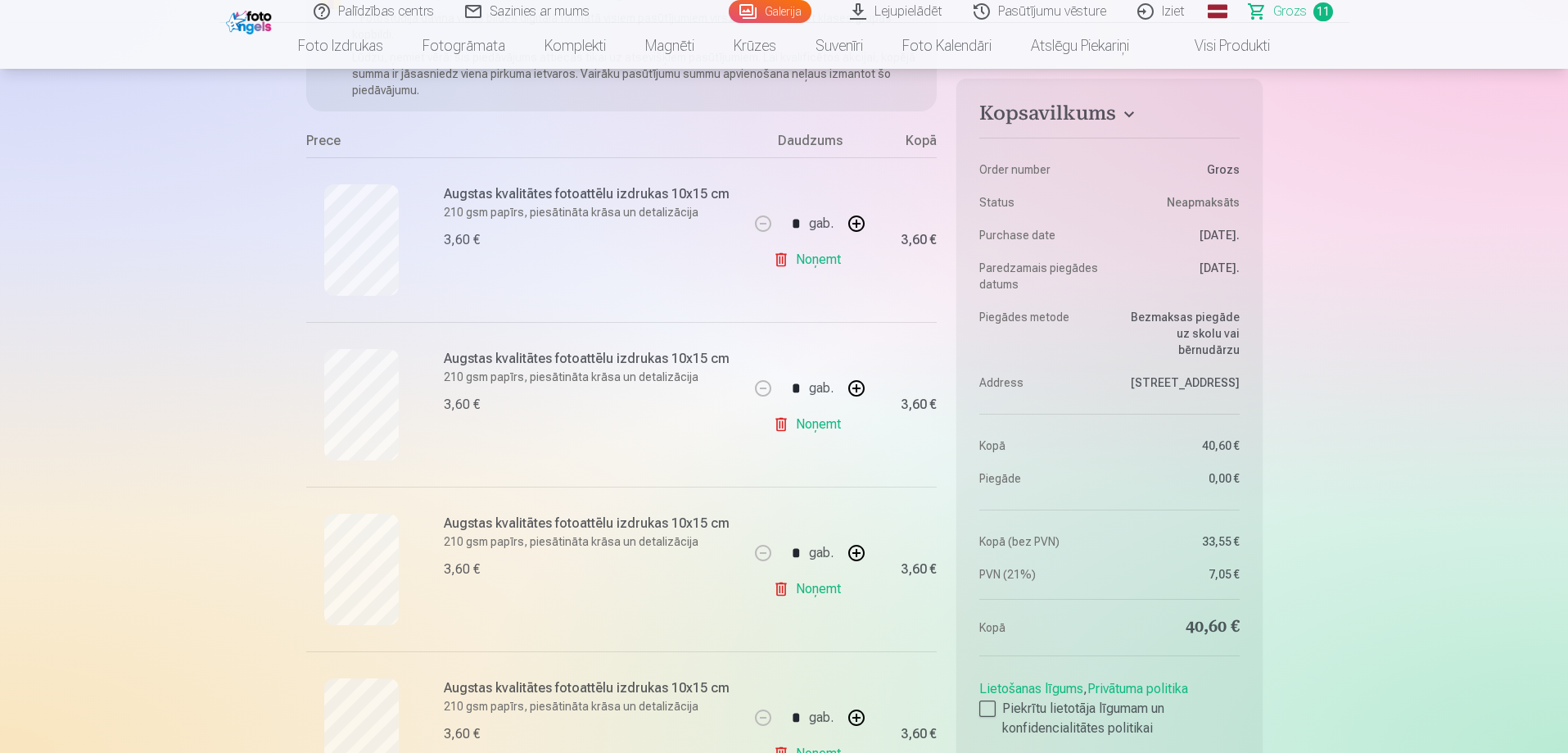
click at [813, 424] on link "Noņemt" at bounding box center [810, 424] width 75 height 33
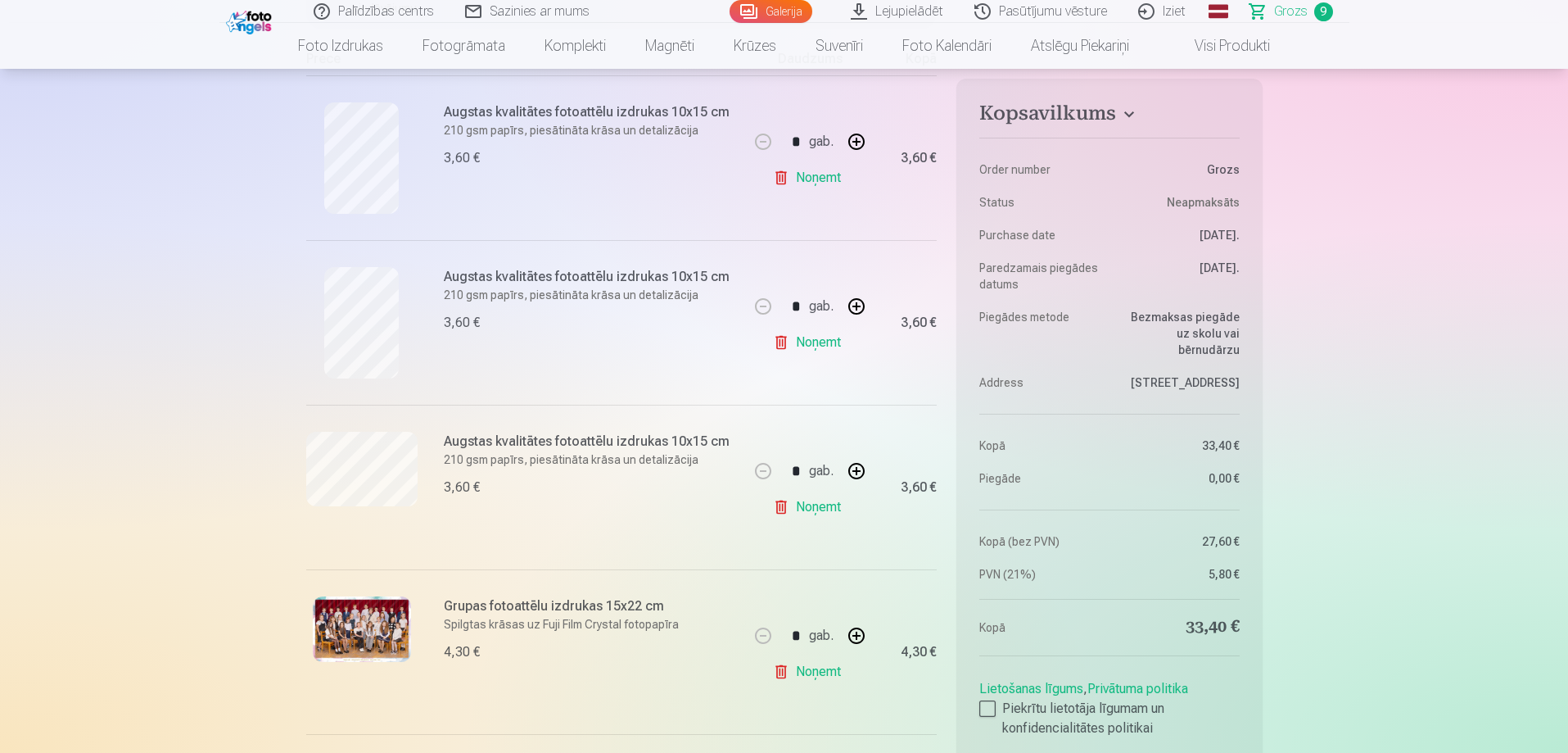
click at [807, 507] on link "Noņemt" at bounding box center [810, 507] width 75 height 33
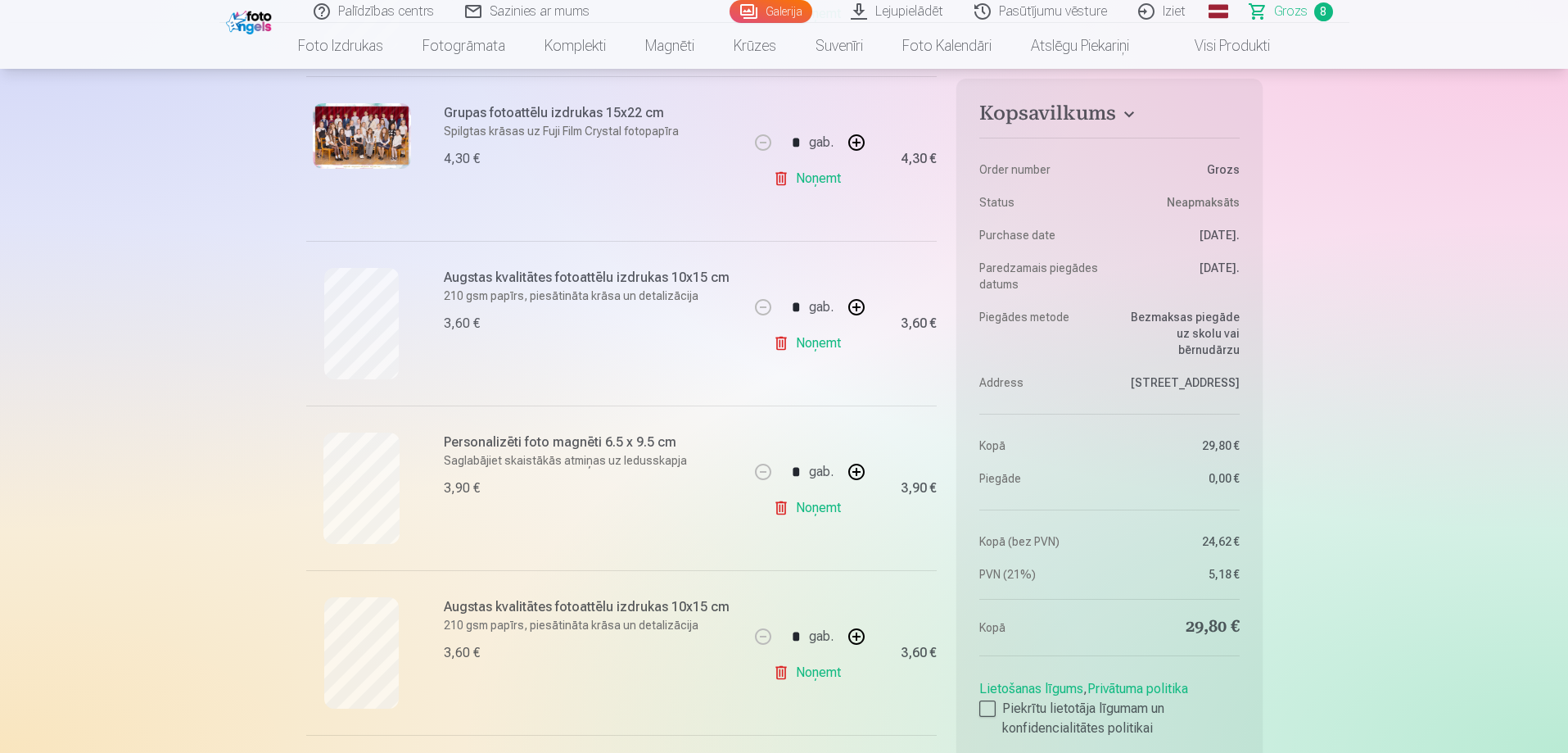
scroll to position [737, 0]
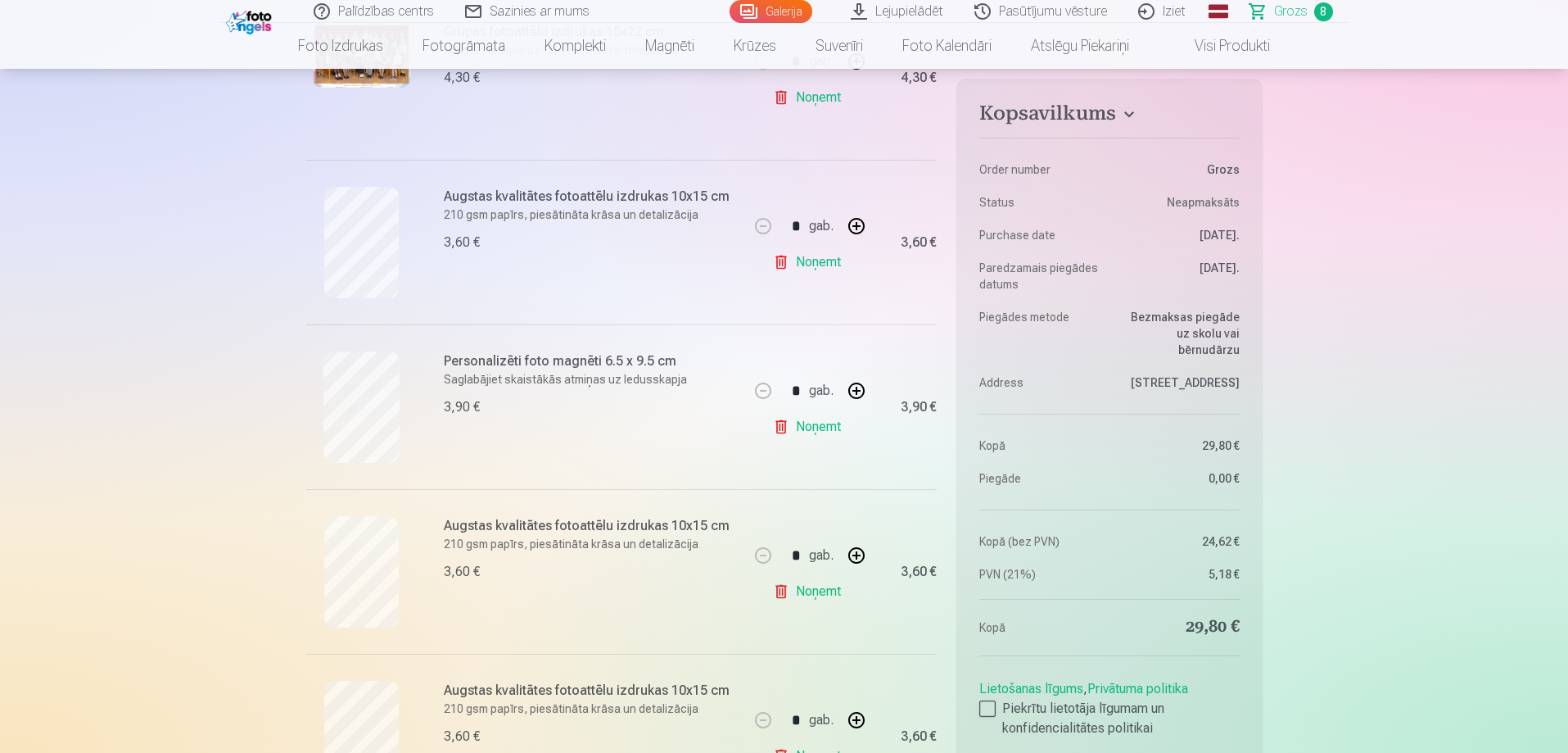
click at [809, 261] on link "Noņemt" at bounding box center [810, 262] width 75 height 33
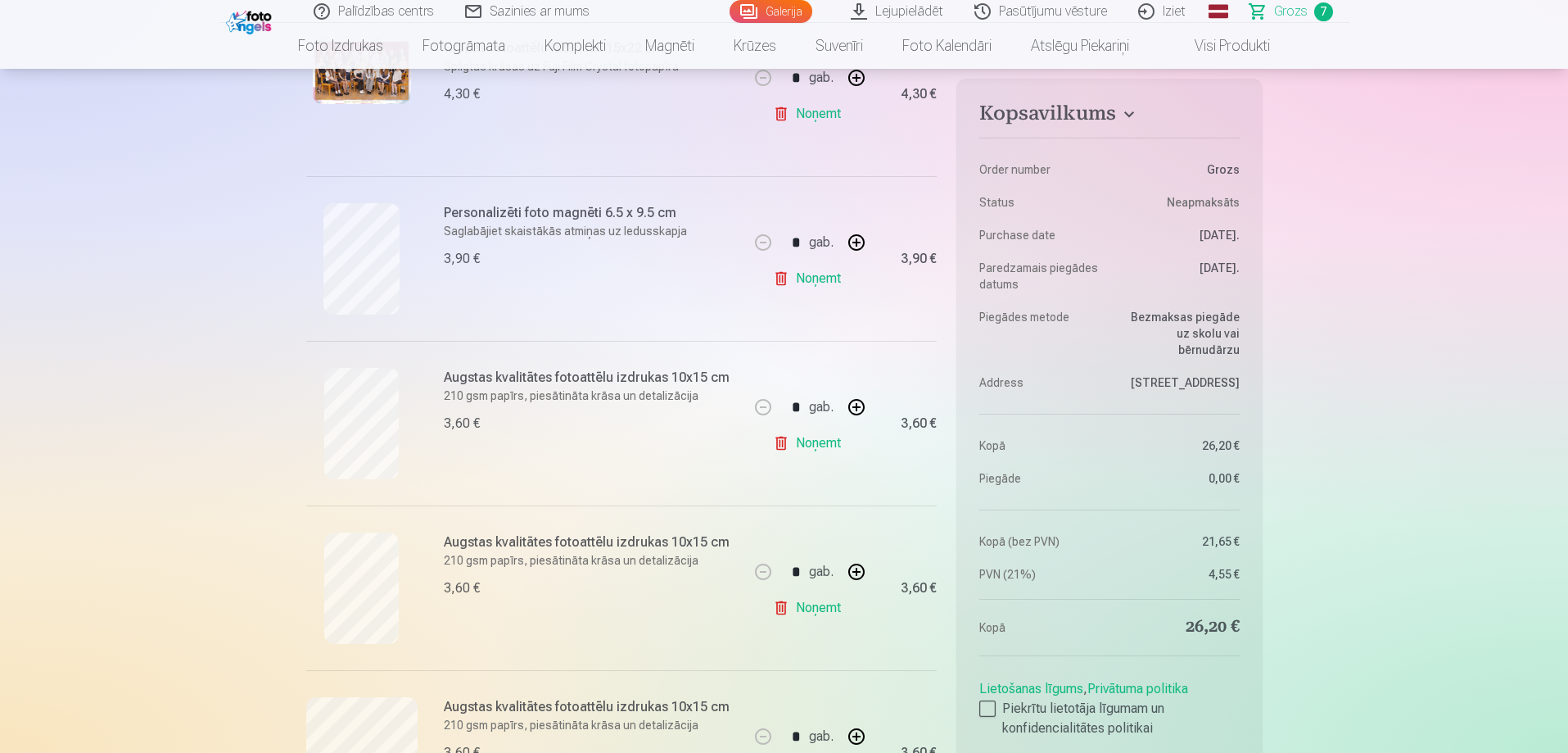
click at [792, 278] on link "Noņemt" at bounding box center [810, 279] width 75 height 33
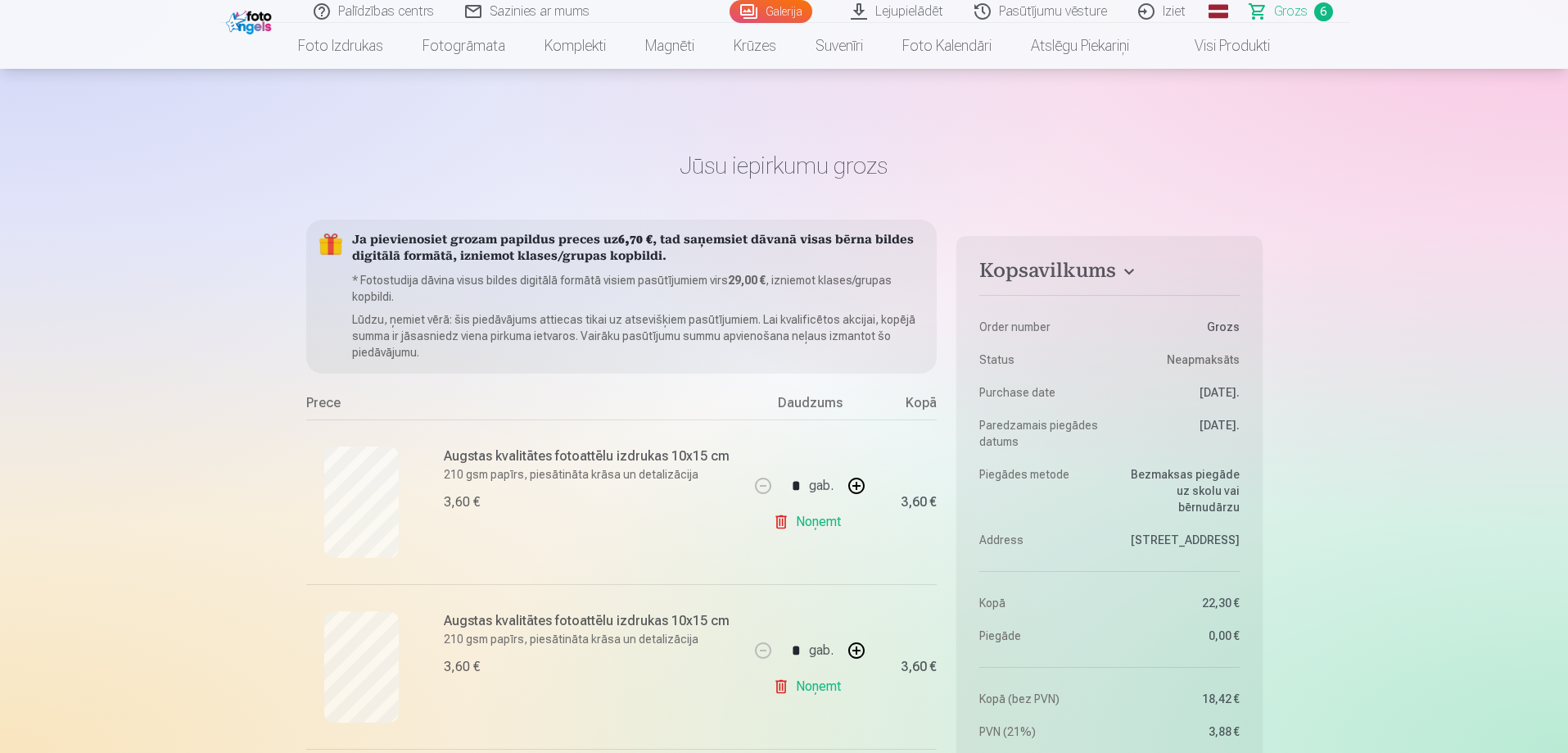
scroll to position [164, 0]
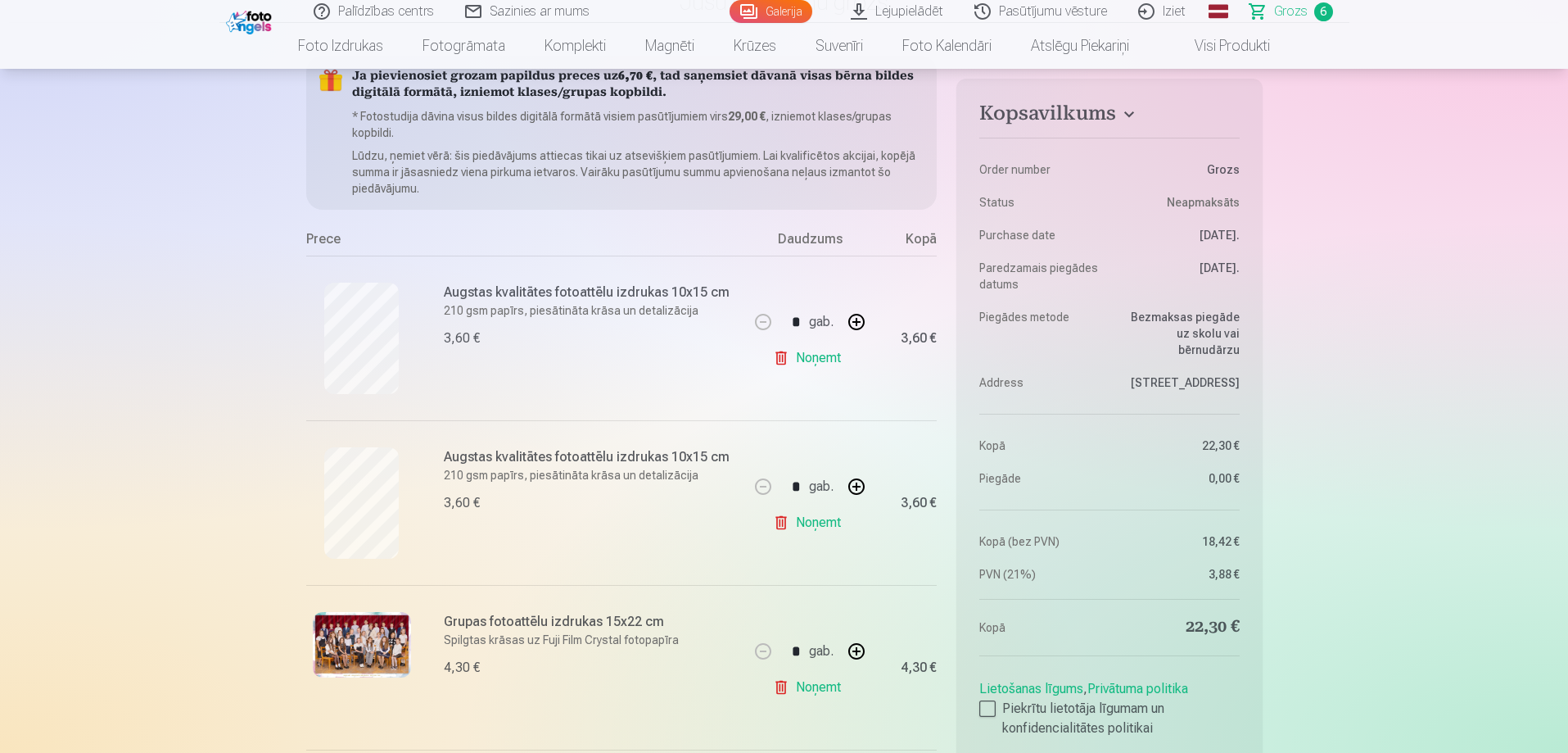
click at [816, 514] on link "Noņemt" at bounding box center [810, 523] width 75 height 33
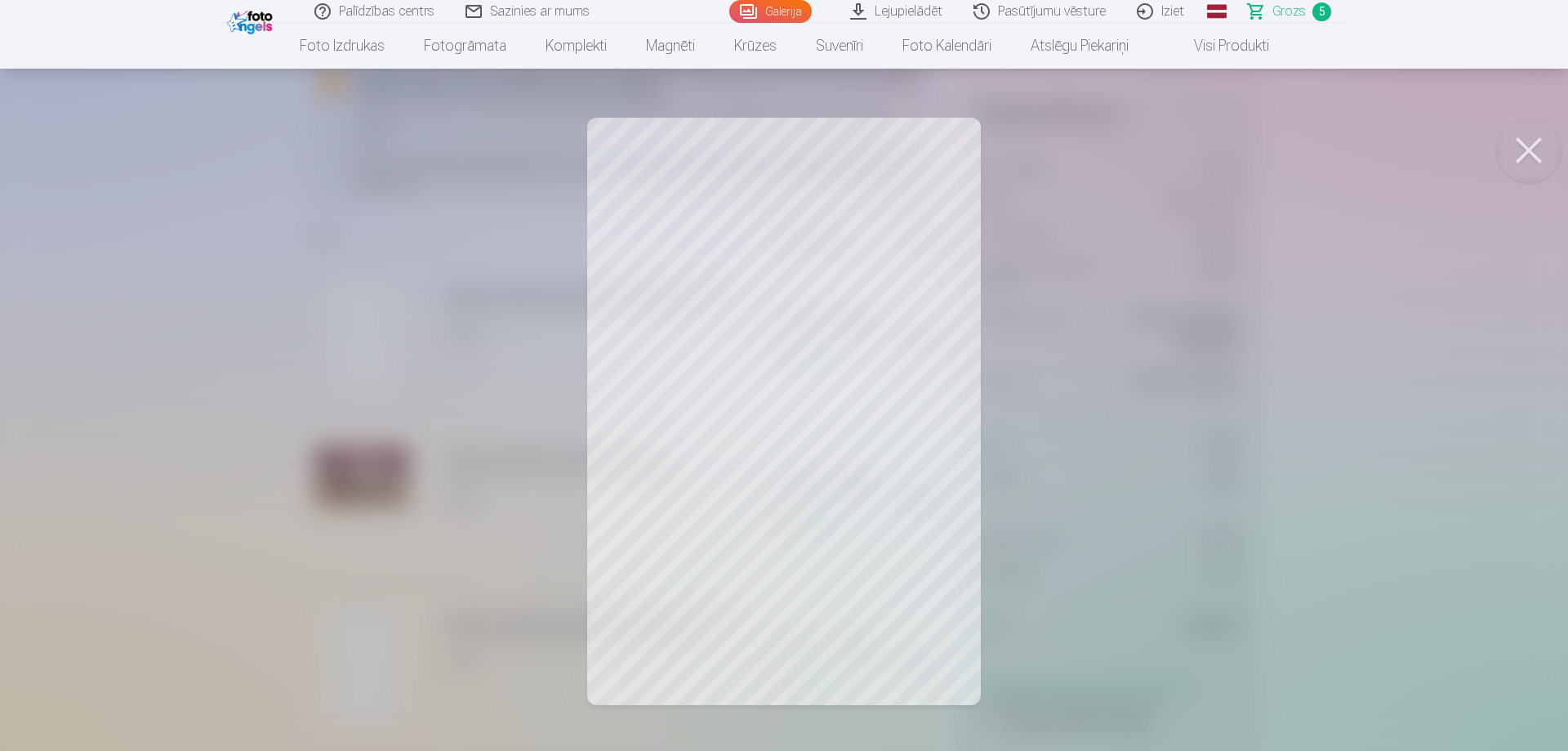
click at [1528, 141] on button at bounding box center [1529, 151] width 65 height 65
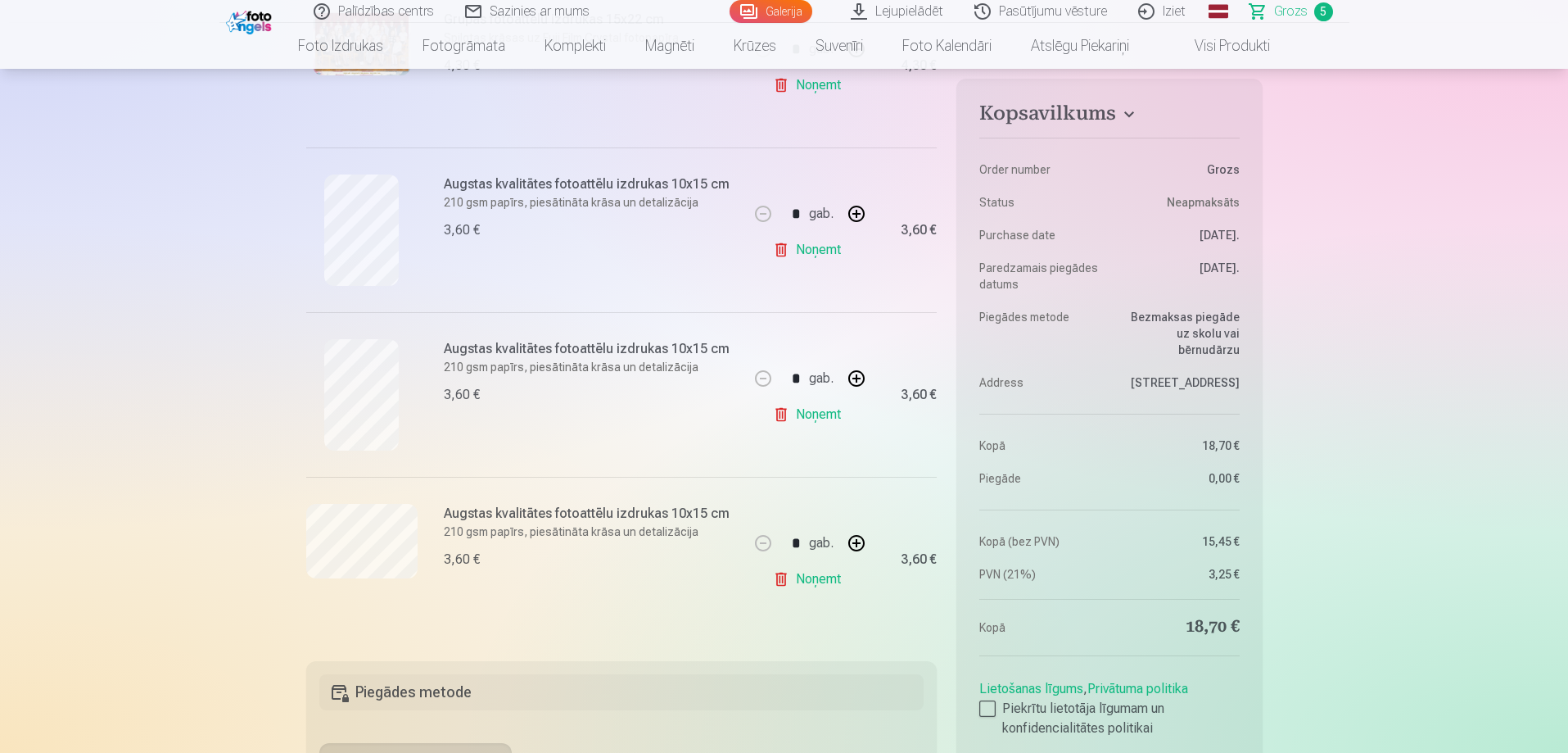
scroll to position [655, 0]
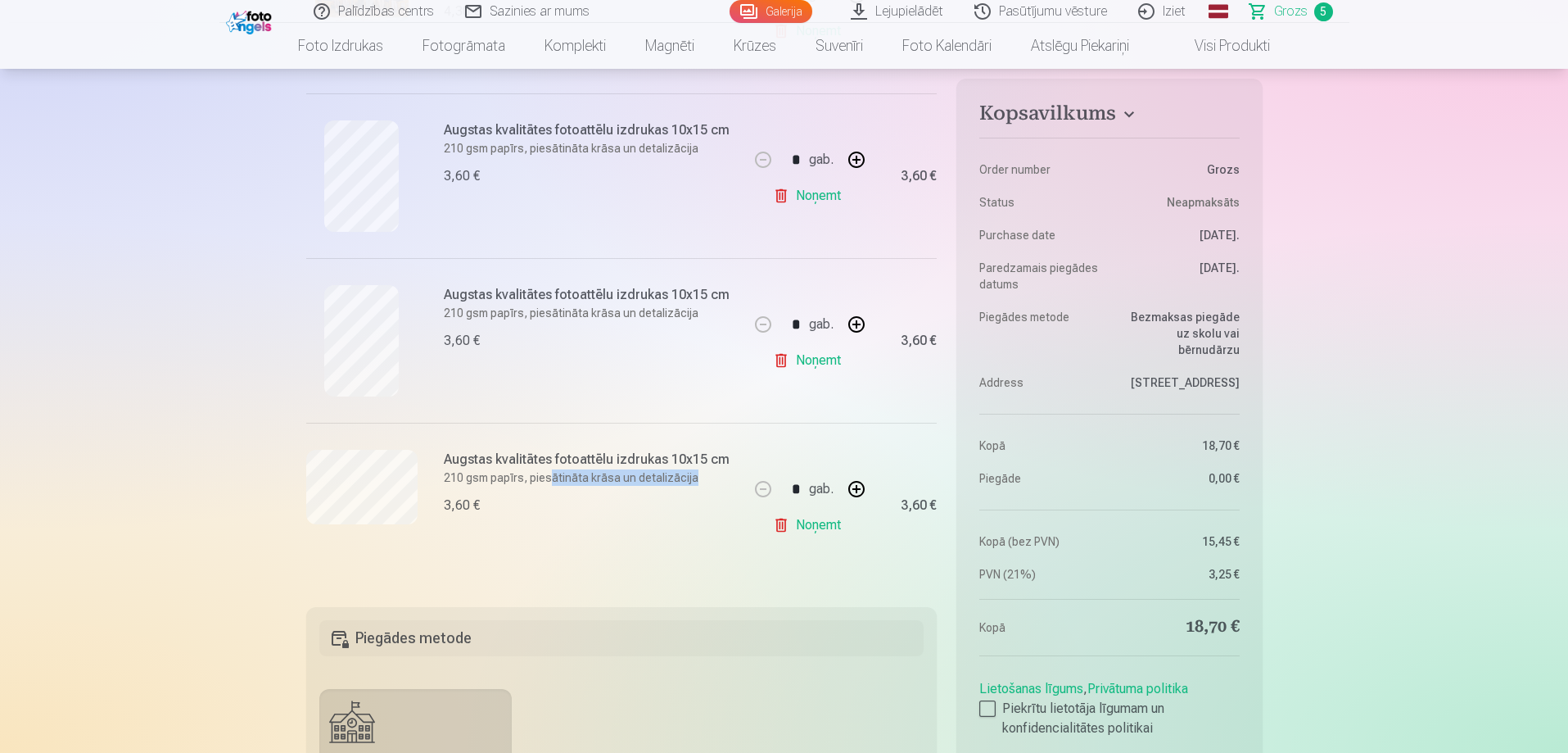
drag, startPoint x: 700, startPoint y: 483, endPoint x: 713, endPoint y: 484, distance: 13.0
click at [713, 484] on p "210 gsm papīrs, piesātināta krāsa un detalizācija" at bounding box center [591, 477] width 295 height 16
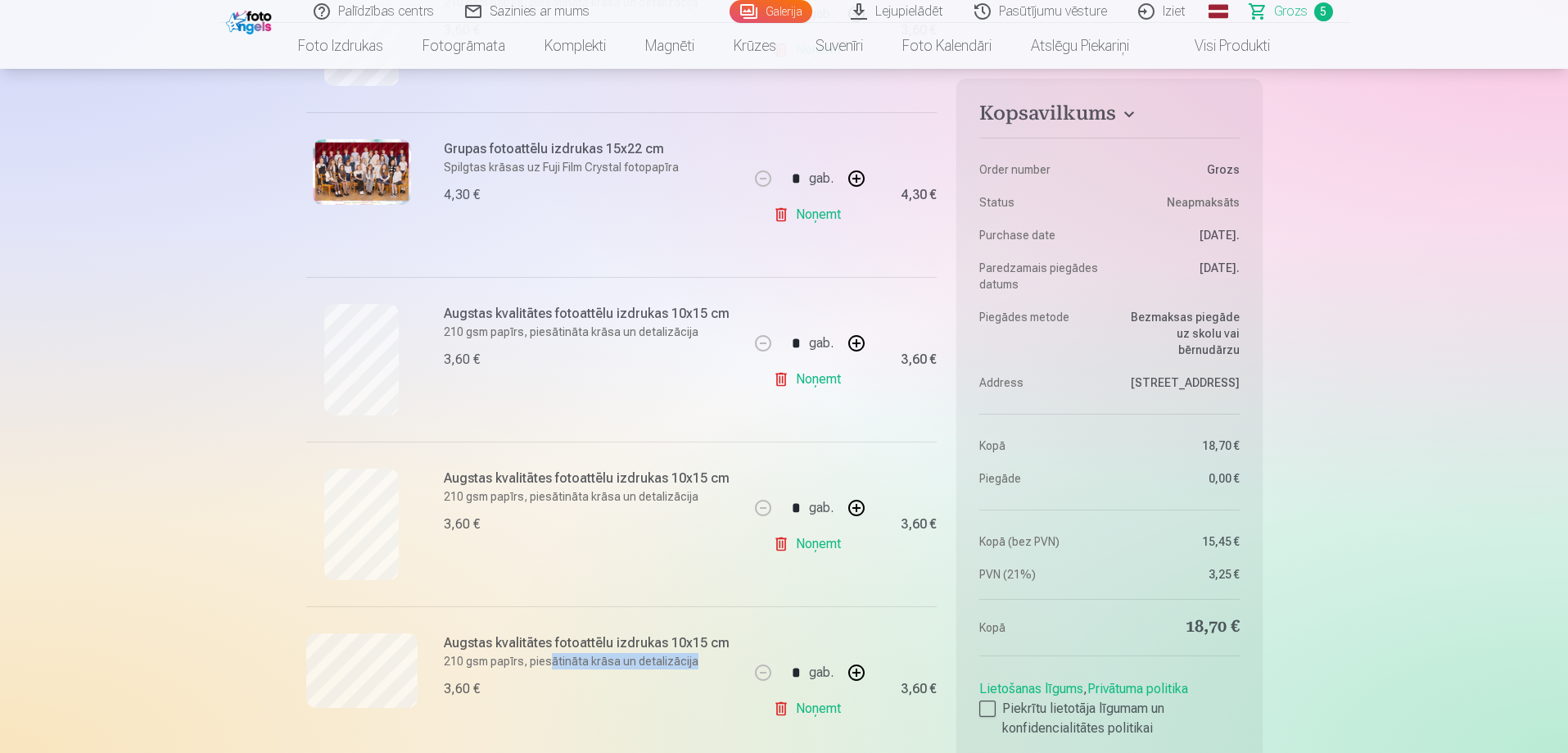
scroll to position [246, 0]
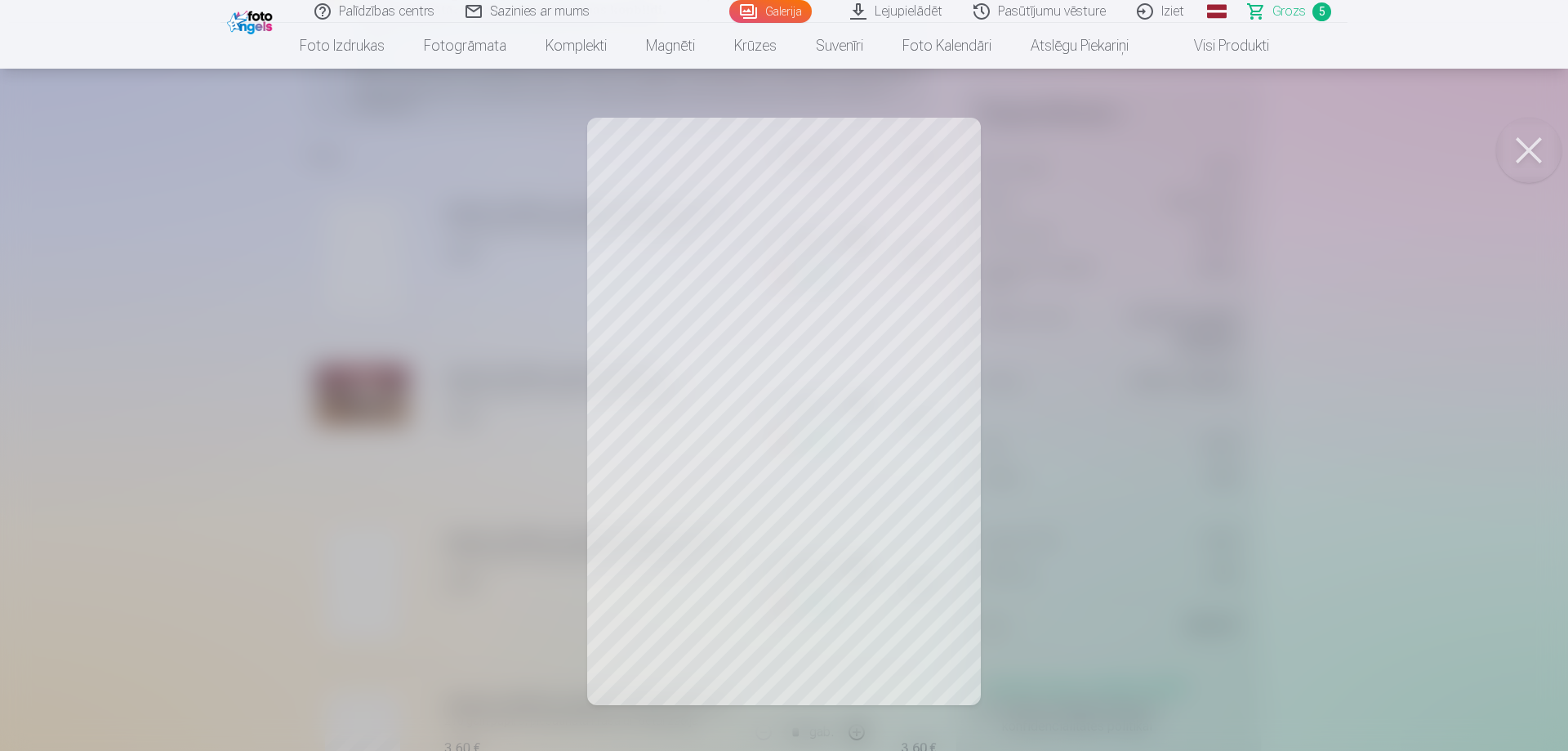
click at [1530, 145] on button at bounding box center [1529, 151] width 65 height 65
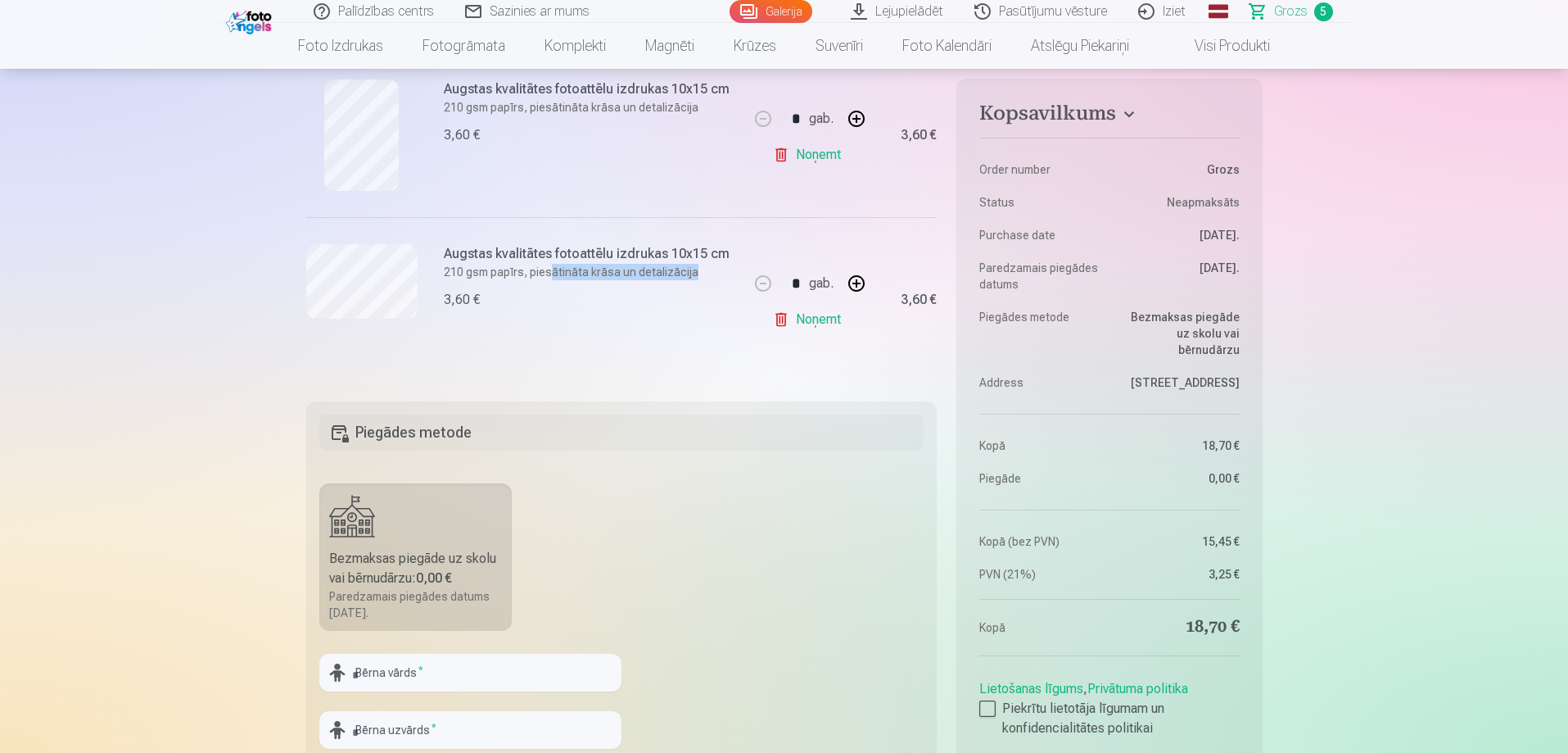
scroll to position [491, 0]
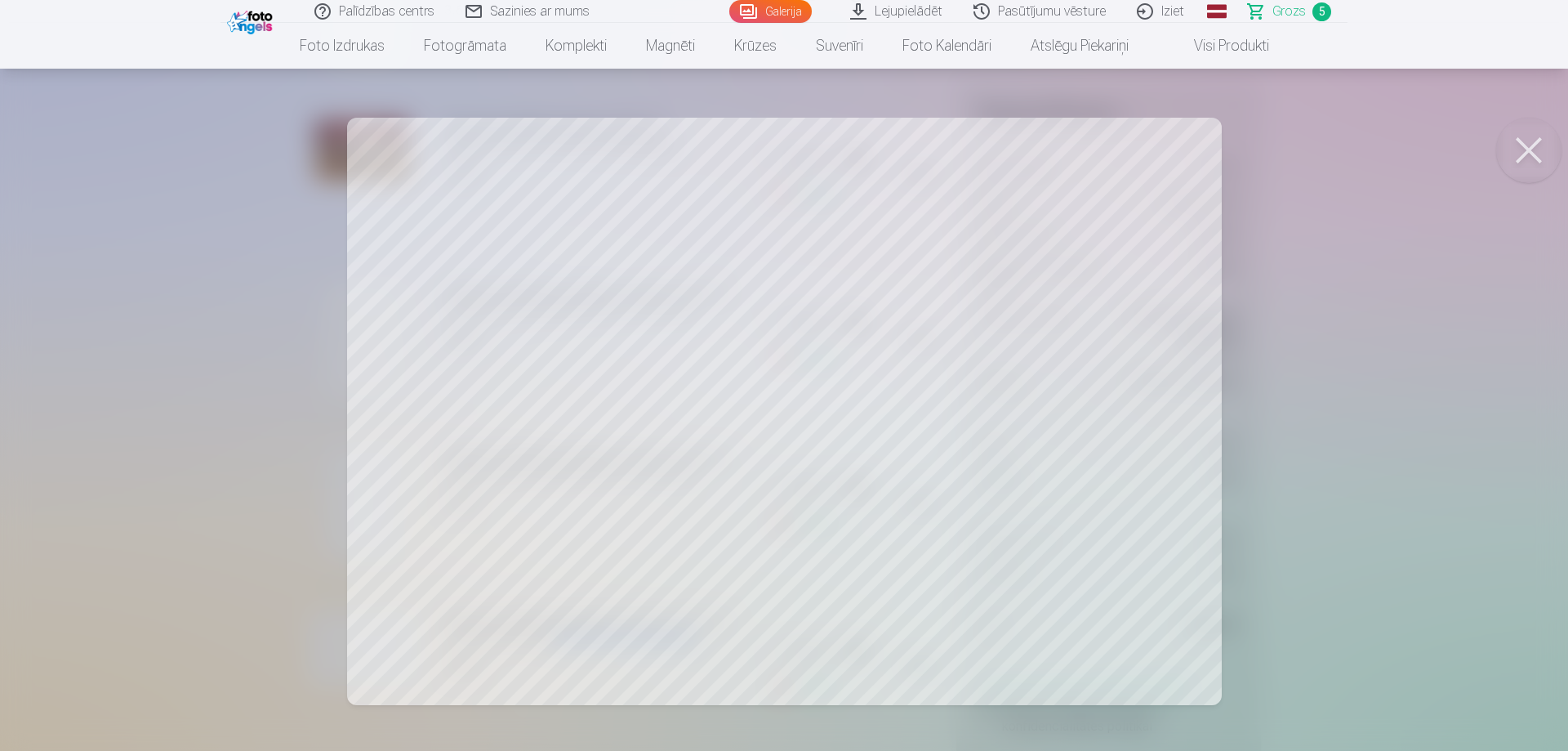
click at [1519, 164] on button at bounding box center [1529, 151] width 65 height 65
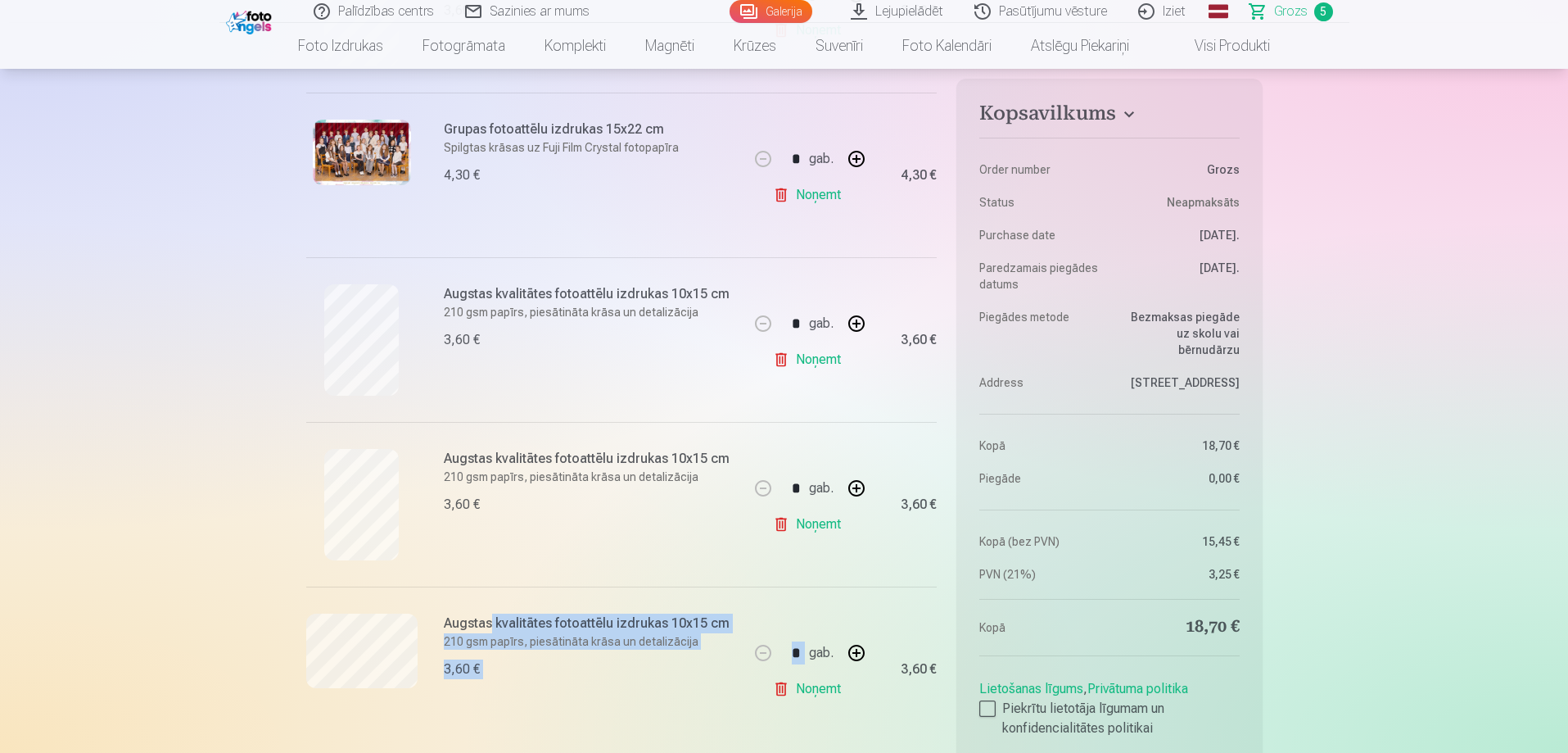
drag, startPoint x: 490, startPoint y: 627, endPoint x: 763, endPoint y: 620, distance: 273.1
click at [763, 620] on div "Ja pievienosiet grozam papildus preces uz 10,30 € , tad saņemsiet dāvanā visas …" at bounding box center [622, 239] width 631 height 1023
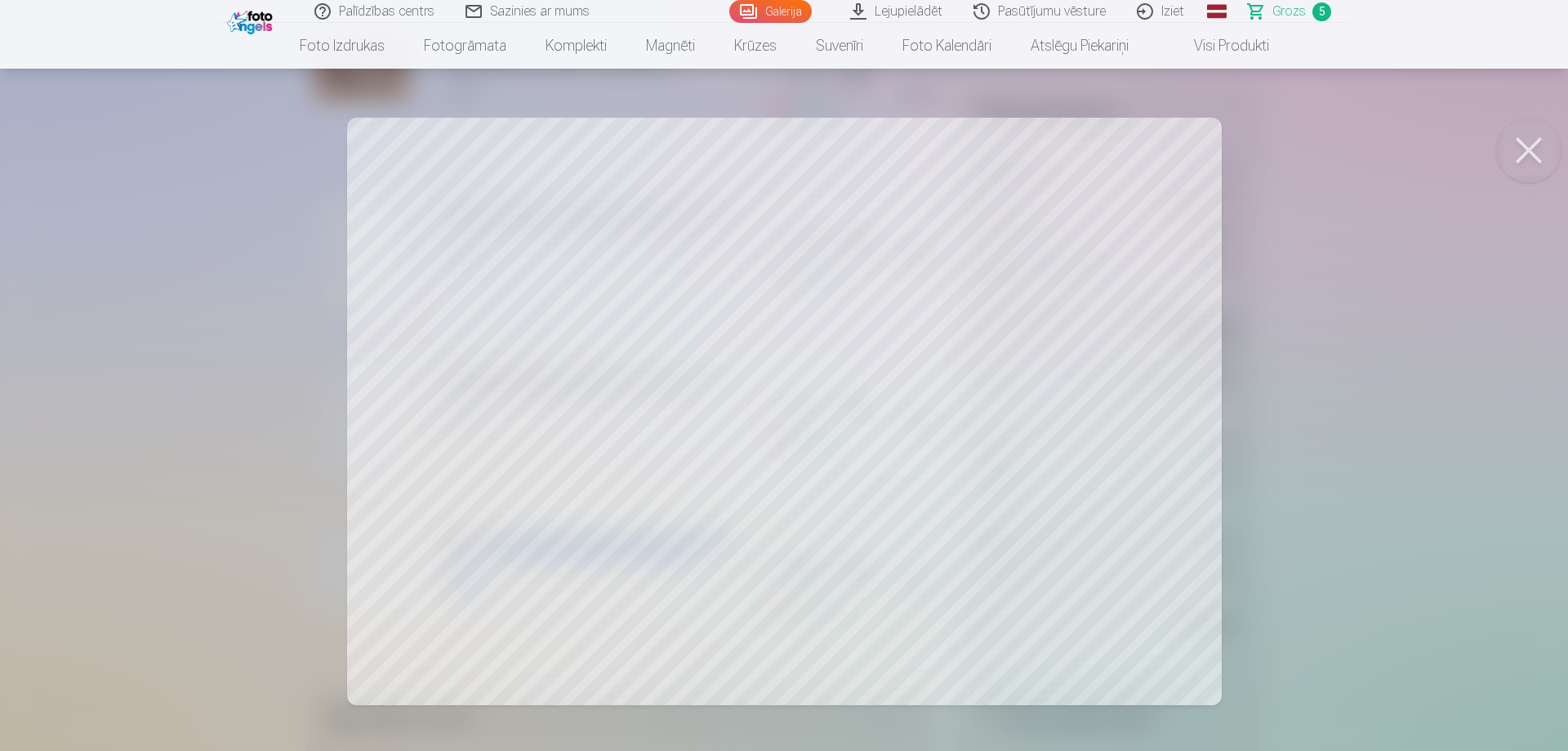
click at [1547, 151] on button at bounding box center [1529, 151] width 65 height 65
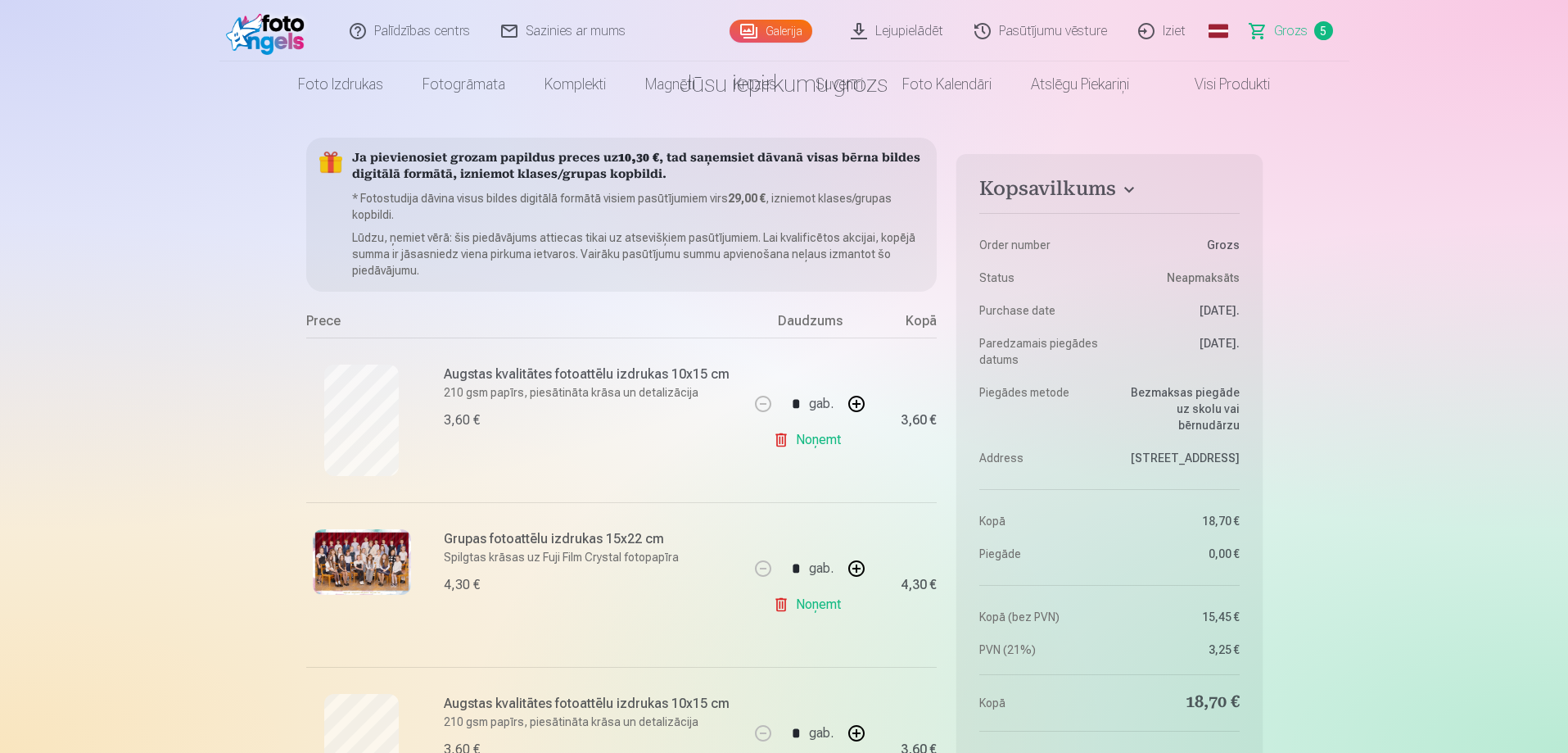
scroll to position [0, 0]
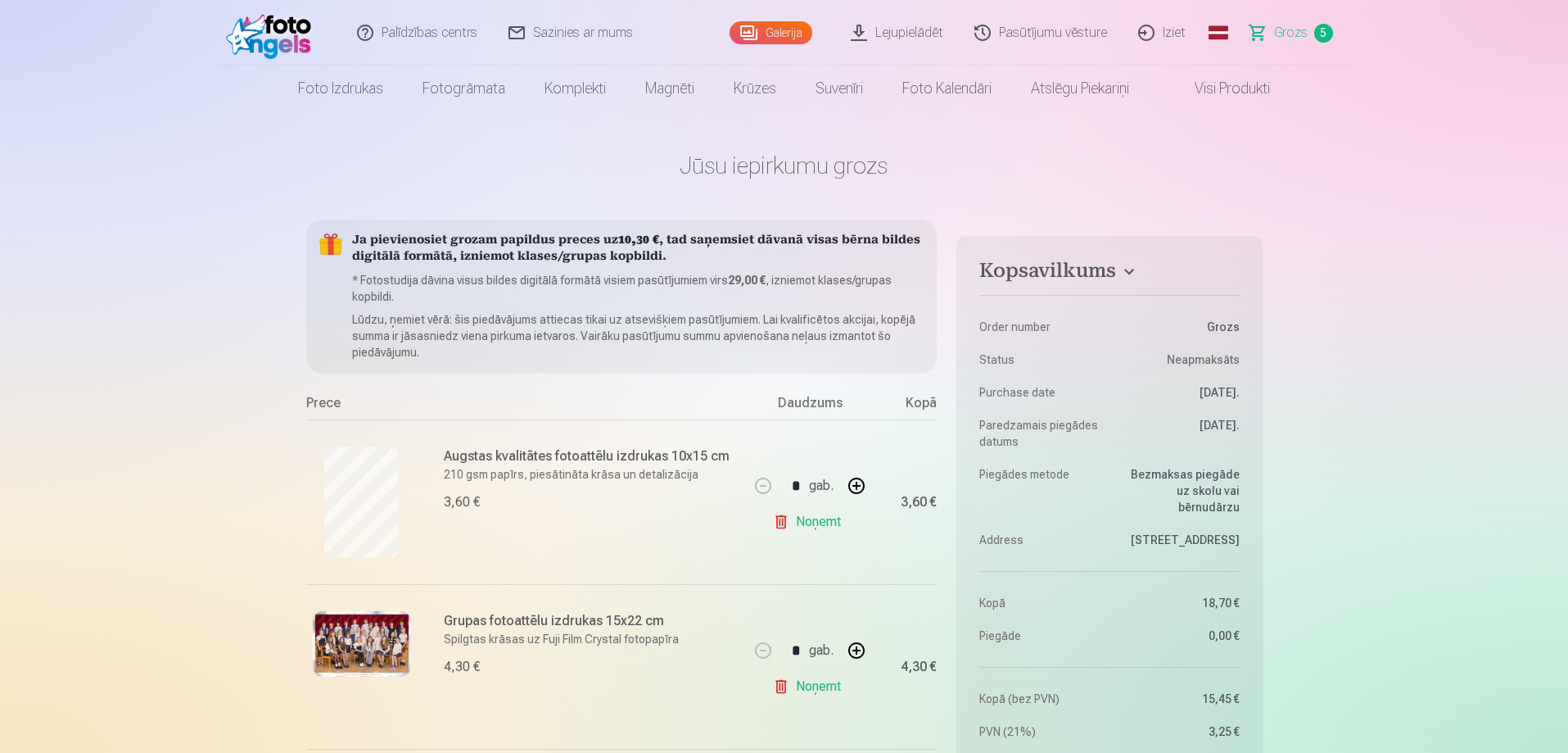
click at [777, 33] on link "Galerija" at bounding box center [771, 33] width 83 height 23
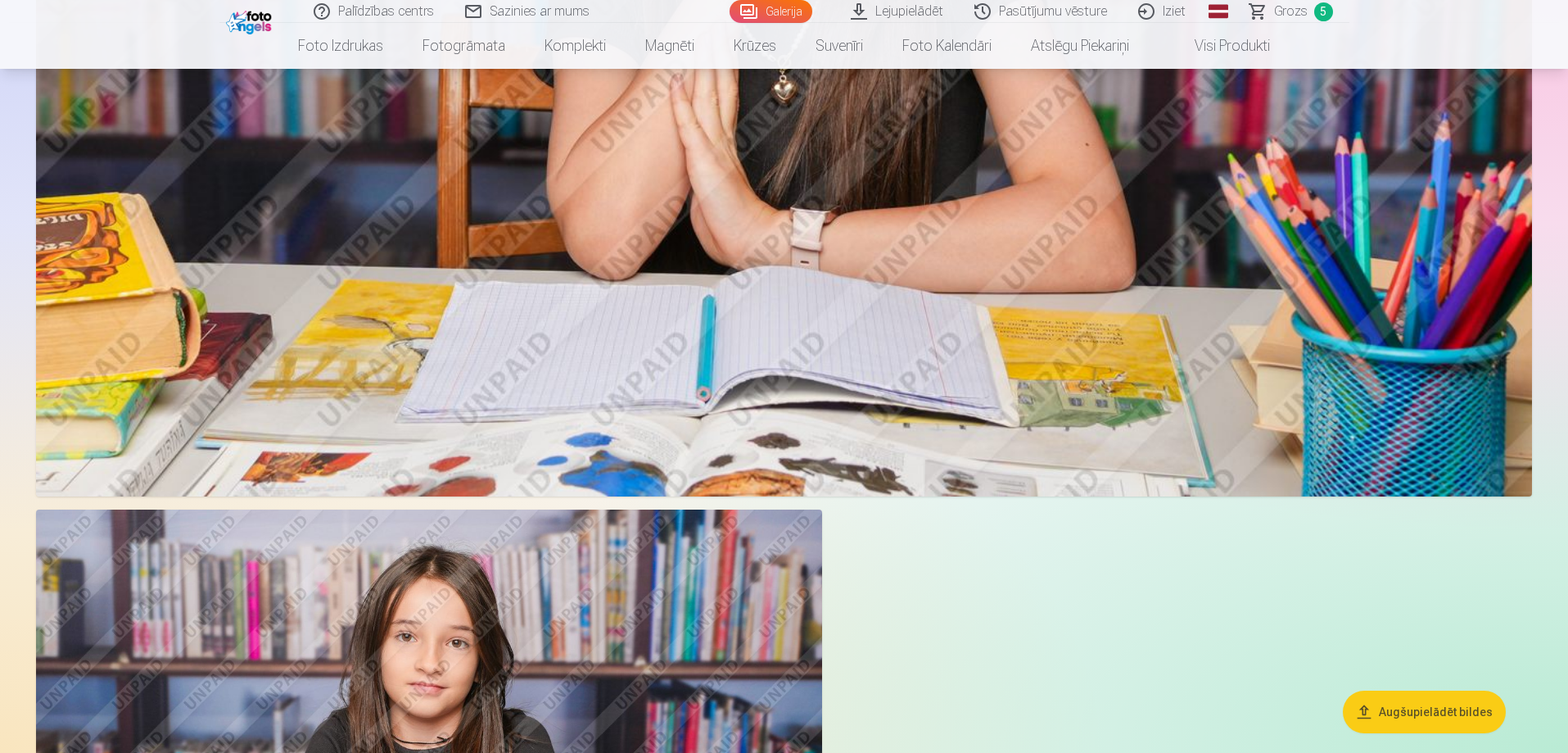
scroll to position [11384, 0]
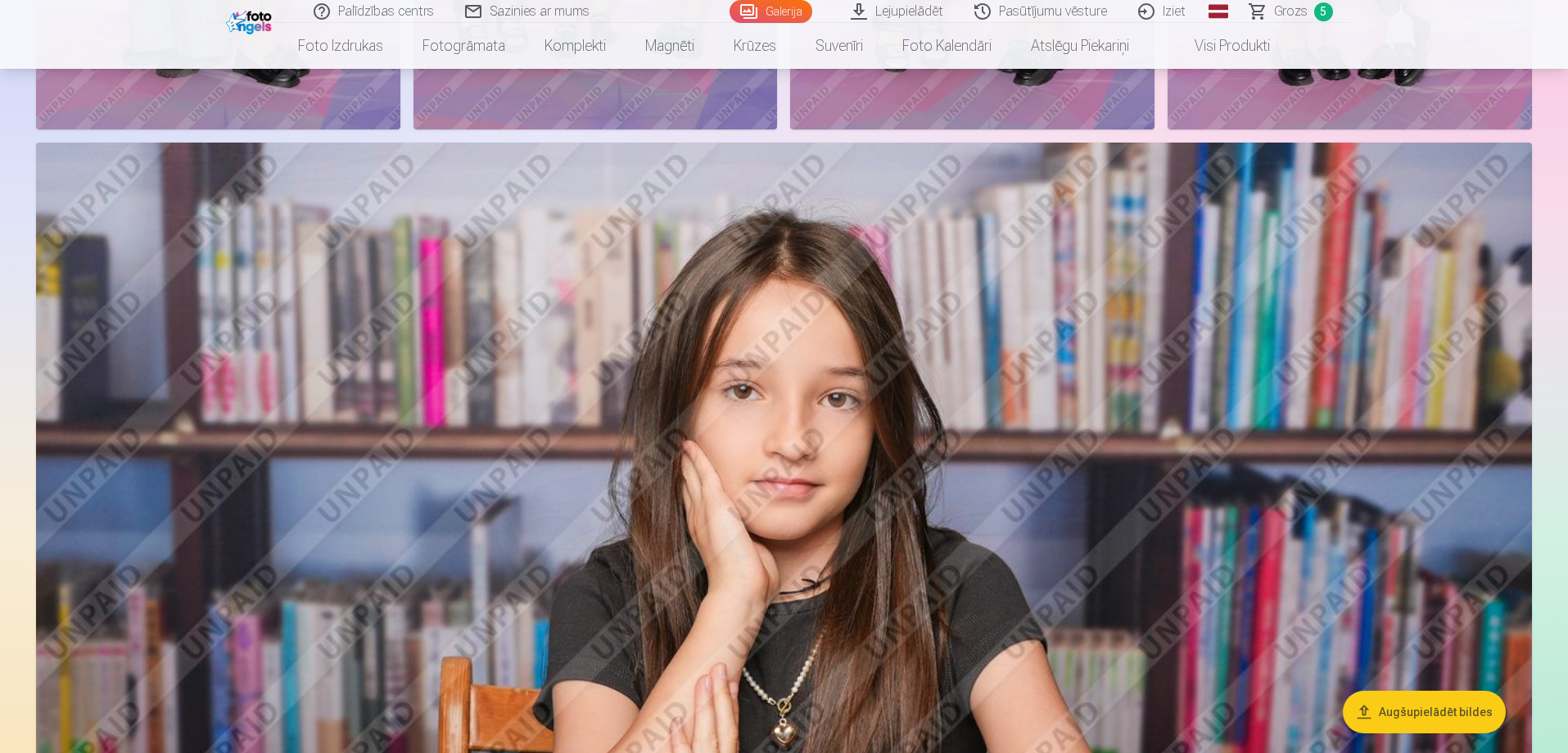
click at [854, 495] on img at bounding box center [784, 641] width 1496 height 997
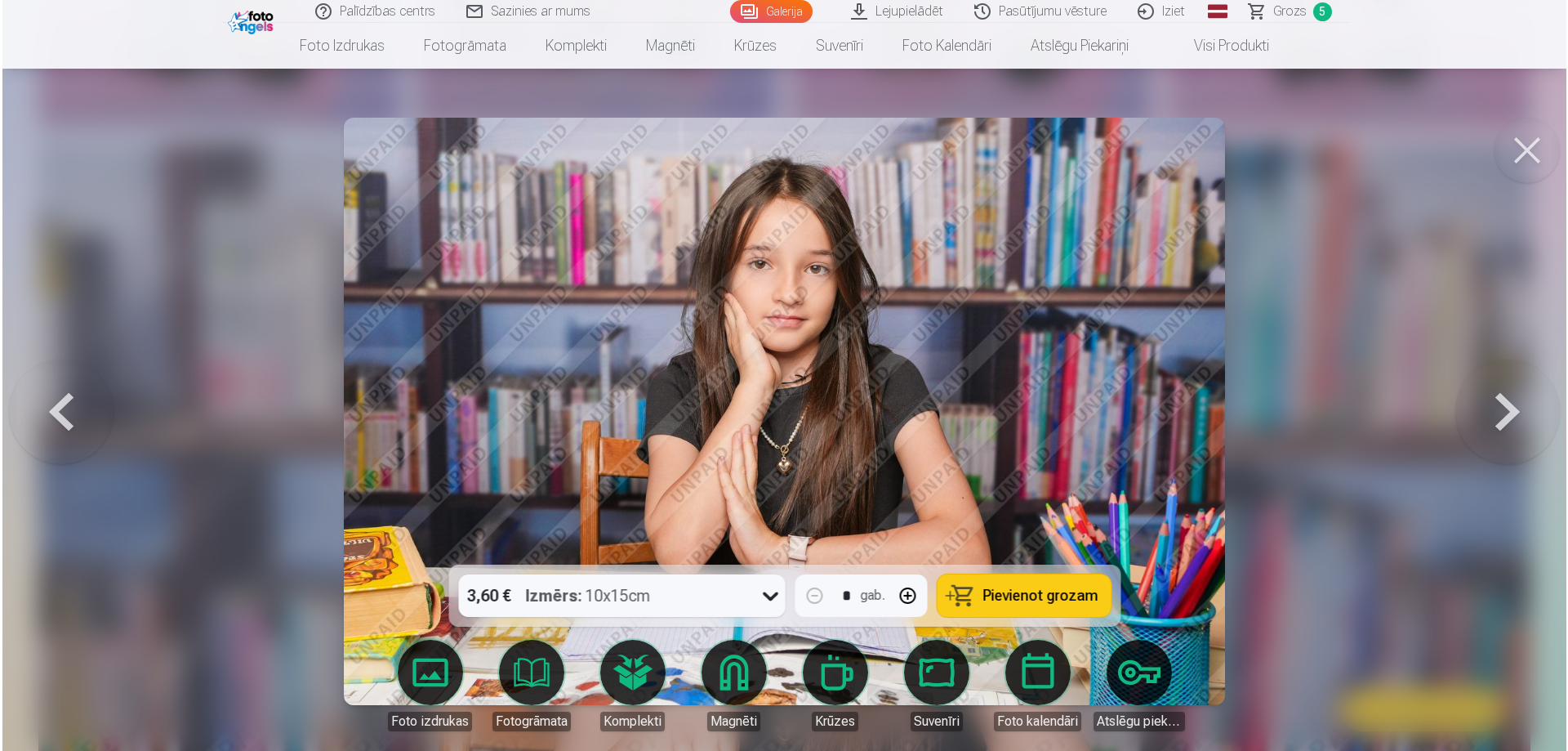
scroll to position [11384, 0]
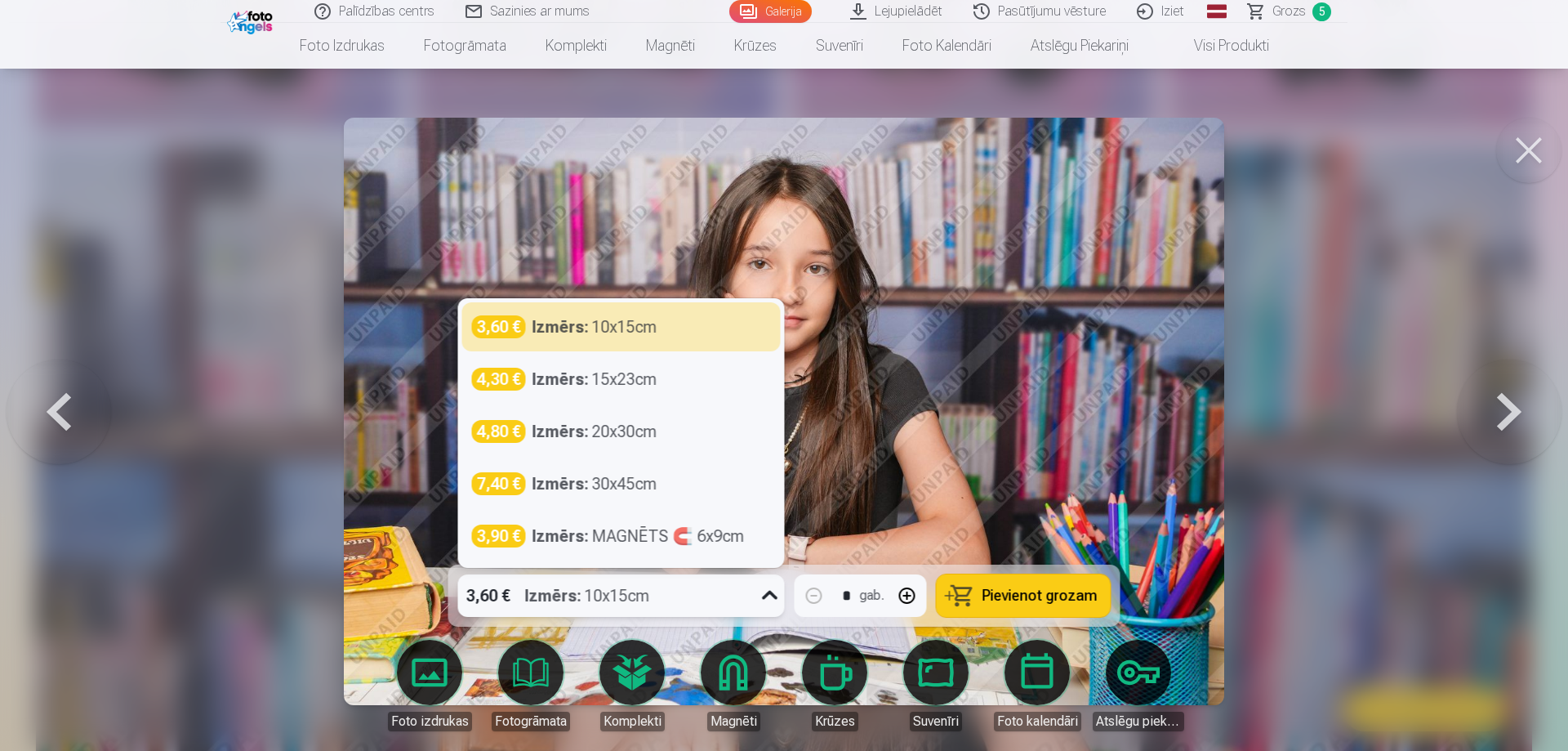
click at [777, 612] on div at bounding box center [771, 596] width 29 height 43
click at [762, 603] on icon at bounding box center [771, 596] width 26 height 26
click at [759, 602] on icon at bounding box center [771, 596] width 26 height 26
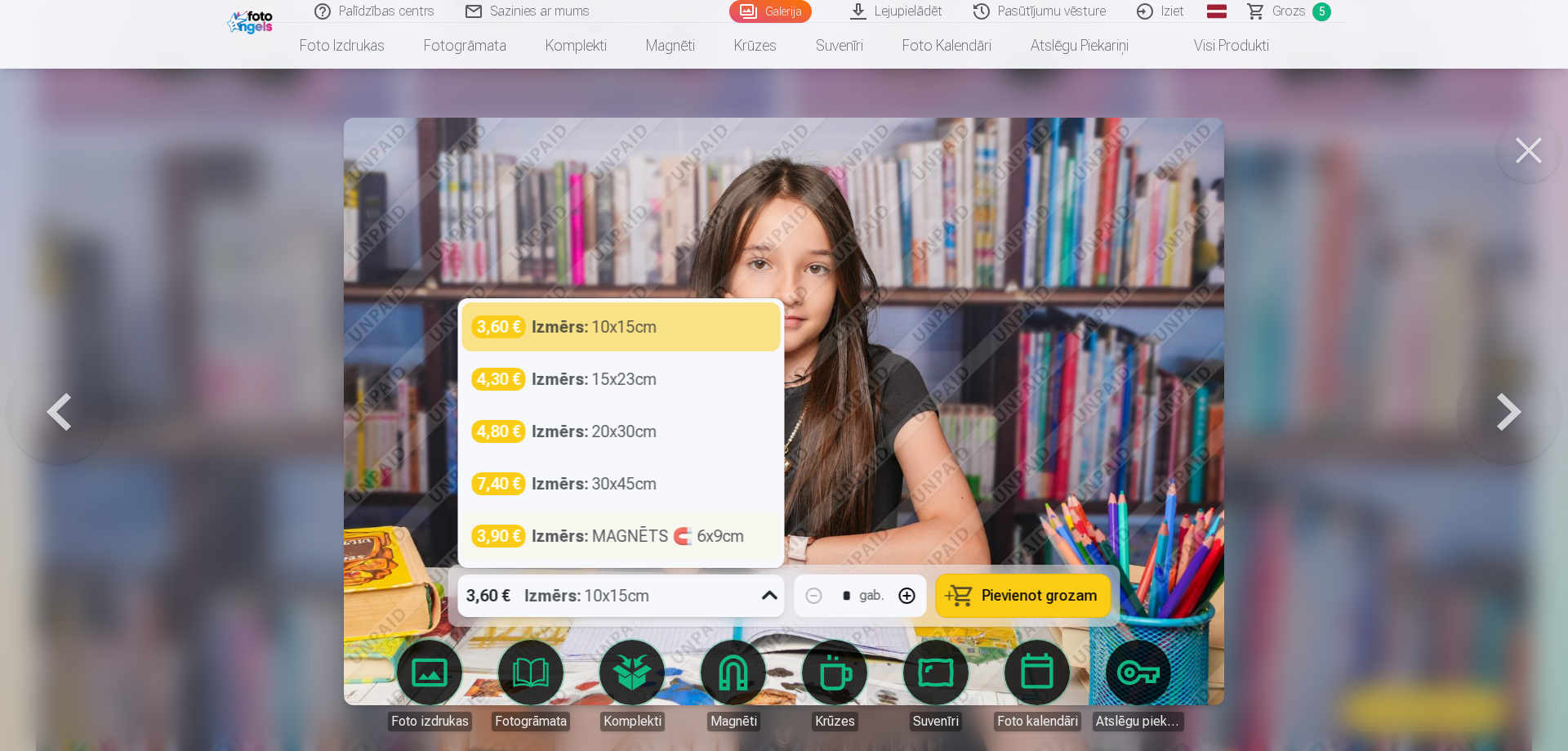
click at [567, 529] on strong "Izmērs :" at bounding box center [560, 536] width 56 height 23
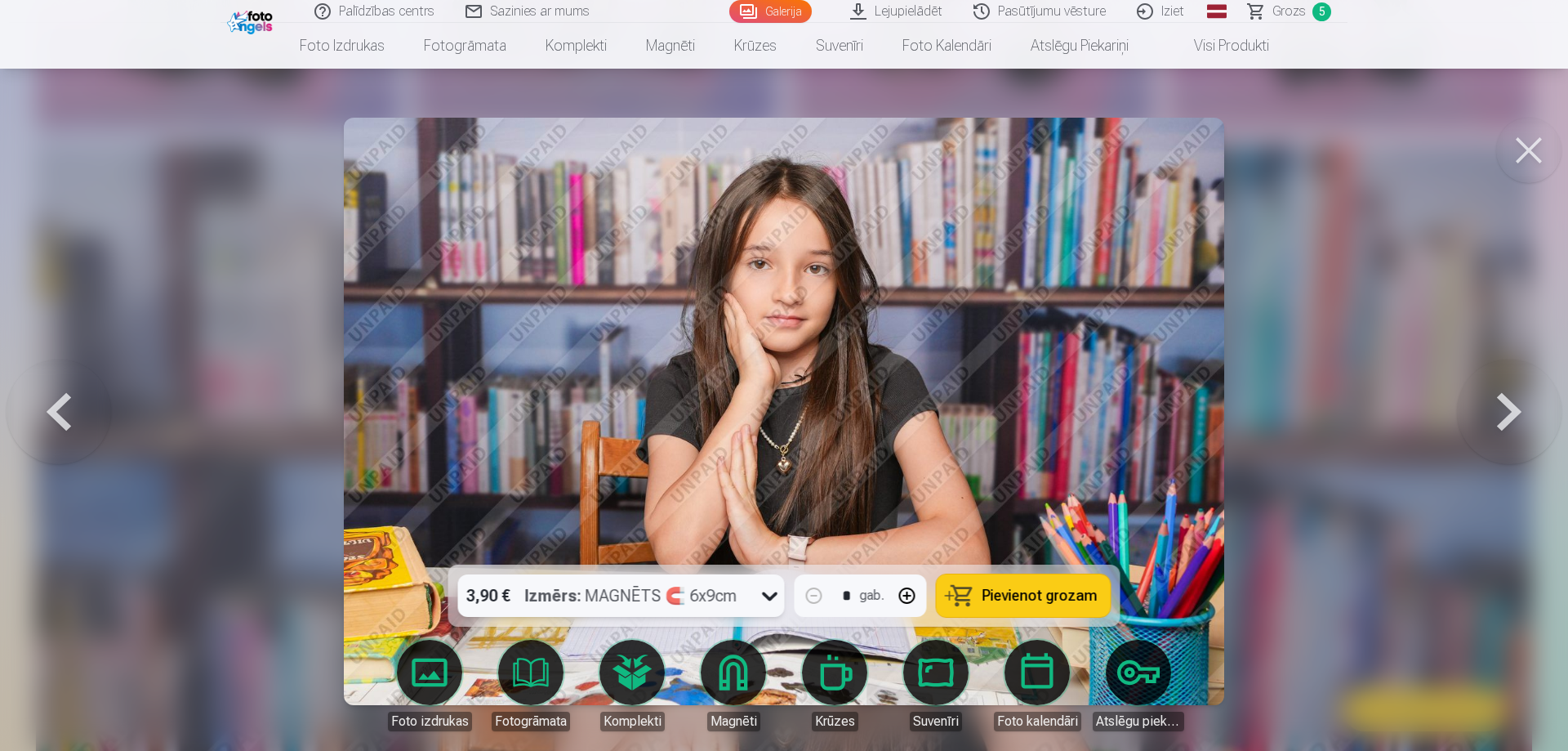
click at [1040, 603] on span "Pievienot grozam" at bounding box center [1040, 596] width 115 height 15
click at [1524, 144] on button at bounding box center [1529, 151] width 65 height 65
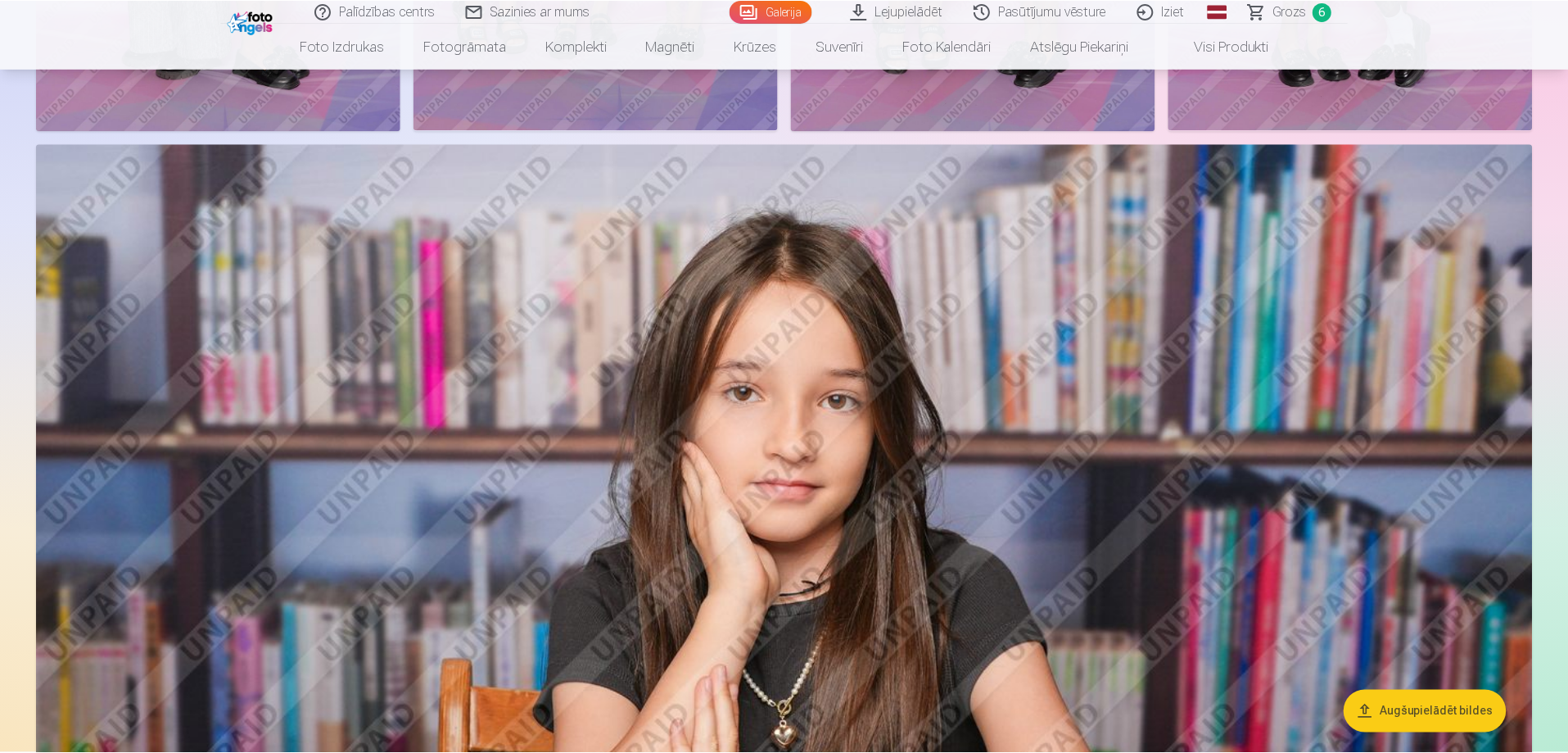
scroll to position [11384, 0]
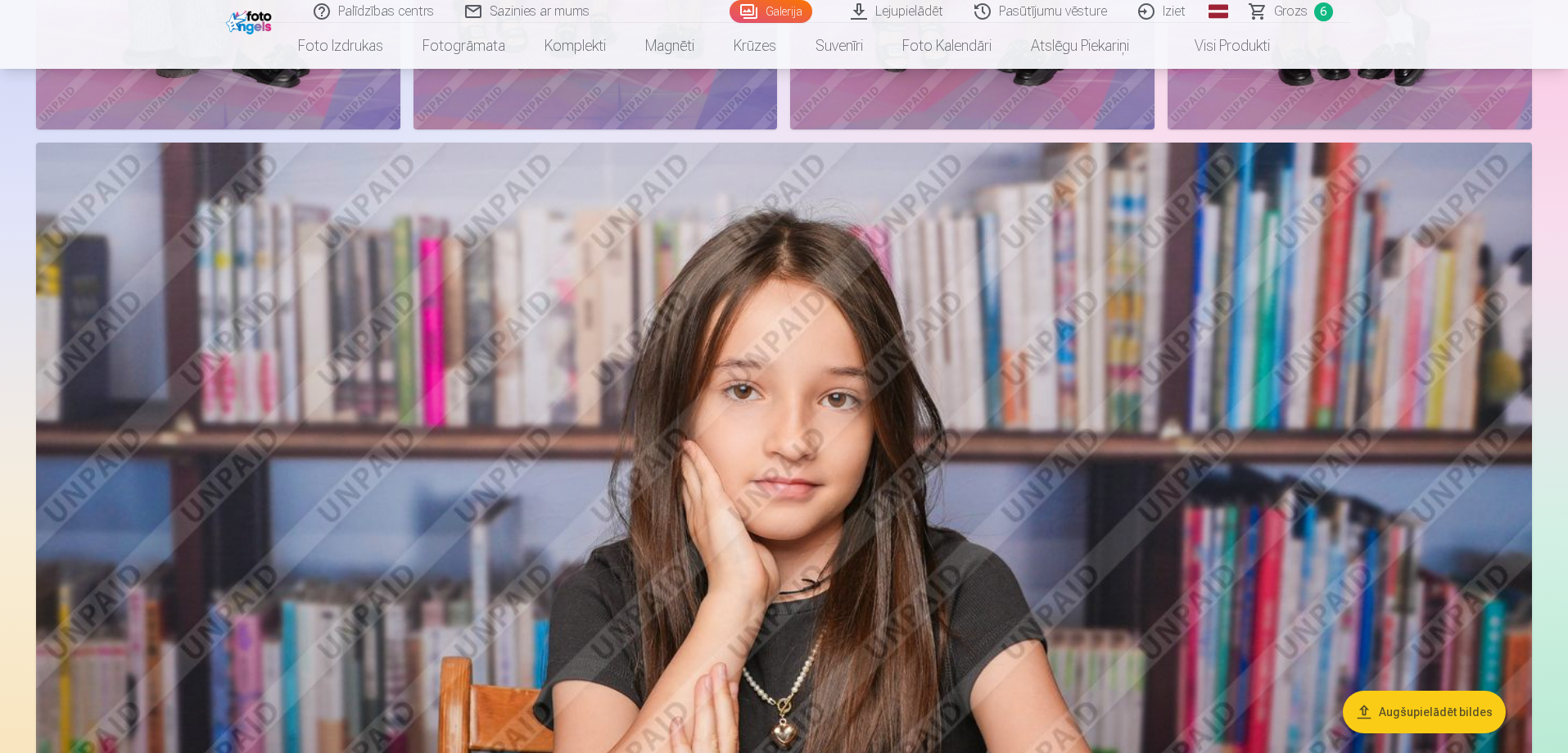
click at [1298, 10] on span "Grozs" at bounding box center [1291, 11] width 34 height 20
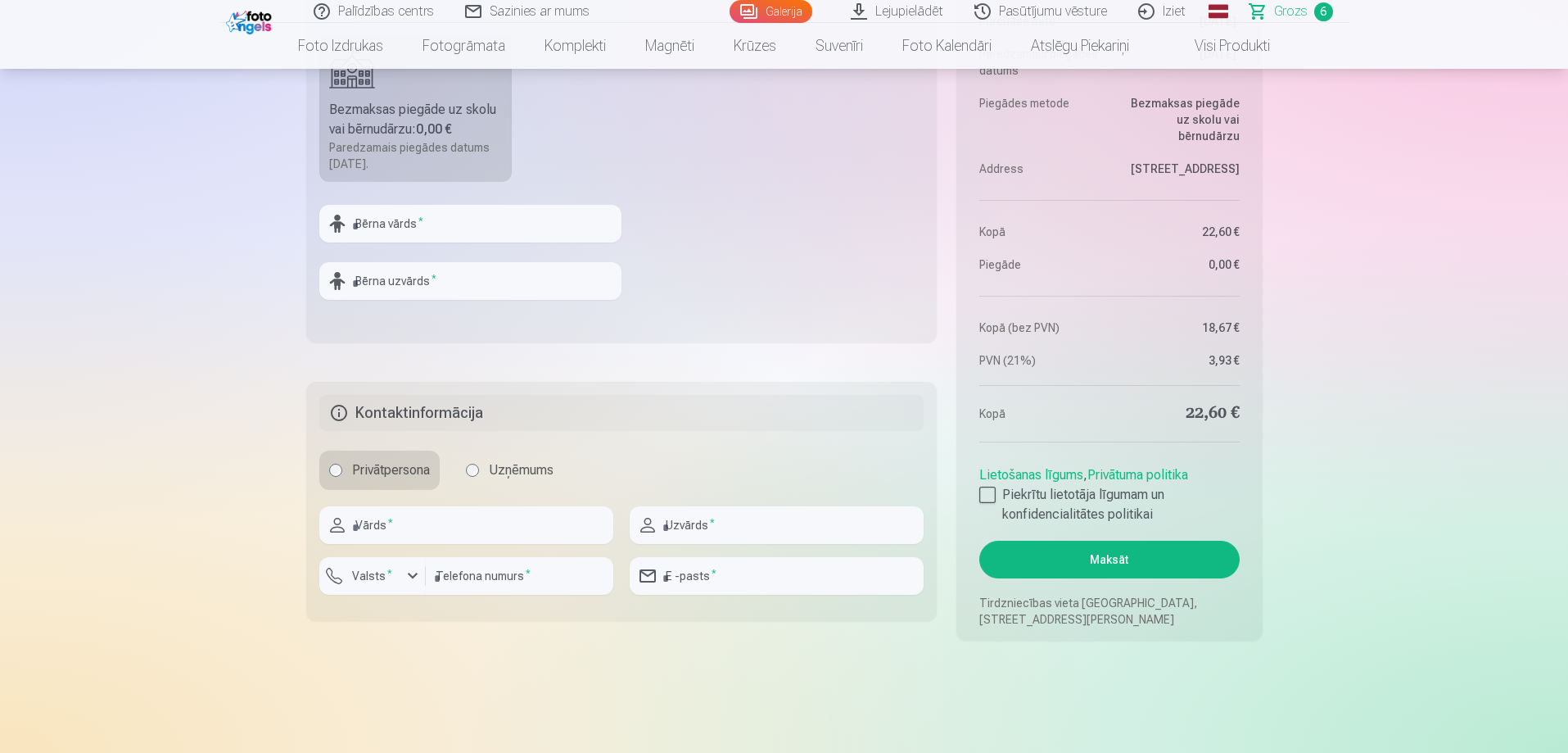
scroll to position [901, 0]
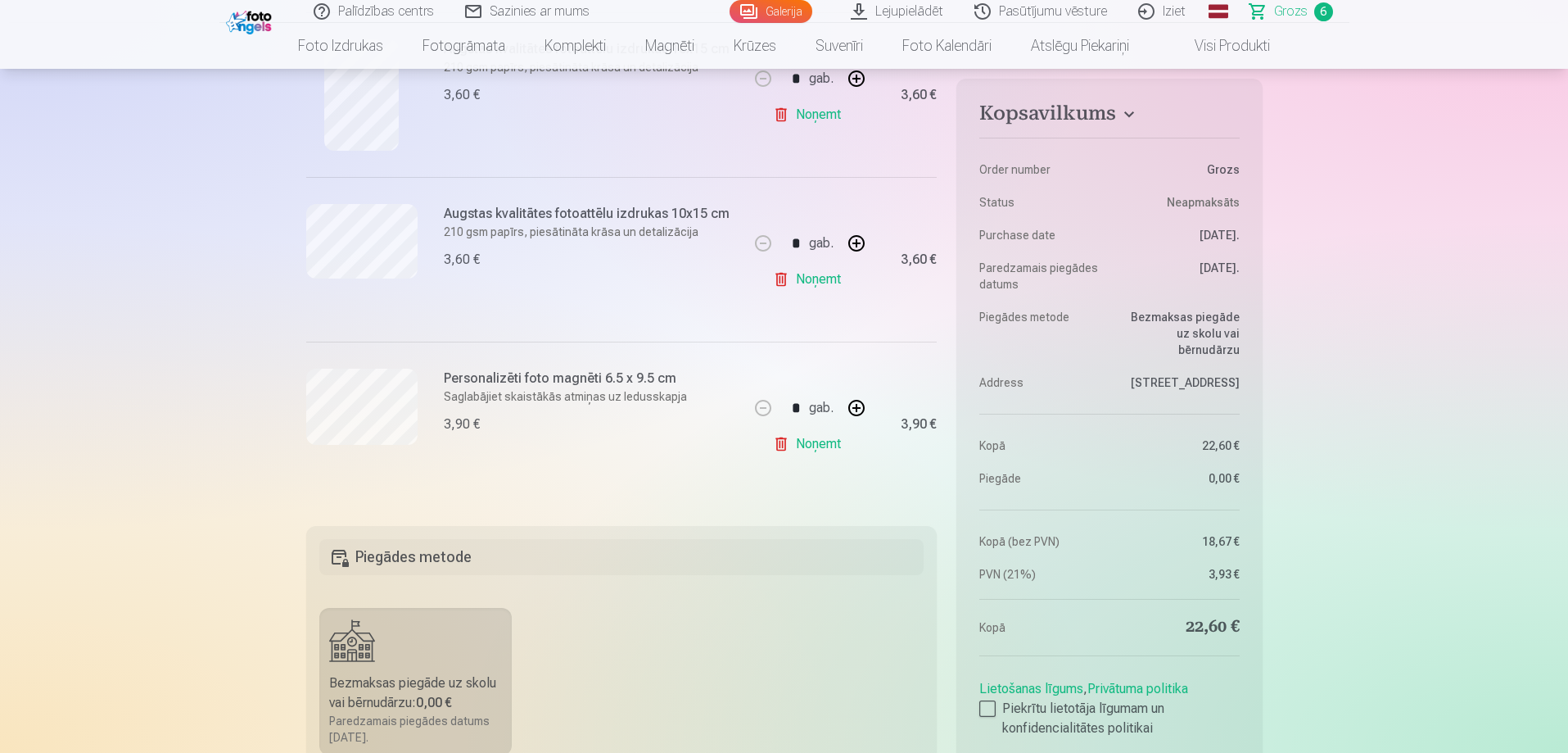
click at [809, 281] on link "Noņemt" at bounding box center [810, 280] width 75 height 33
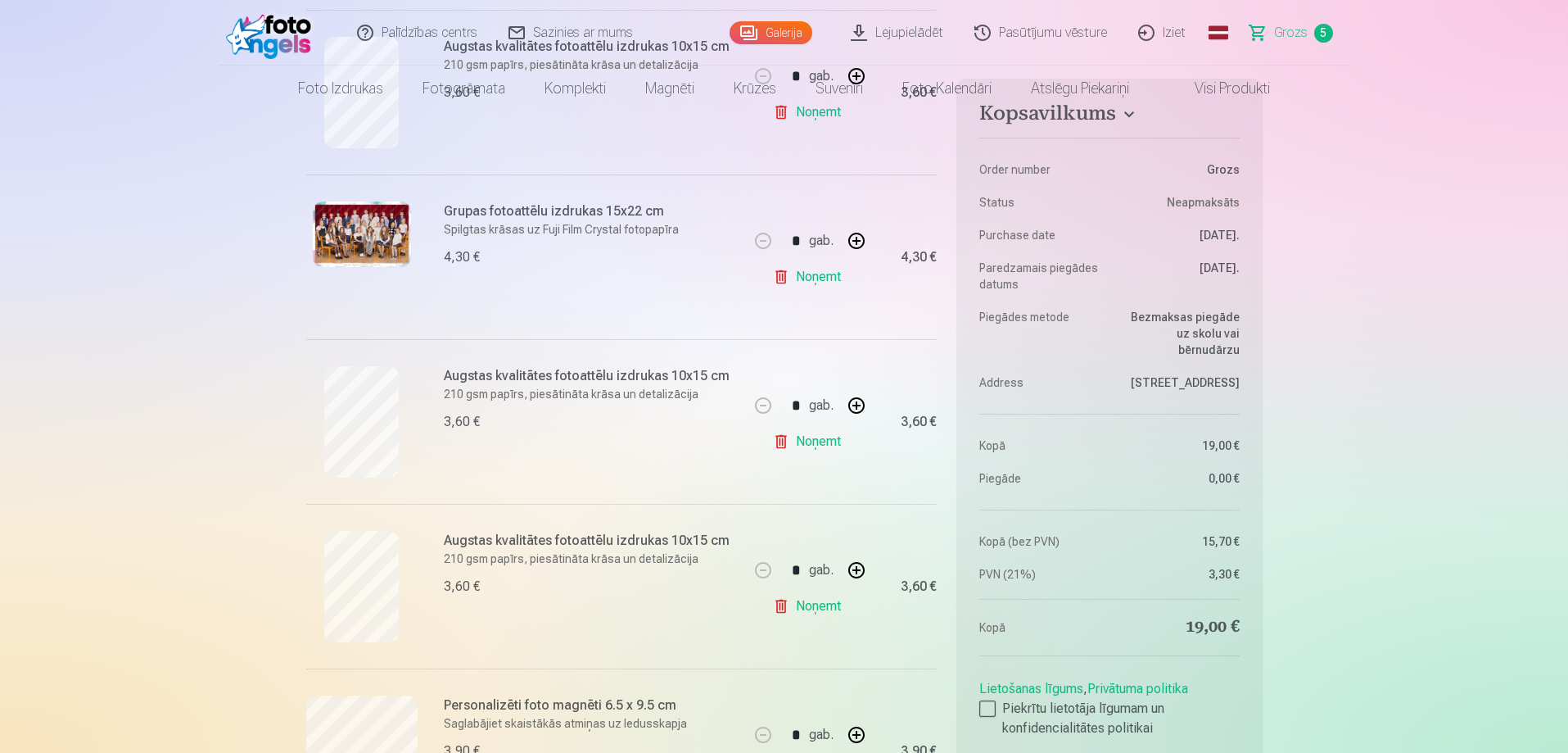
scroll to position [0, 0]
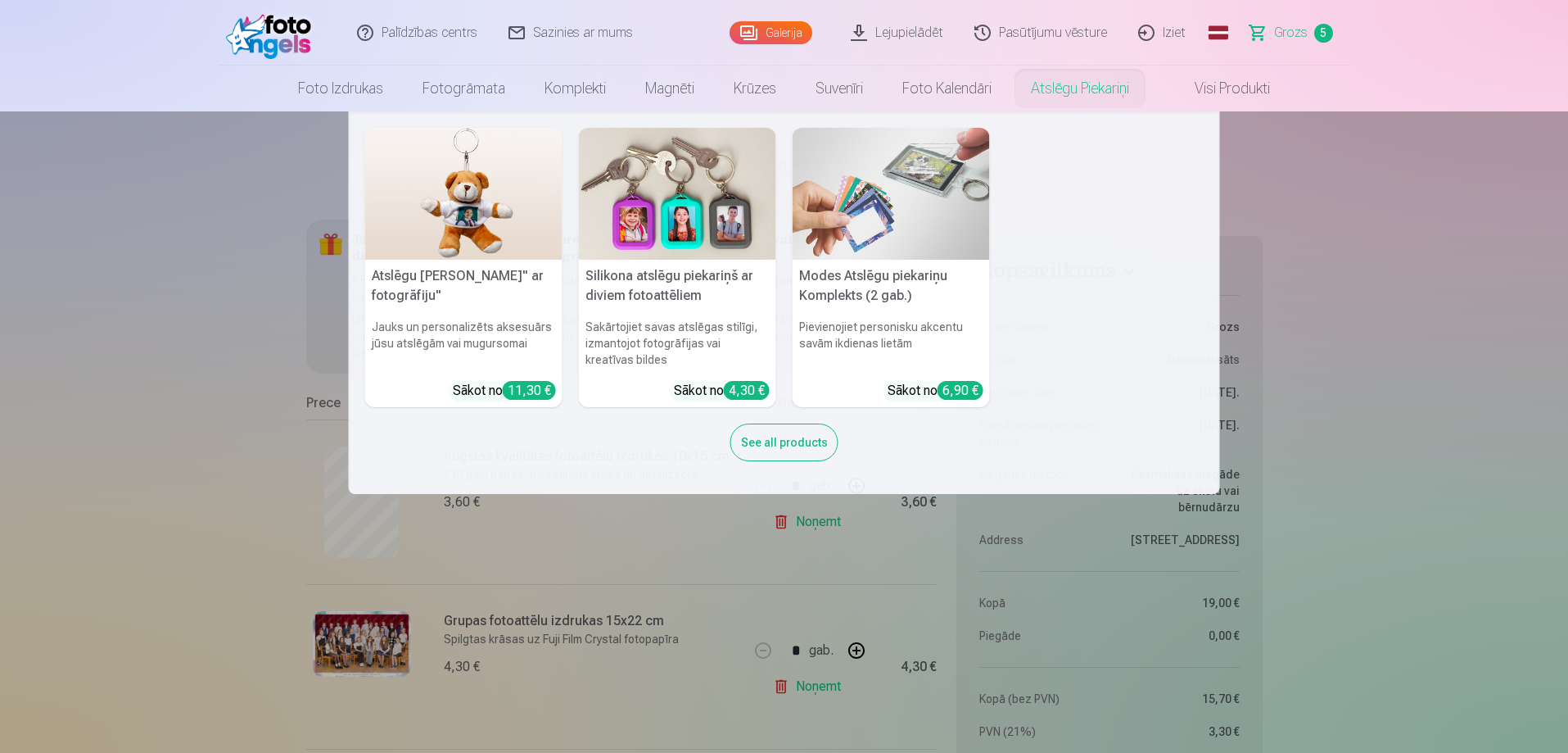
click at [938, 200] on img at bounding box center [891, 194] width 198 height 132
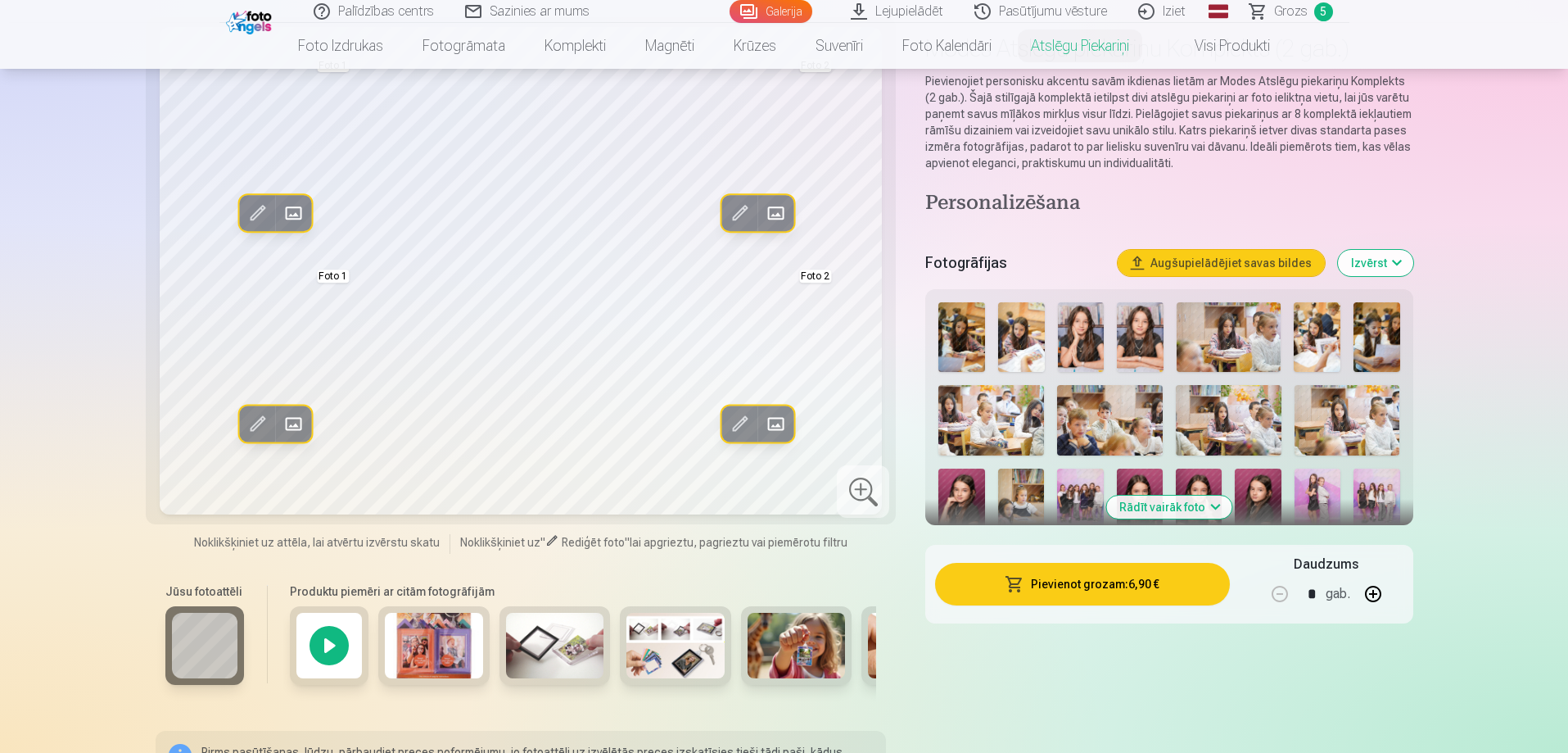
scroll to position [409, 0]
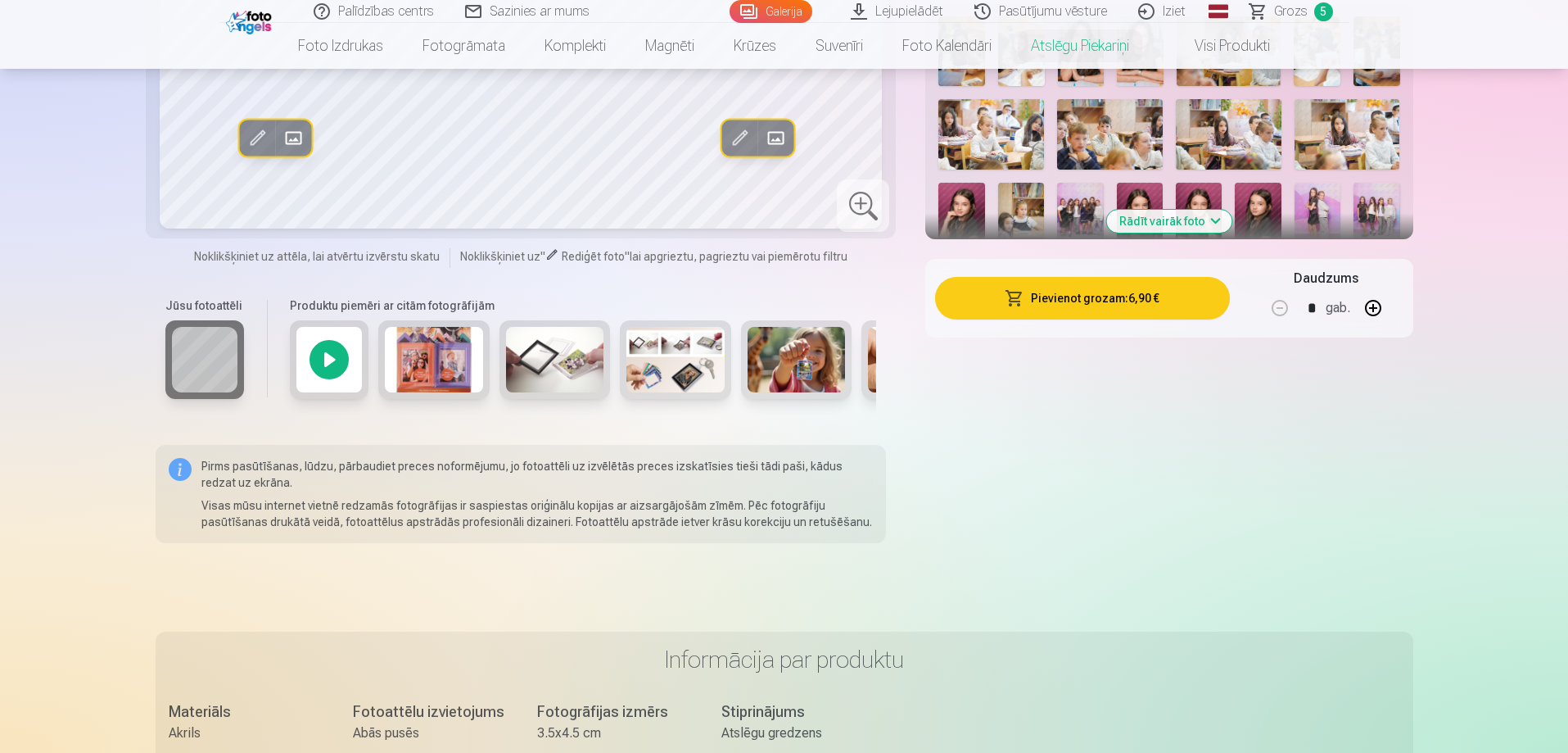
click at [554, 361] on img at bounding box center [555, 359] width 98 height 66
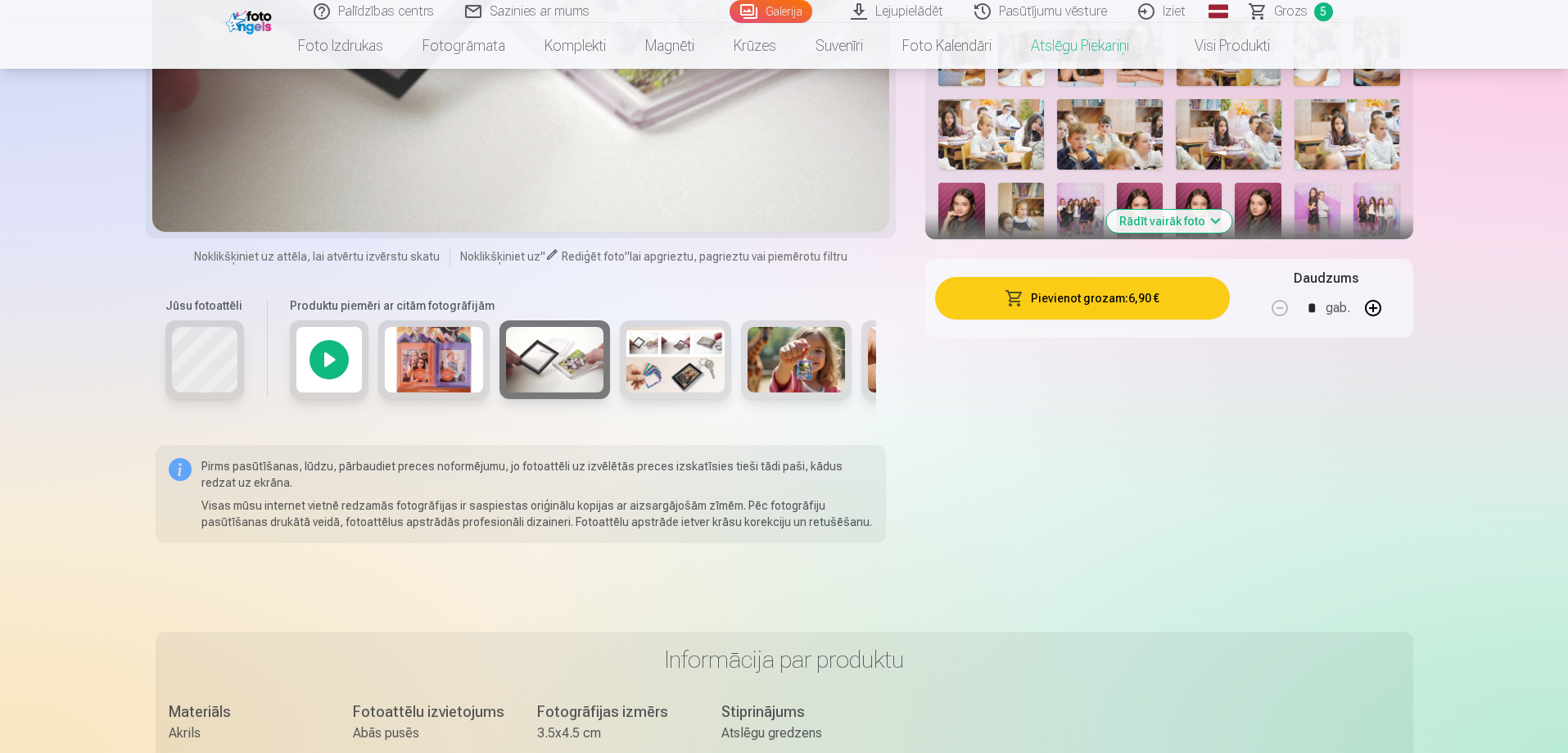
click at [795, 359] on img at bounding box center [797, 359] width 98 height 66
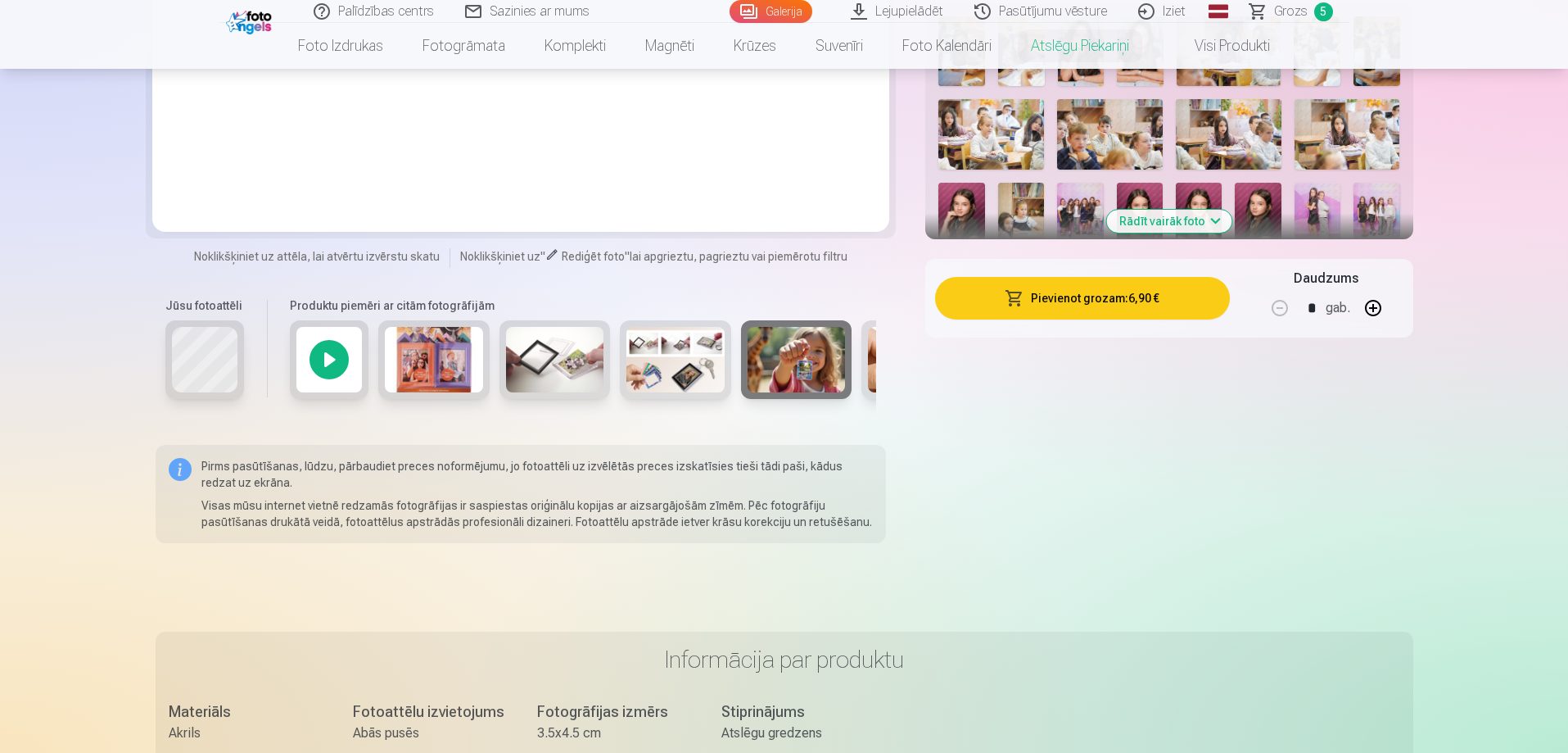
scroll to position [82, 0]
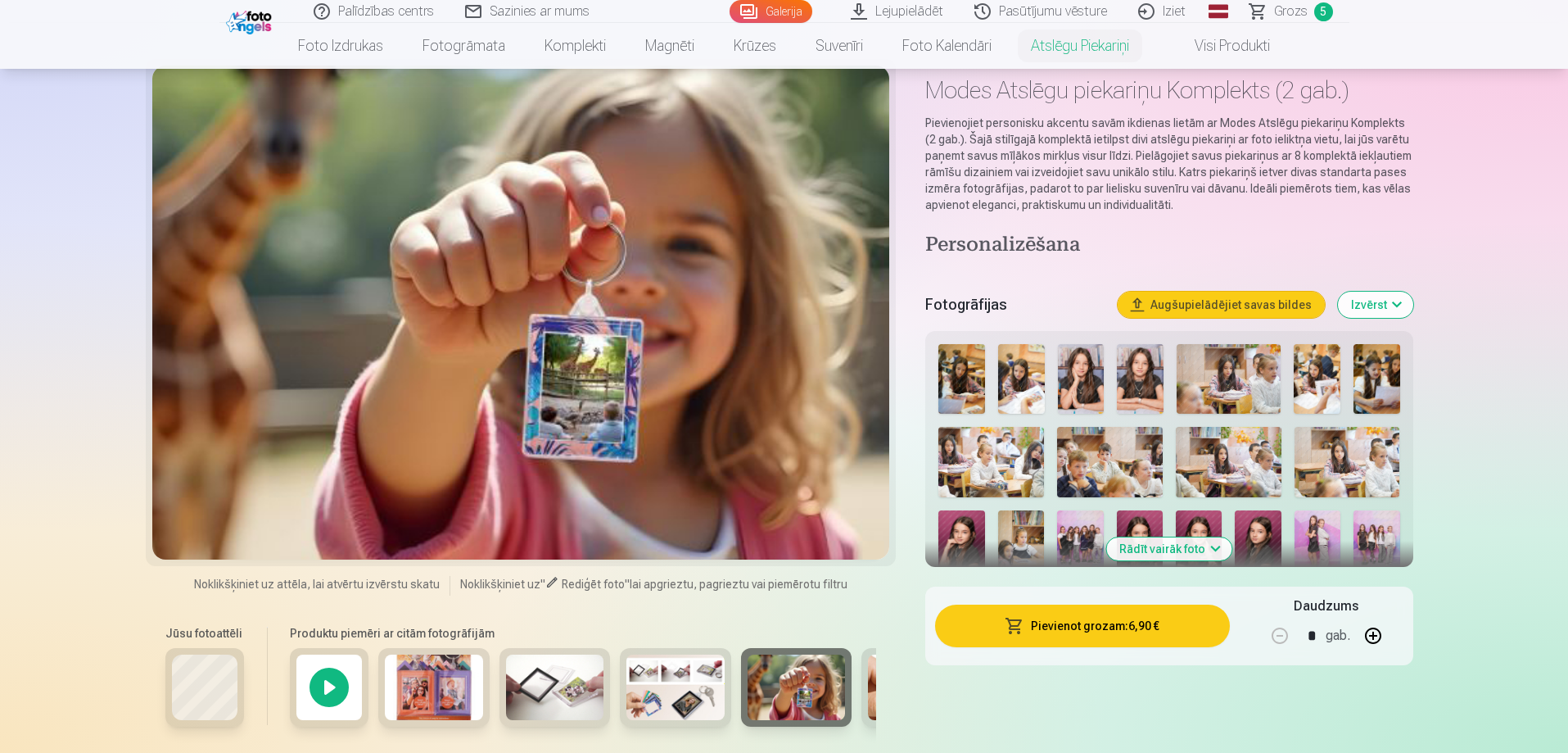
click at [813, 386] on div at bounding box center [522, 313] width 738 height 494
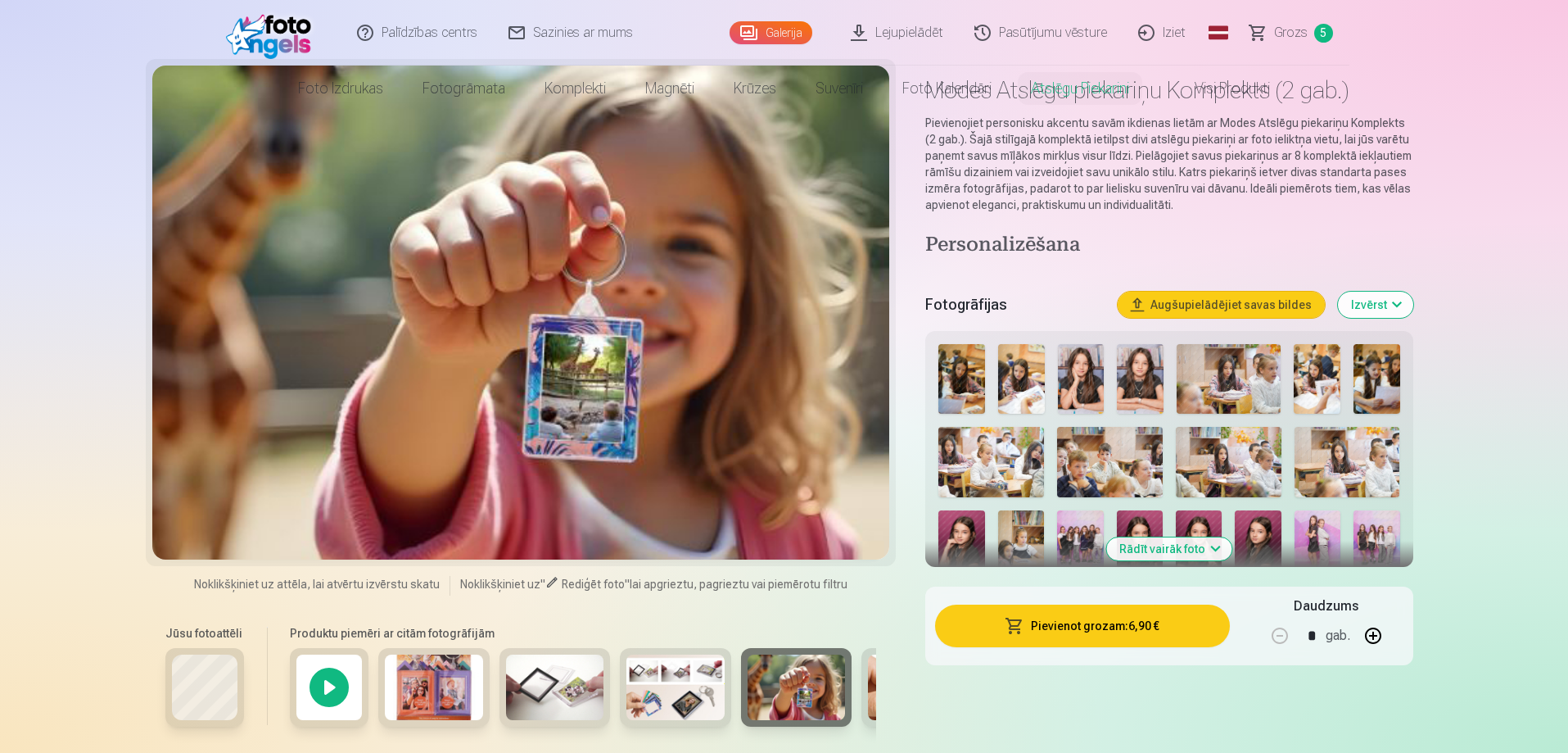
scroll to position [0, 0]
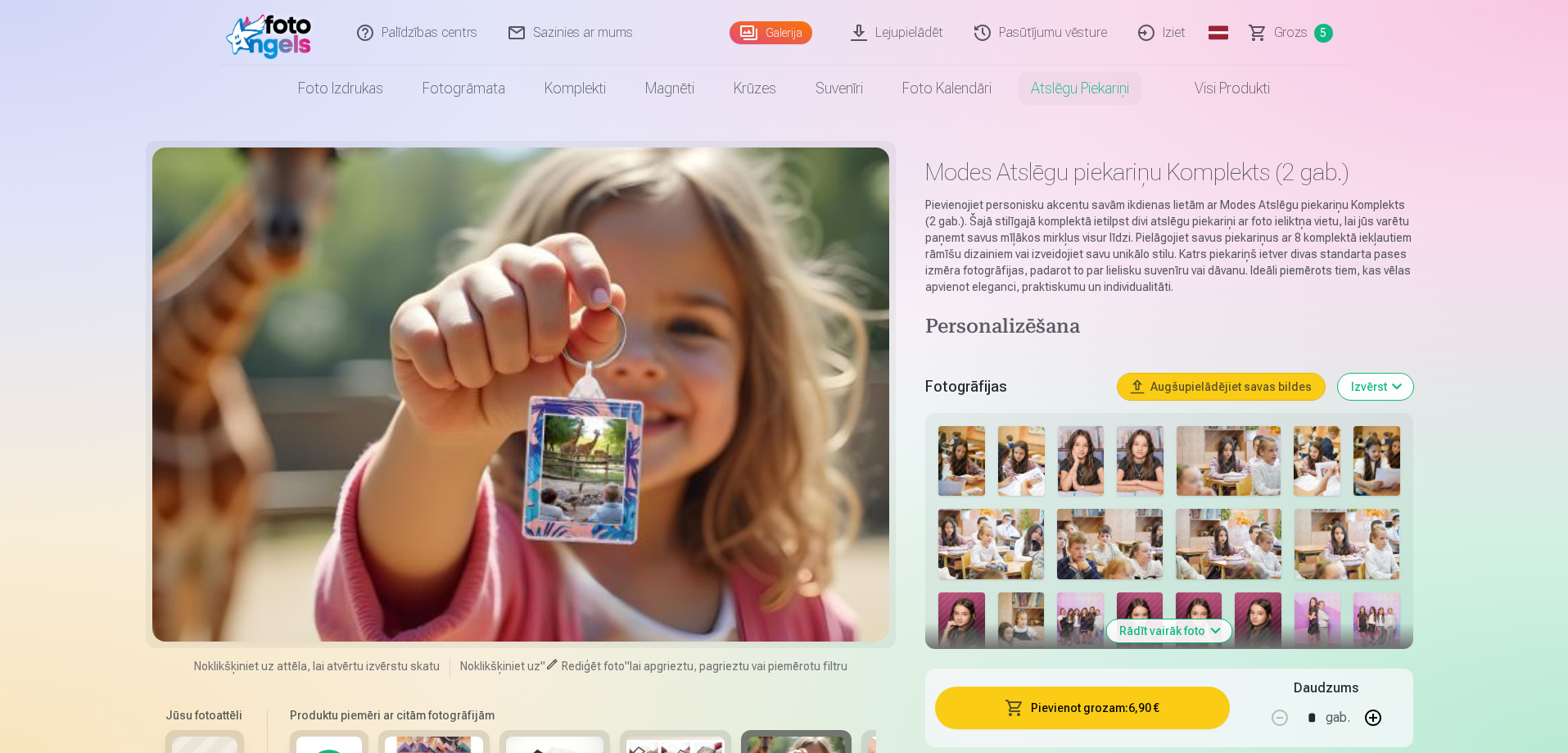
click at [1298, 34] on span "Grozs" at bounding box center [1291, 33] width 34 height 20
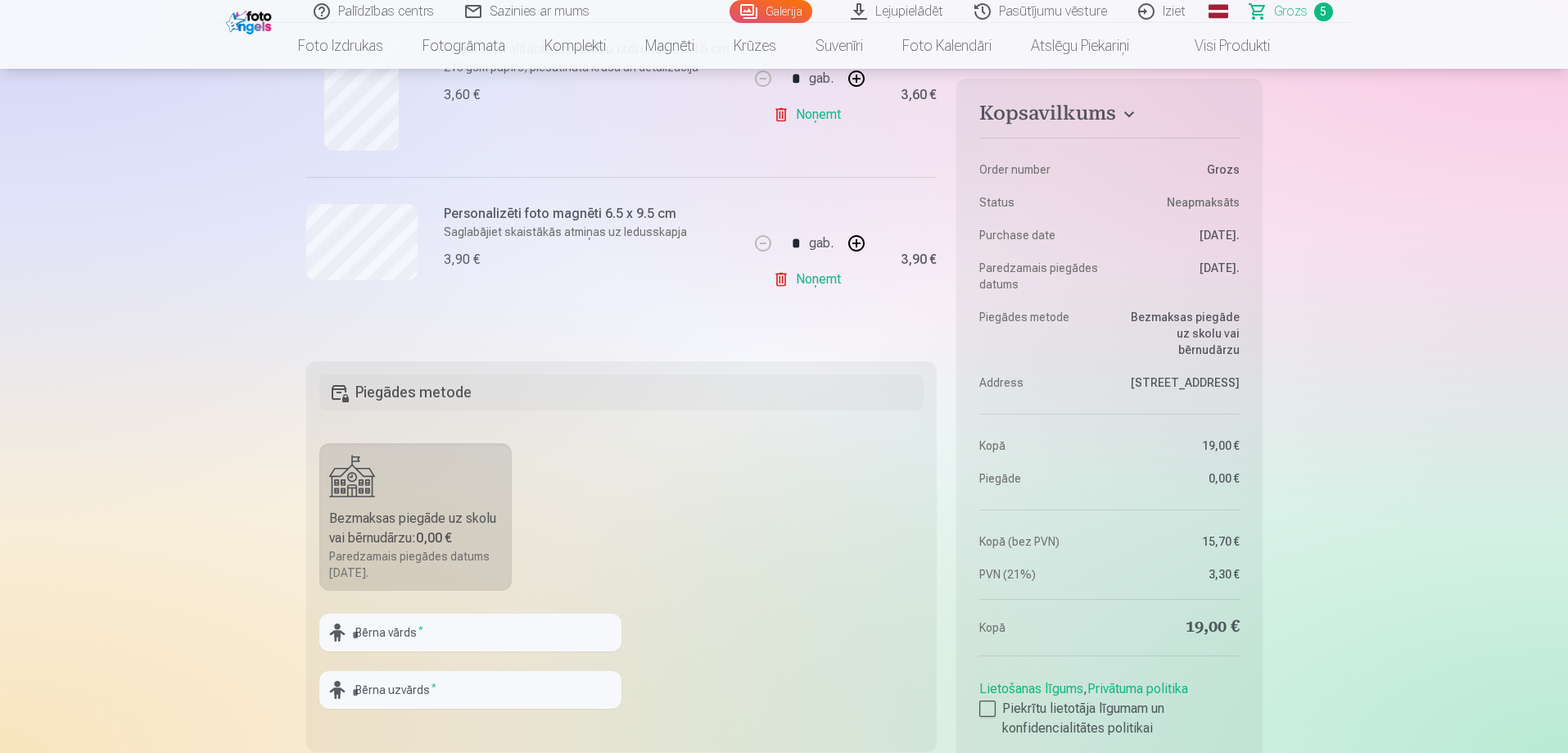
scroll to position [983, 0]
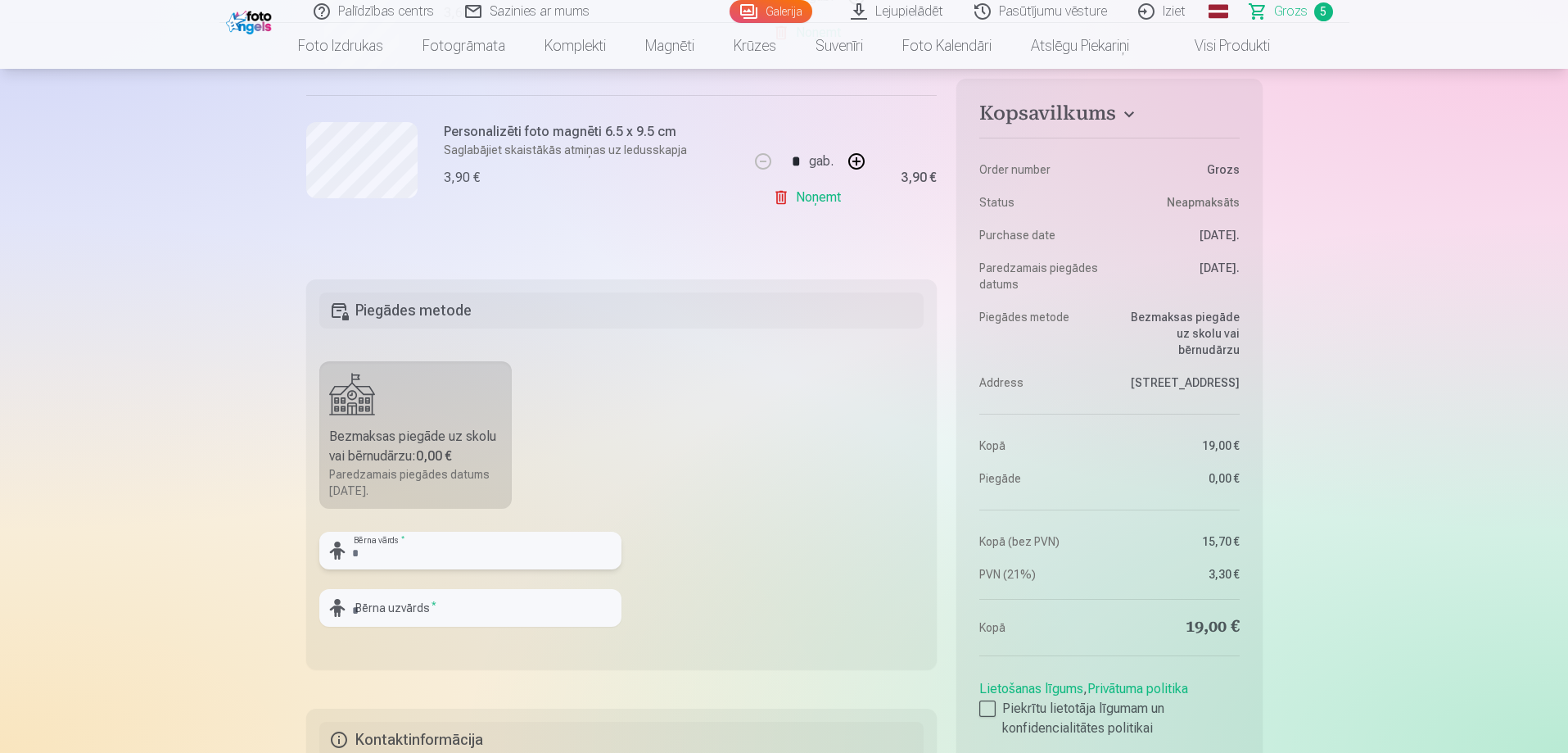
click at [450, 557] on input "text" at bounding box center [470, 550] width 302 height 38
type input "******"
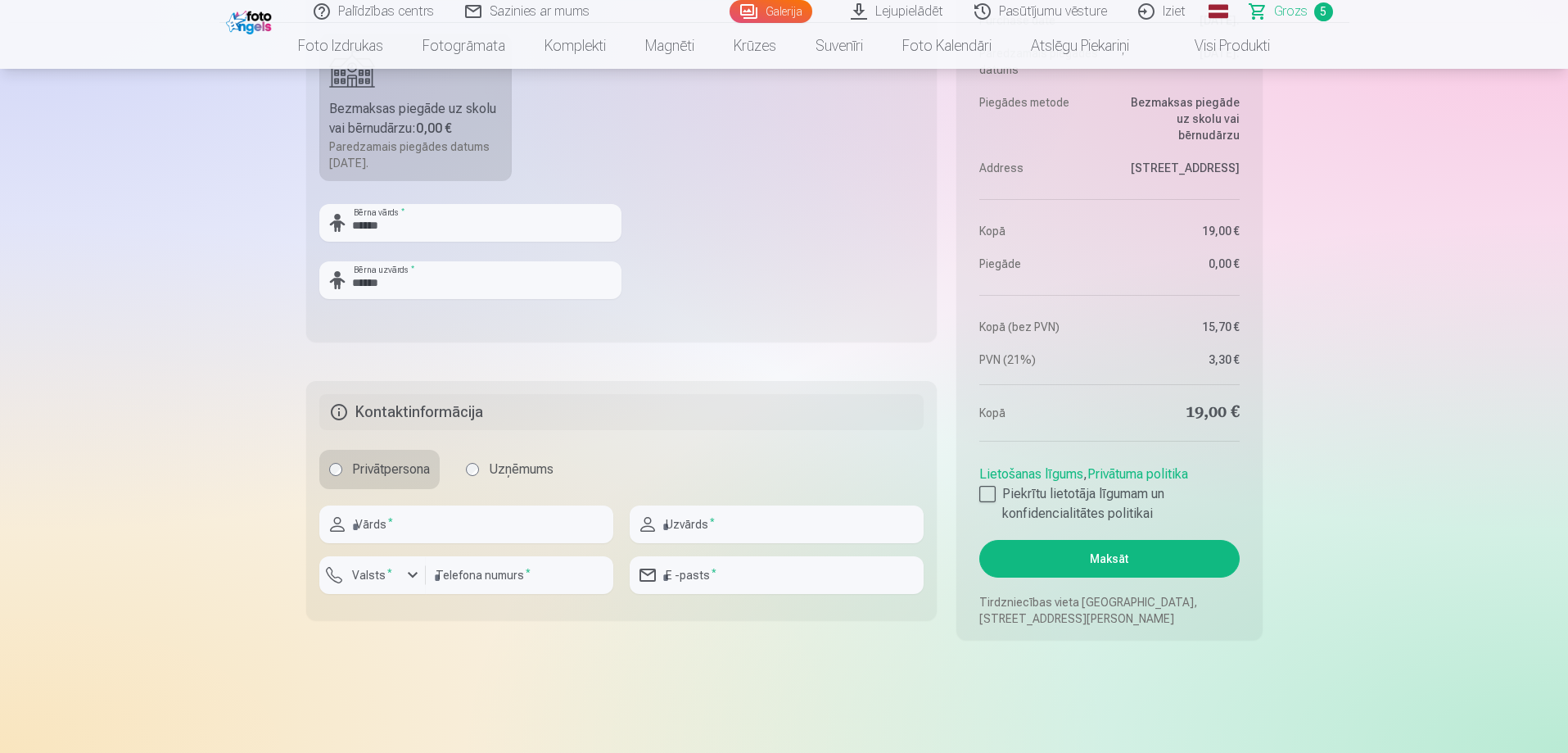
click at [966, 493] on aside "Kopsavilkums Order number Grozs Status Neapmaksāts Purchase date 12.10.2025. Pa…" at bounding box center [1109, 252] width 305 height 776
click at [993, 495] on div at bounding box center [987, 494] width 16 height 16
click at [1110, 555] on button "Maksāt" at bounding box center [1109, 559] width 260 height 38
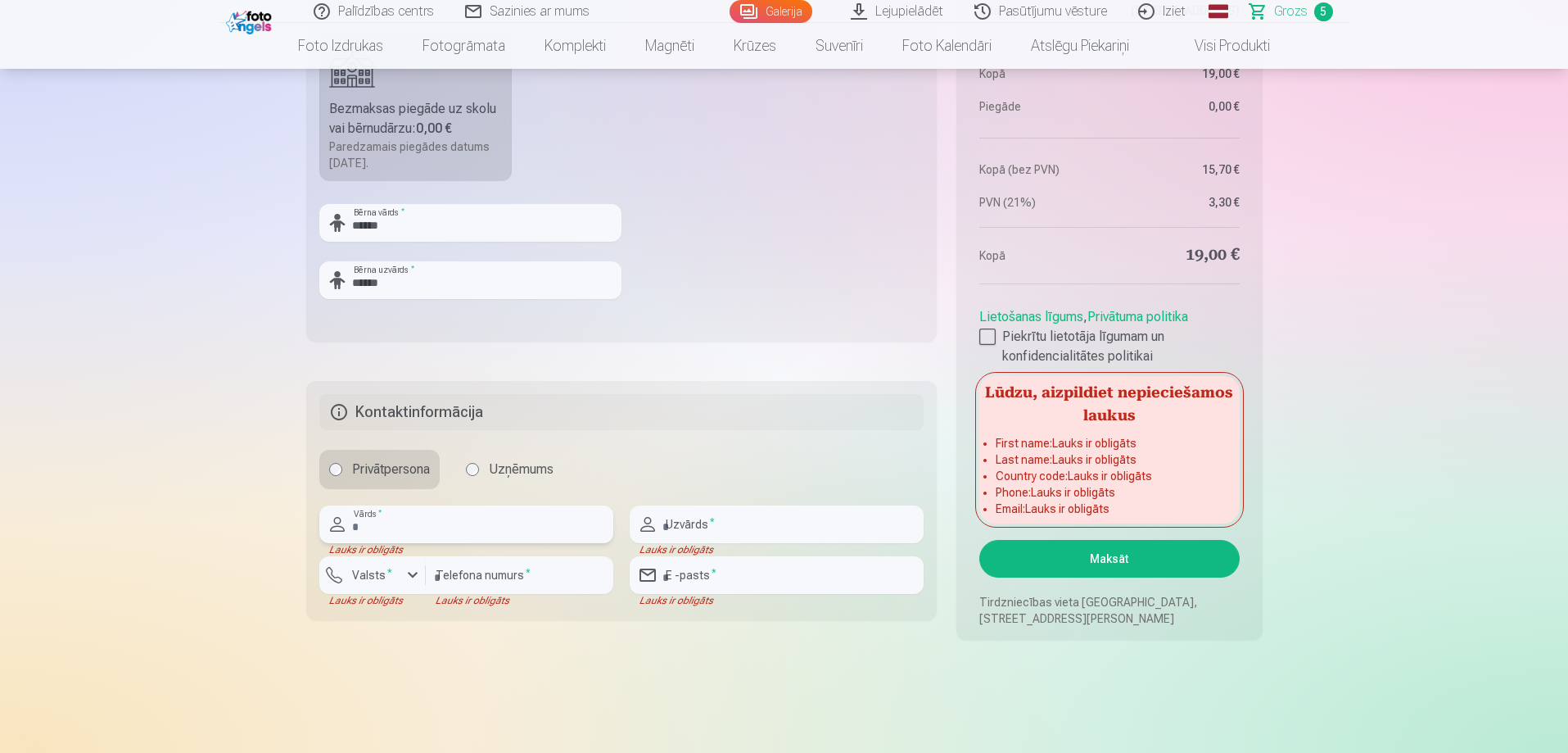
scroll to position [1392, 0]
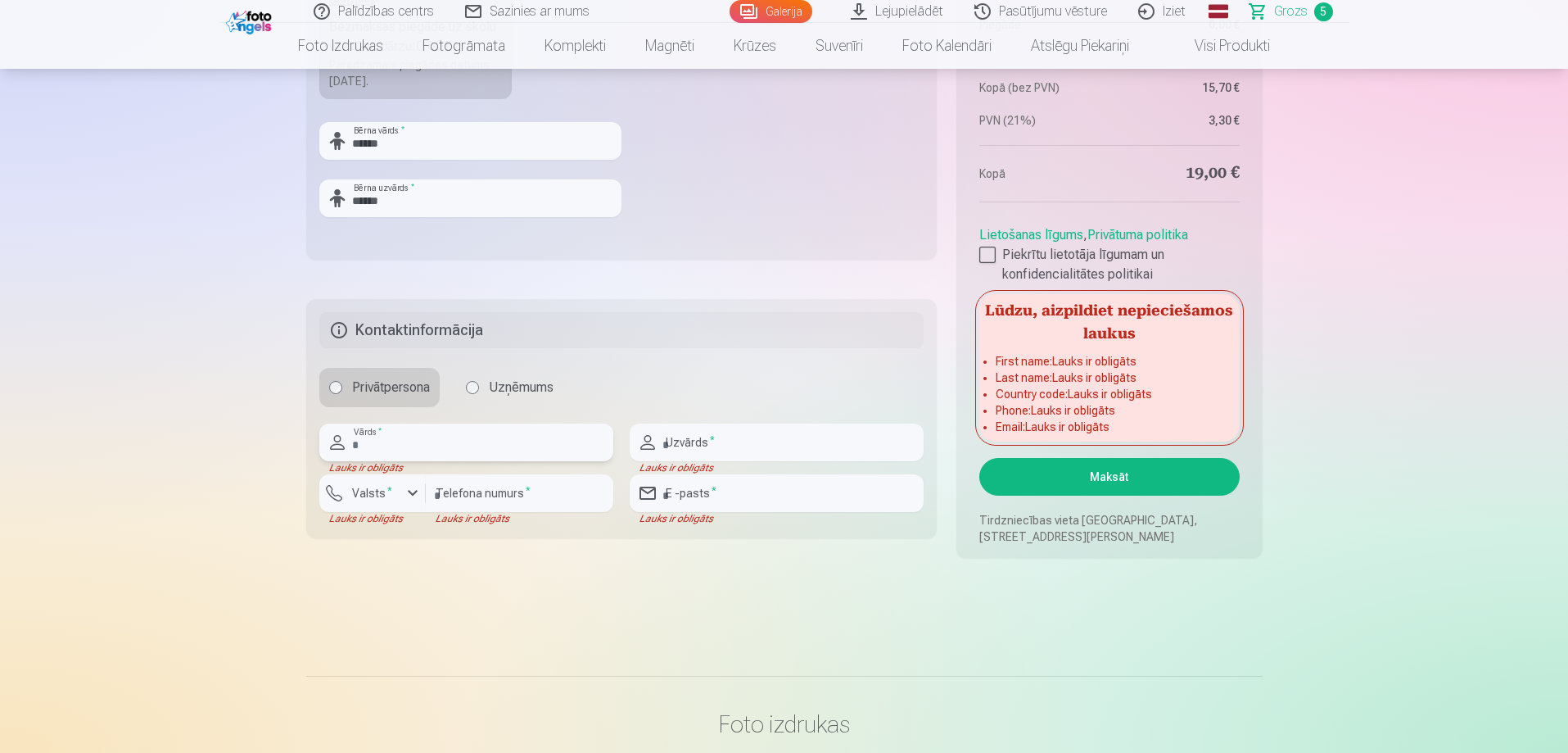
click at [422, 449] on input "text" at bounding box center [466, 442] width 294 height 38
type input "******"
type input "********"
type input "**********"
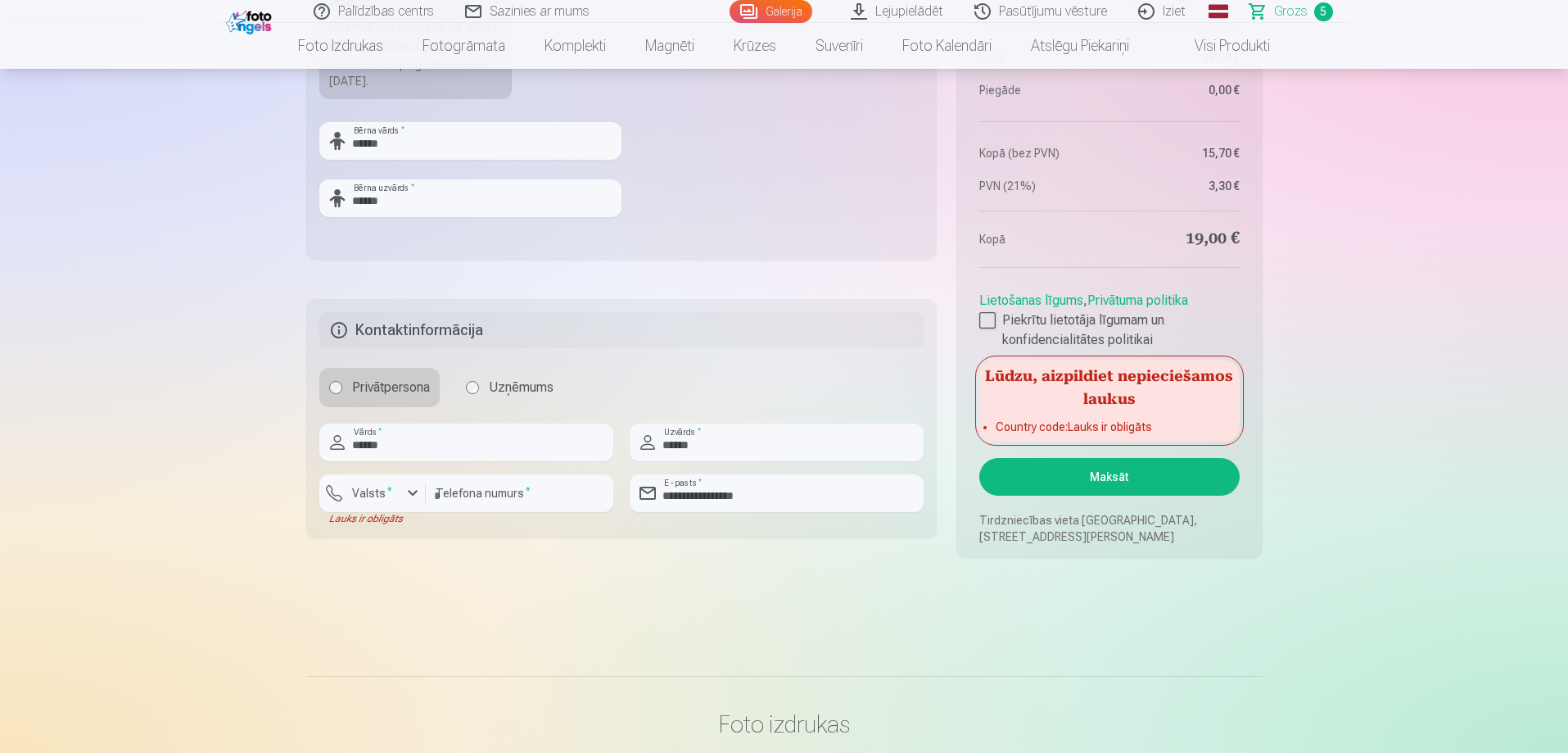
click at [1114, 488] on button "Maksāt" at bounding box center [1109, 477] width 260 height 38
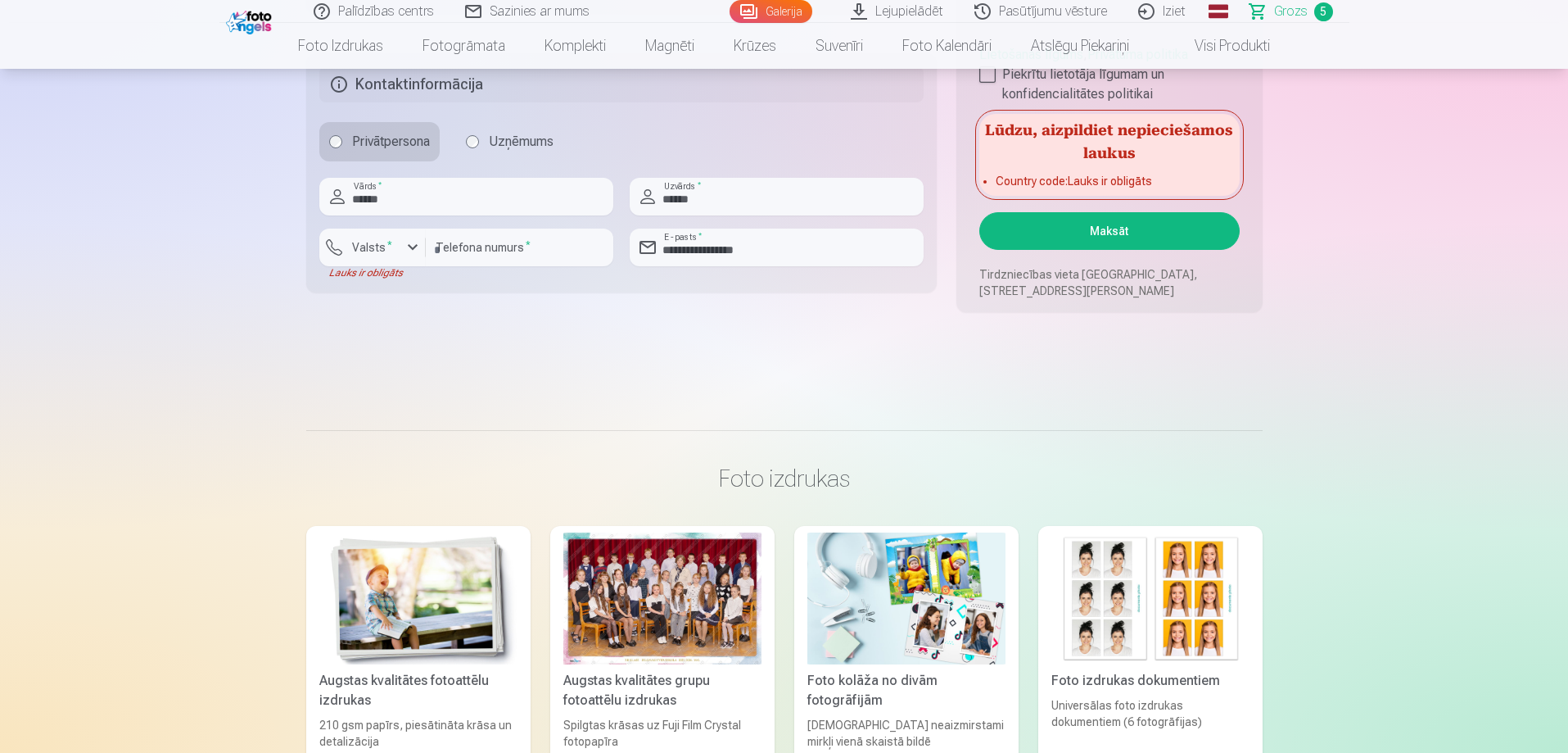
scroll to position [1720, 0]
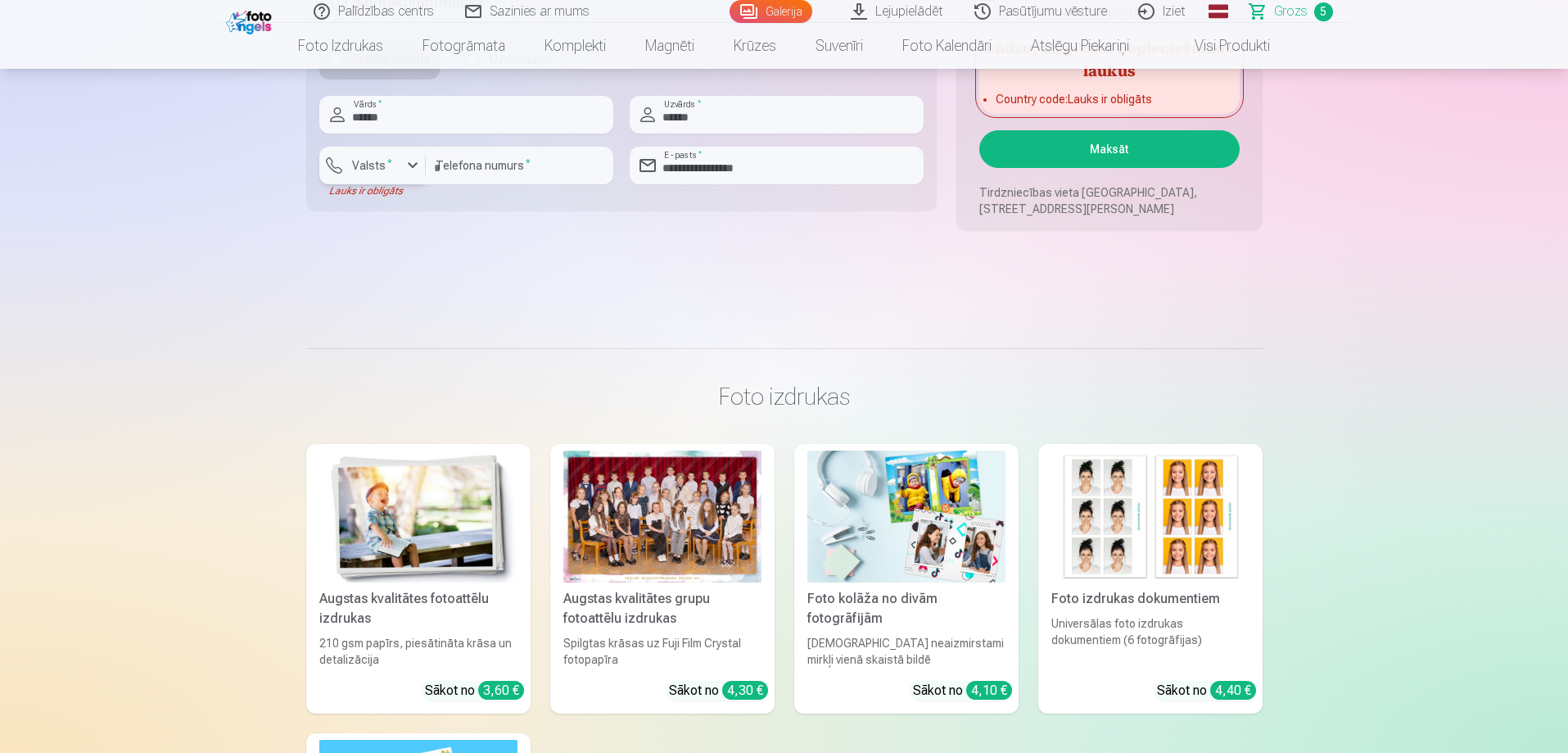
click at [406, 167] on div "button" at bounding box center [413, 166] width 20 height 20
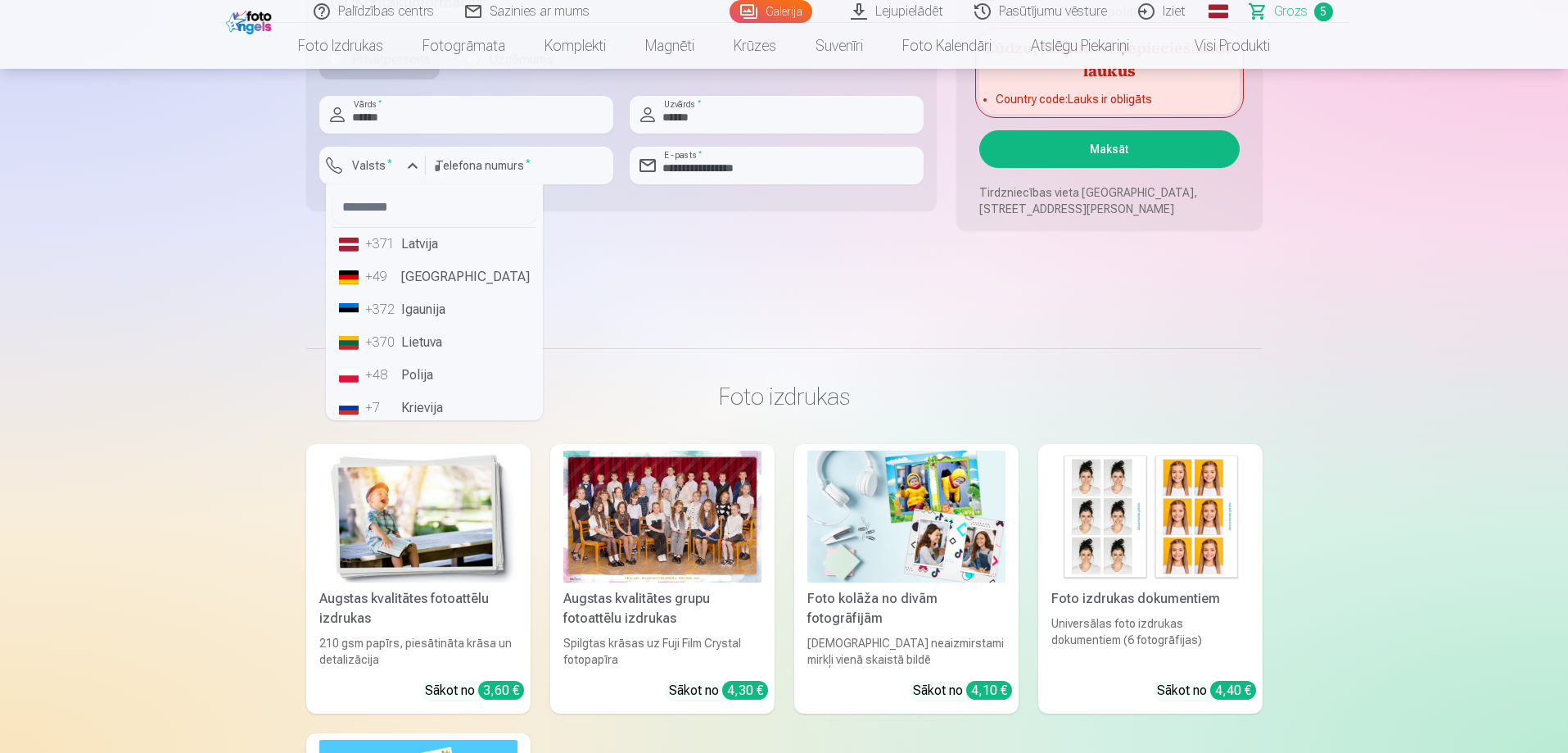
click at [402, 255] on li "+371 Latvija" at bounding box center [434, 244] width 204 height 33
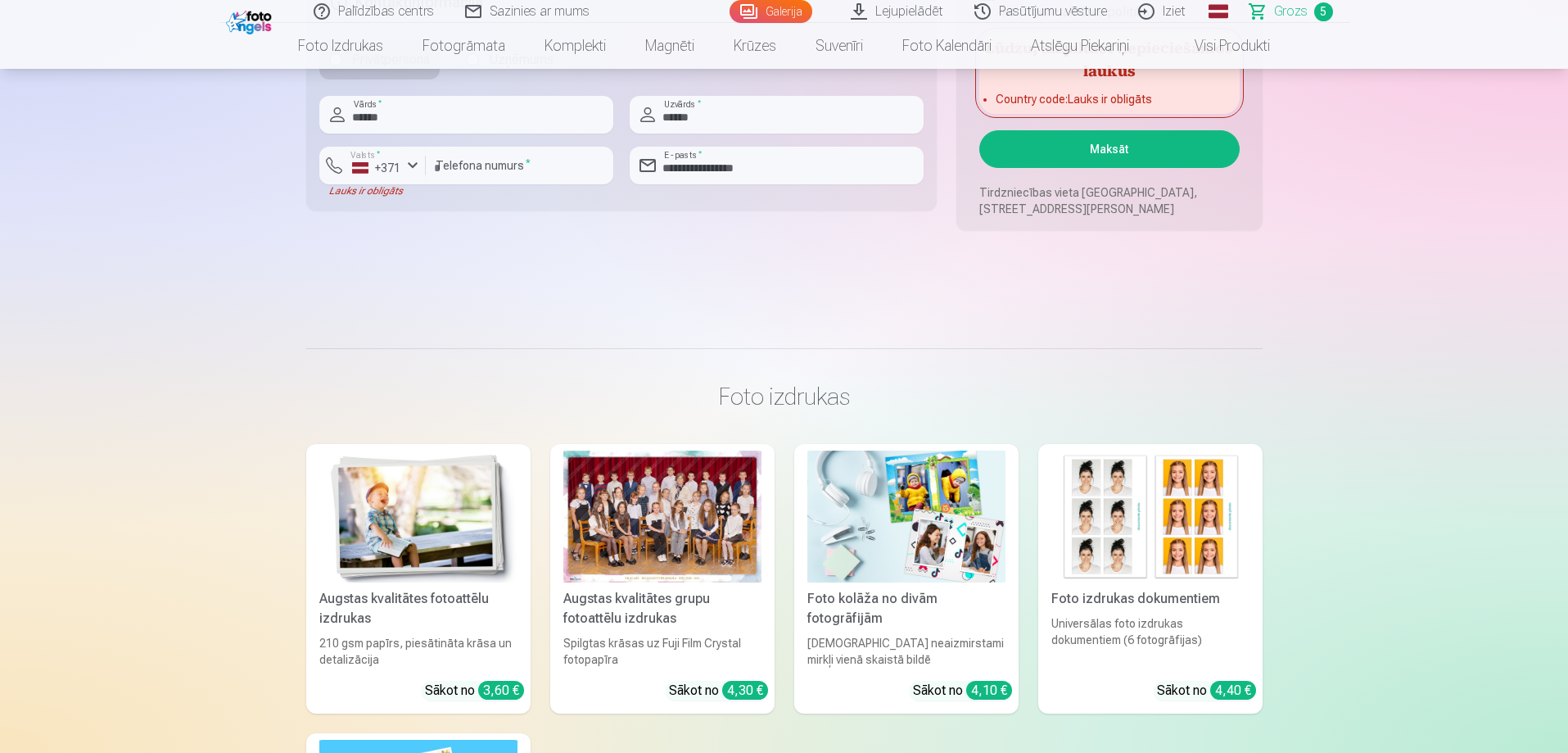
click at [1130, 151] on button "Maksāt" at bounding box center [1109, 149] width 260 height 38
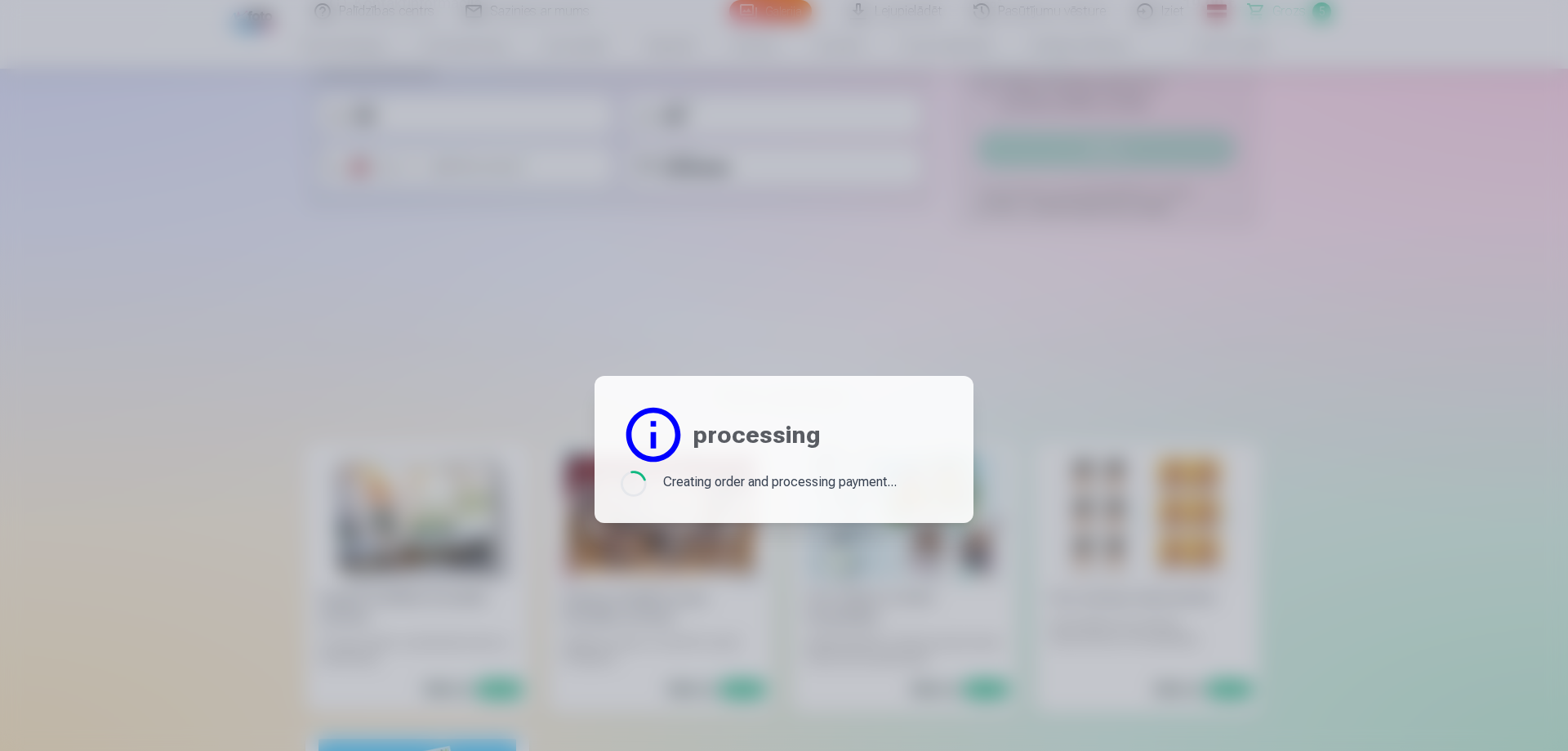
scroll to position [1634, 0]
